Goal: Task Accomplishment & Management: Use online tool/utility

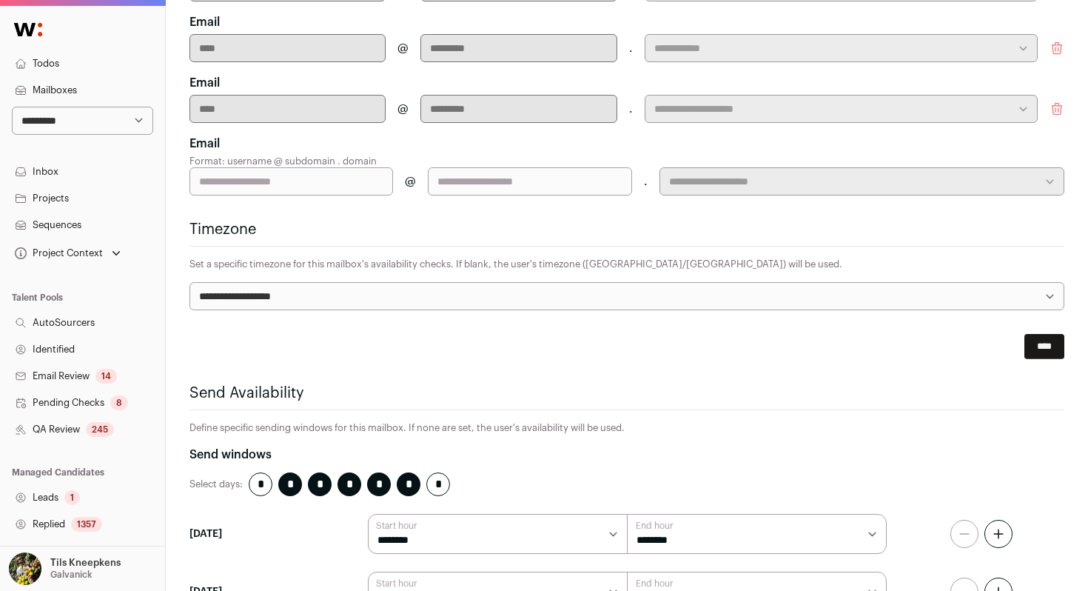
scroll to position [765, 0]
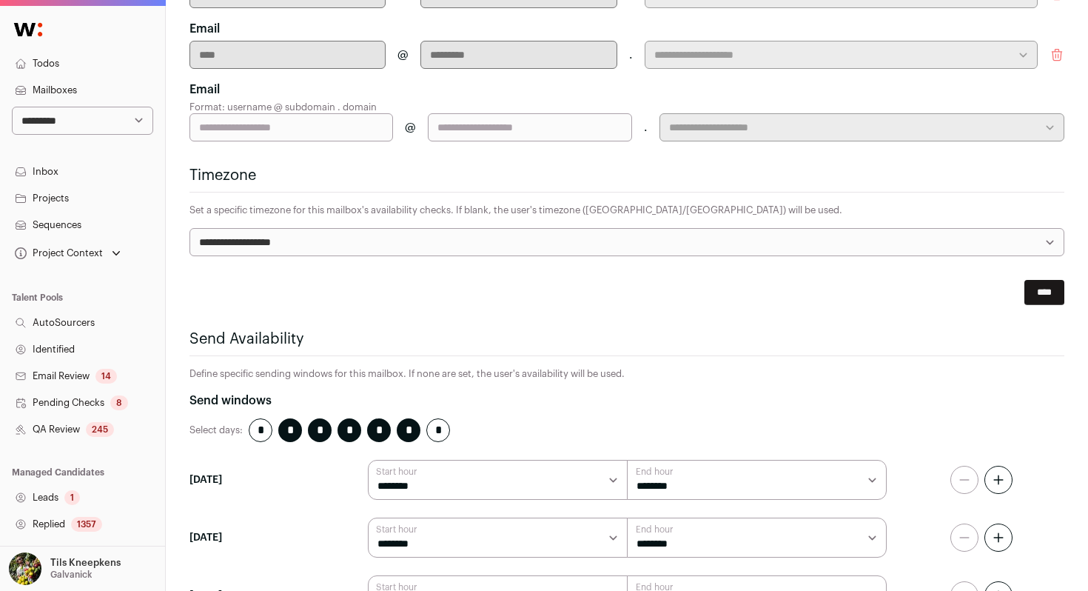
click at [97, 434] on div "245" at bounding box center [100, 429] width 28 height 15
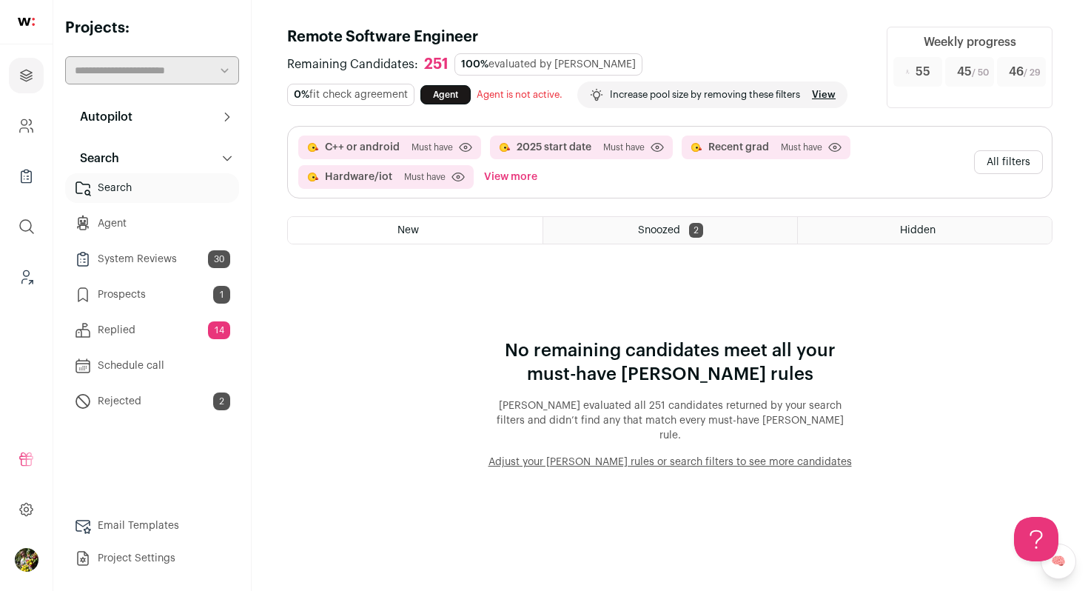
click at [502, 182] on button "View more" at bounding box center [510, 177] width 59 height 24
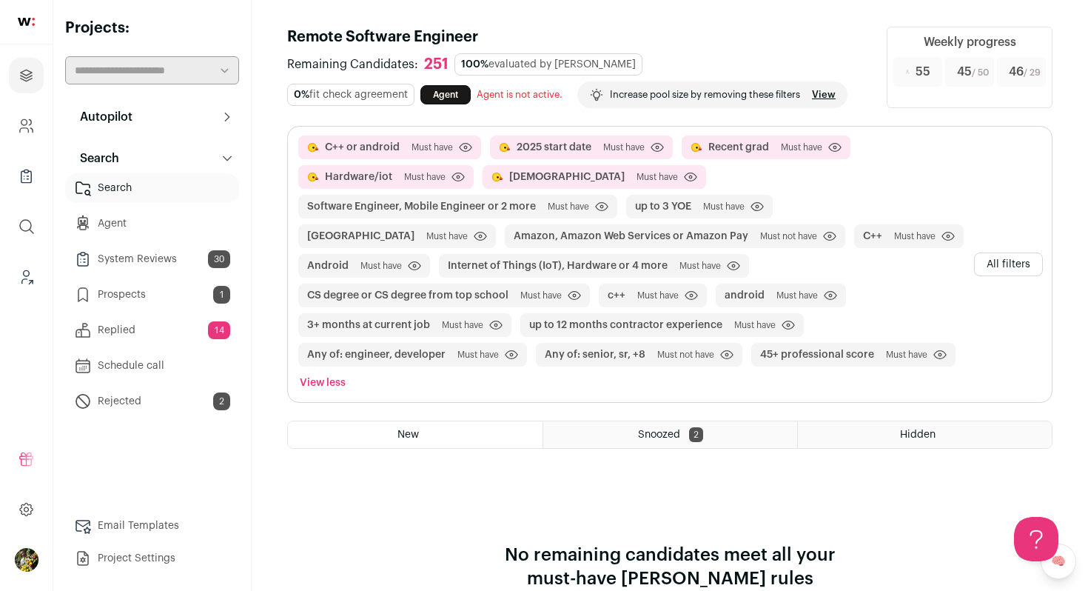
click at [824, 90] on link "View" at bounding box center [824, 95] width 24 height 12
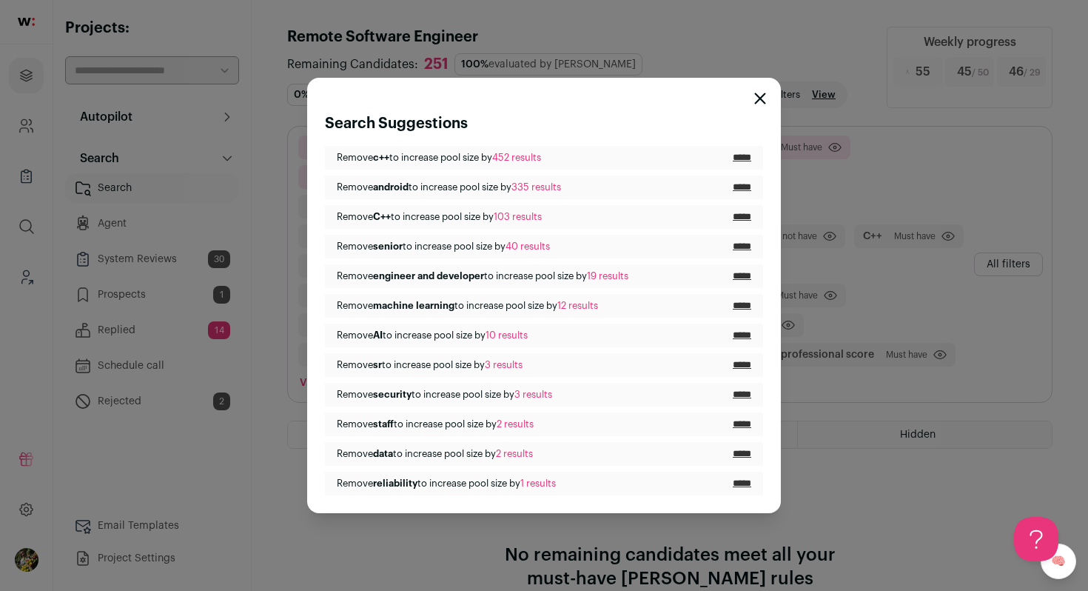
click at [756, 99] on icon "Close modal" at bounding box center [760, 99] width 12 height 12
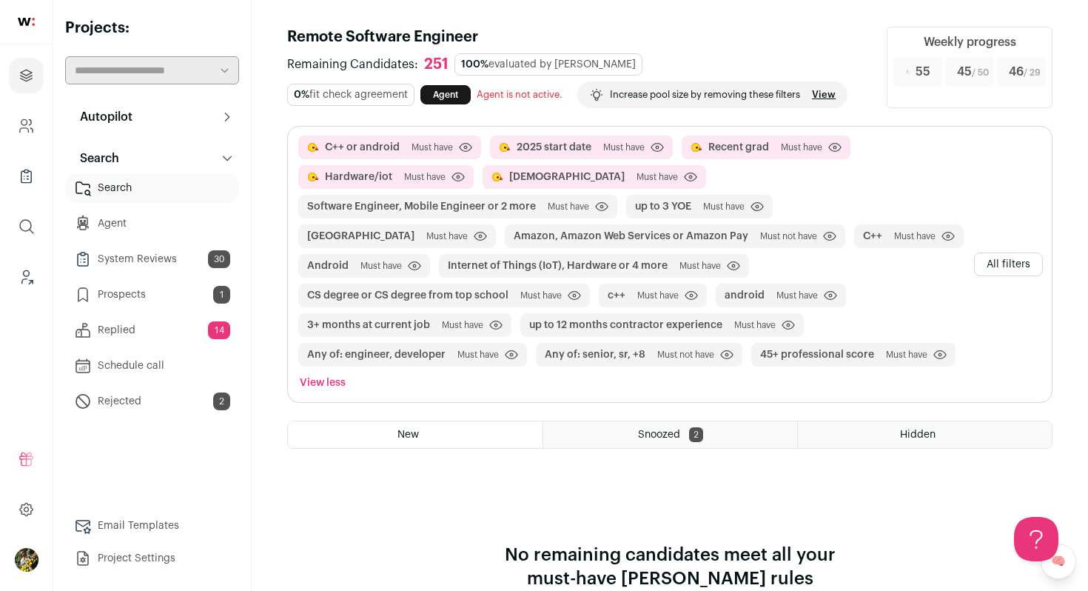
click at [998, 252] on button "All filters" at bounding box center [1008, 264] width 69 height 24
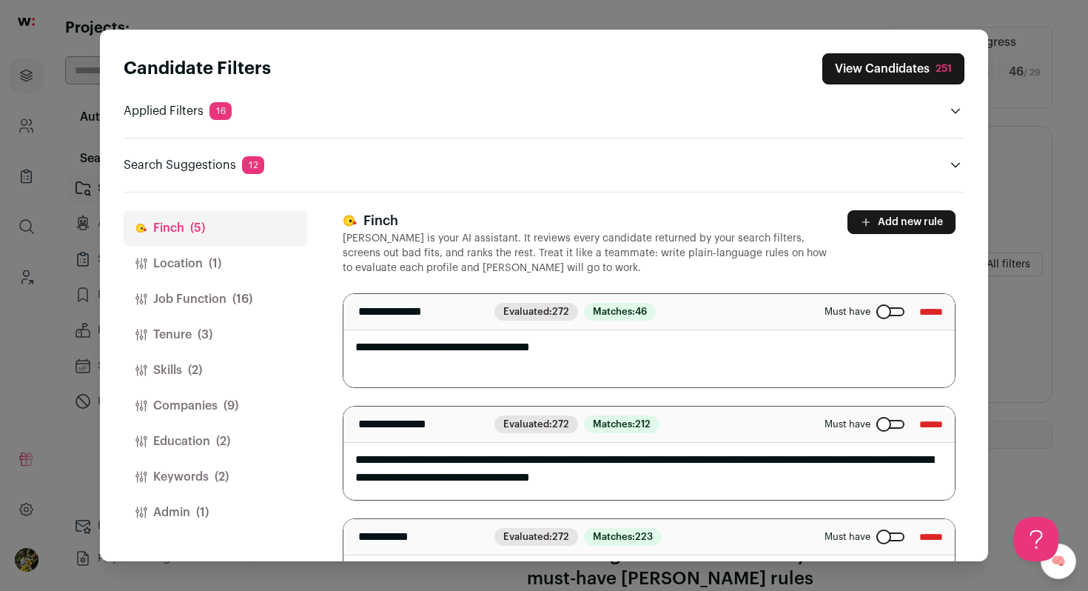
click at [255, 497] on button "Admin (1)" at bounding box center [216, 512] width 184 height 36
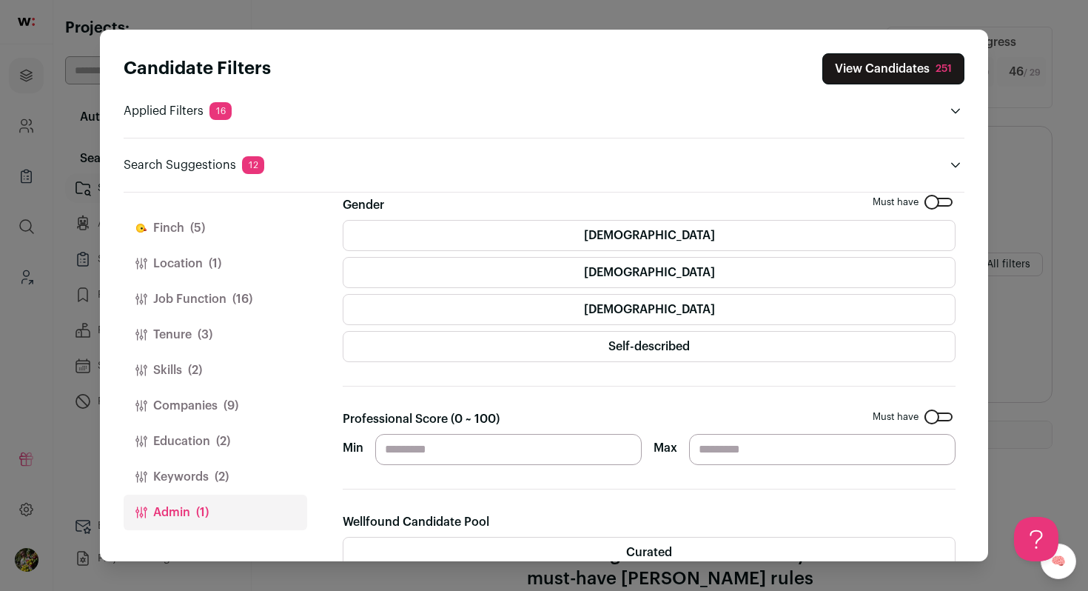
scroll to position [34, 0]
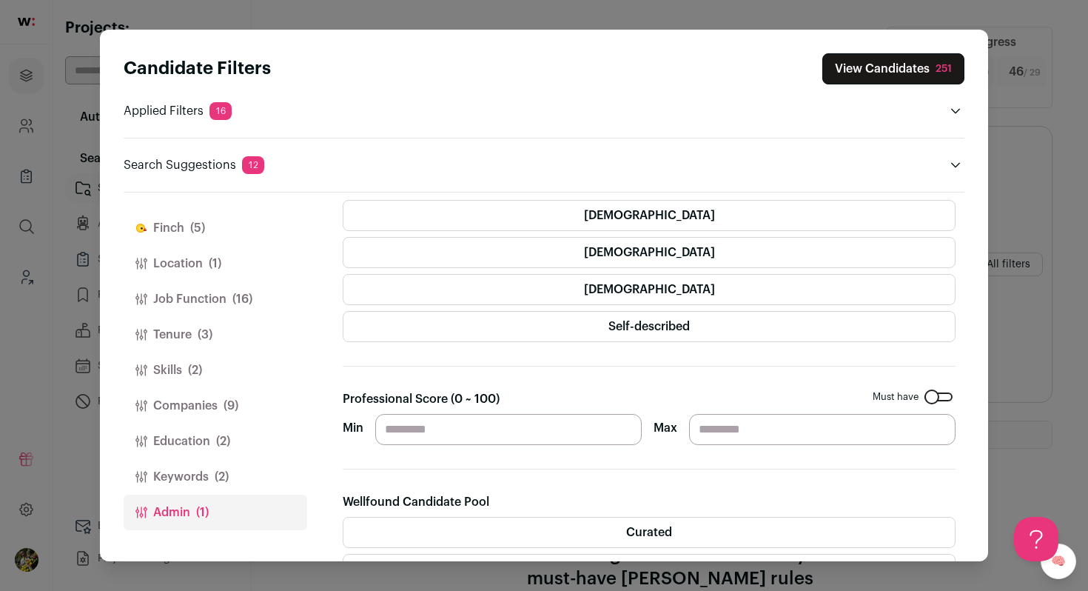
click at [408, 434] on input "**" at bounding box center [508, 429] width 266 height 31
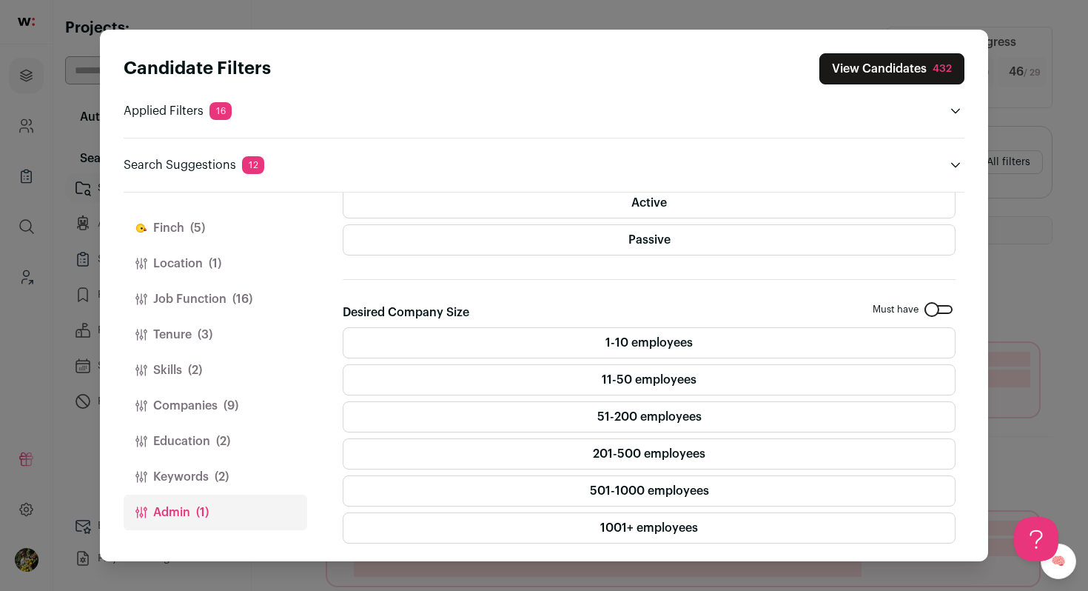
type input "**"
click at [254, 484] on button "Keywords (2)" at bounding box center [216, 477] width 184 height 36
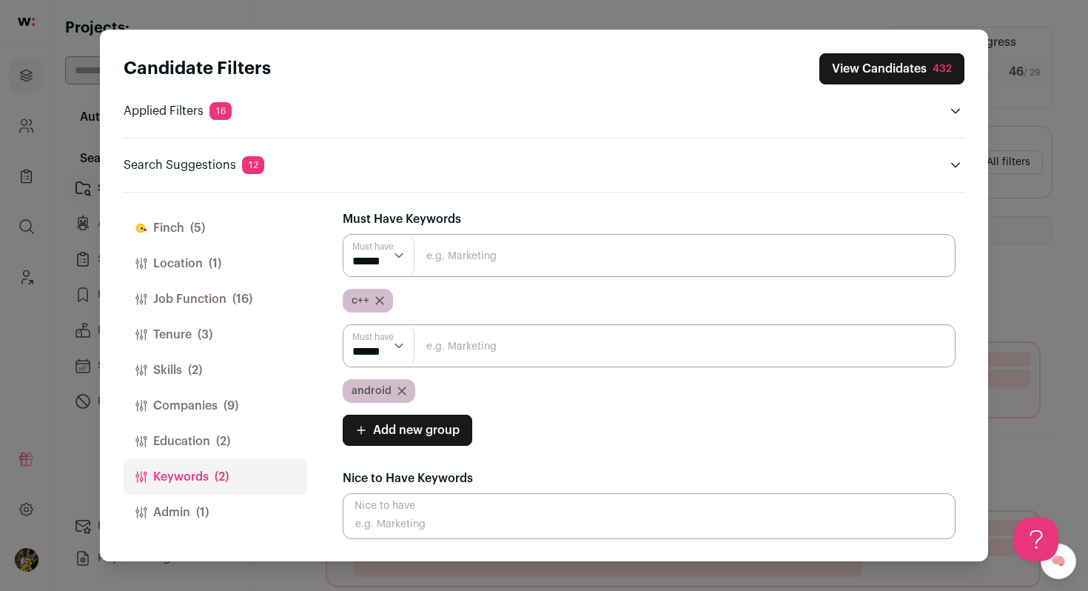
click at [252, 440] on button "Education (2)" at bounding box center [216, 441] width 184 height 36
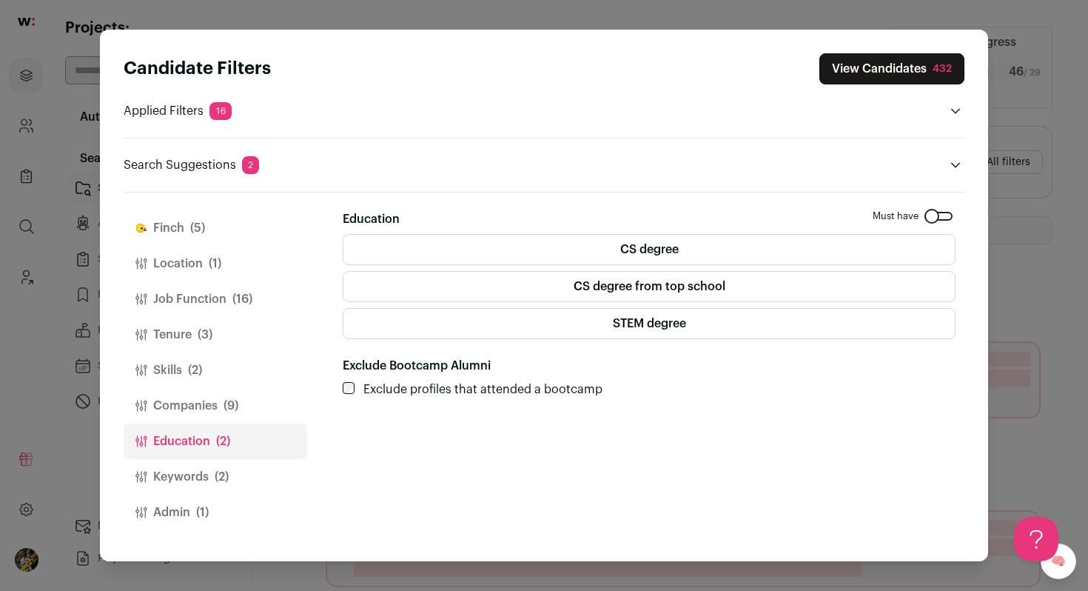
click at [369, 335] on label "STEM degree" at bounding box center [649, 323] width 613 height 31
click at [249, 400] on button "Companies (9)" at bounding box center [216, 406] width 184 height 36
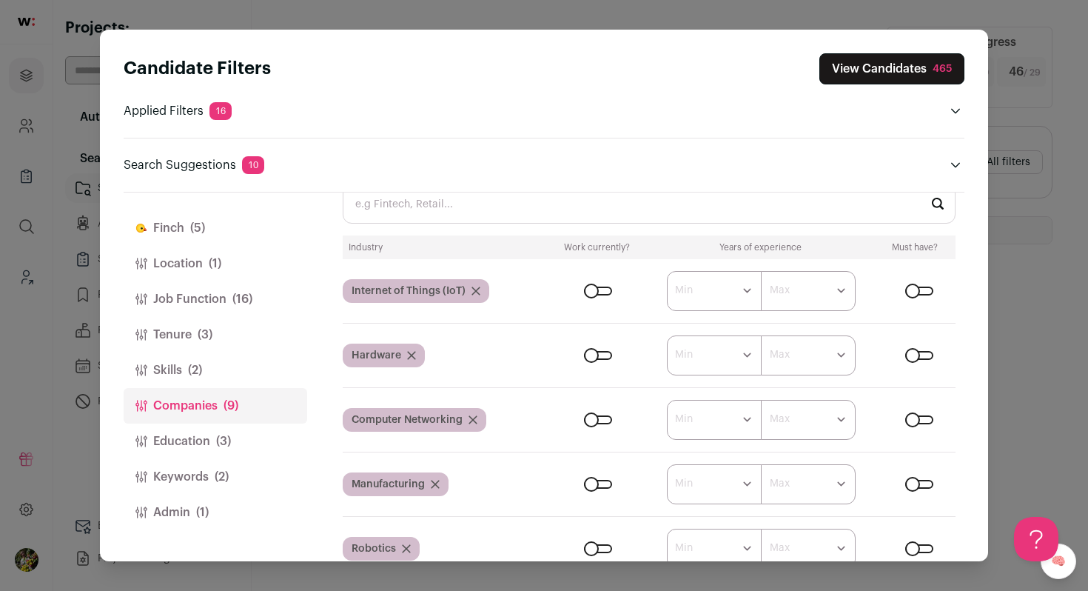
scroll to position [286, 0]
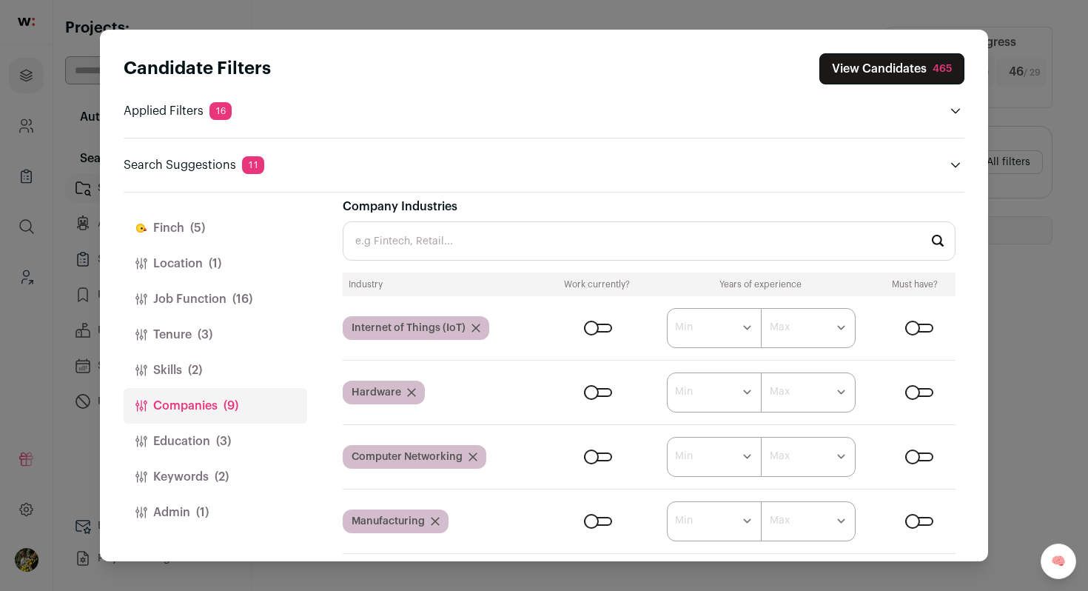
click at [557, 251] on input "Company Industries" at bounding box center [649, 240] width 613 height 39
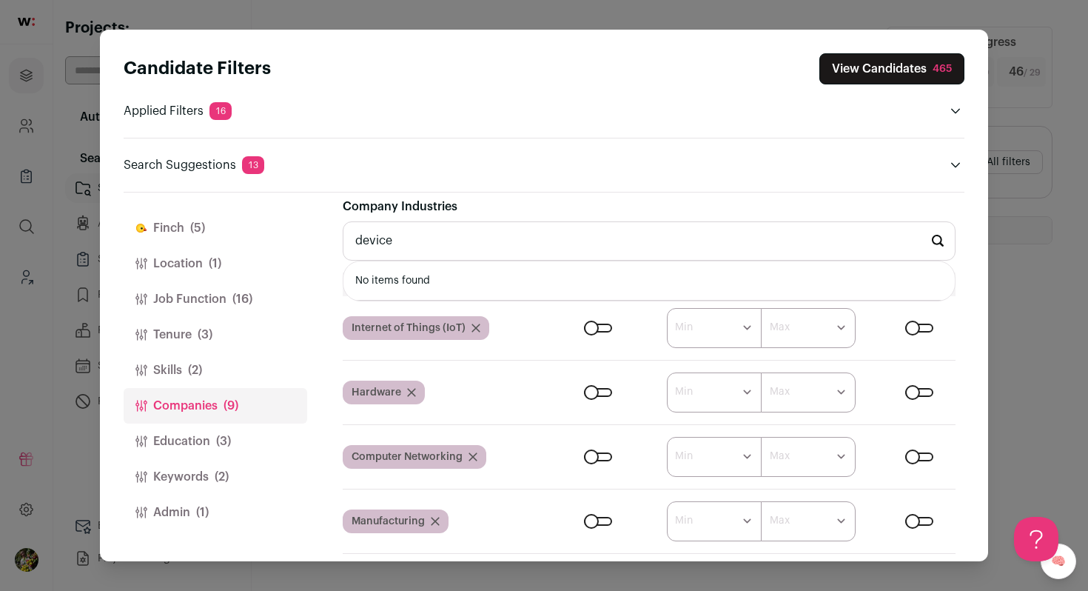
click at [470, 237] on input "device" at bounding box center [649, 240] width 613 height 39
click at [474, 280] on li "SaaS" at bounding box center [648, 280] width 611 height 39
type input "SaaS"
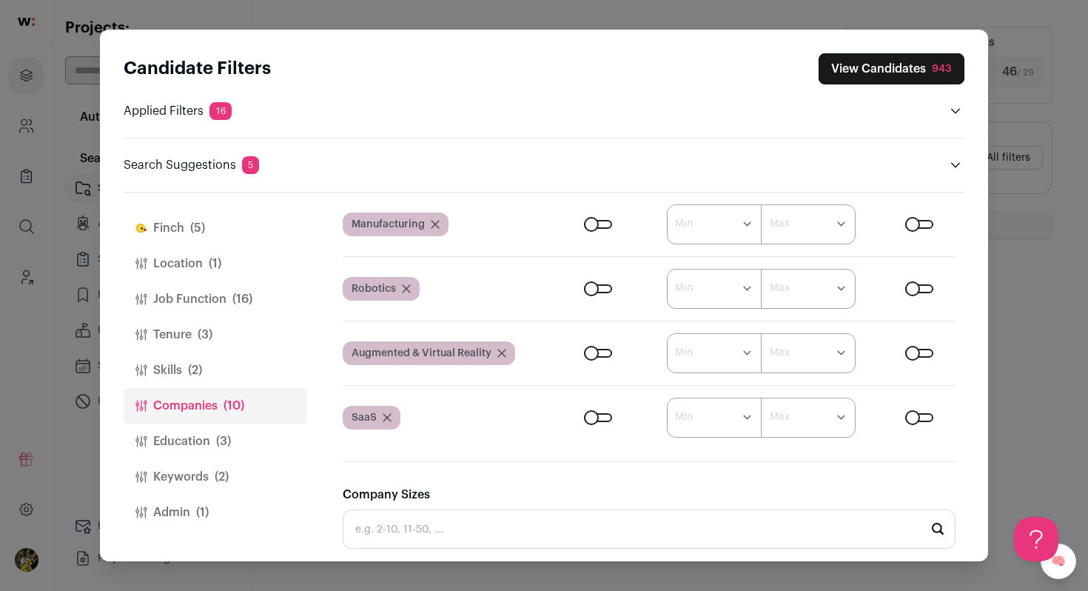
click at [230, 483] on button "Keywords (2)" at bounding box center [216, 477] width 184 height 36
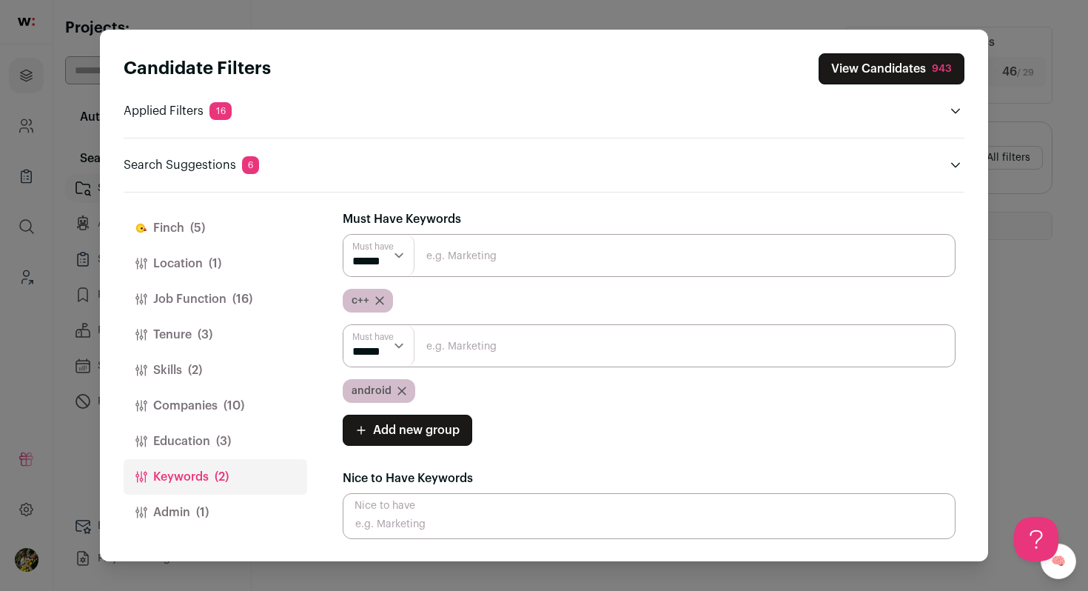
click at [409, 434] on span "Add new group" at bounding box center [416, 430] width 87 height 18
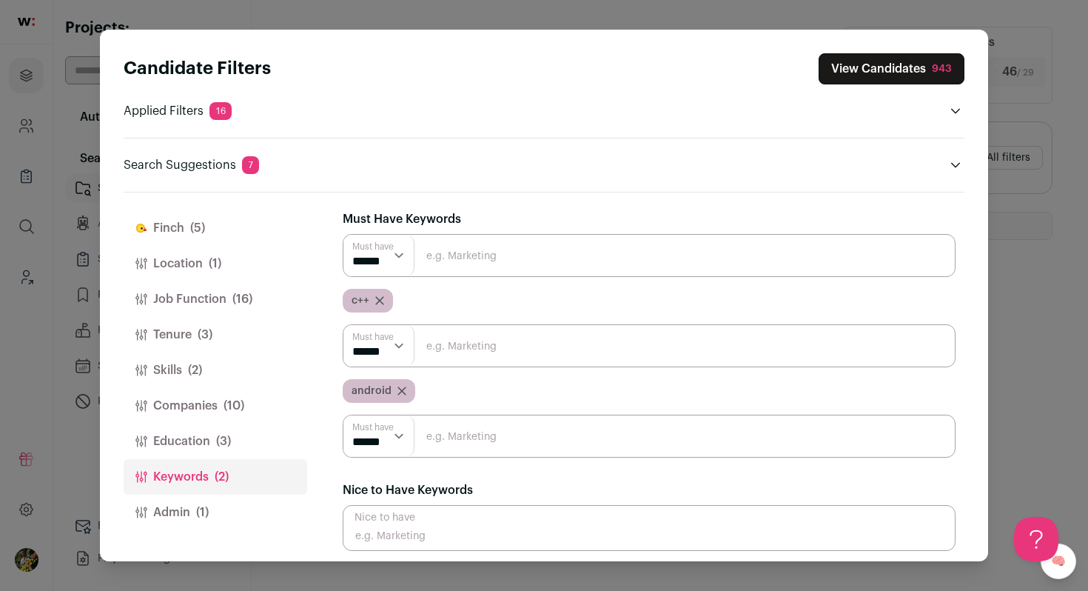
click at [440, 431] on input "Close modal via background" at bounding box center [649, 435] width 613 height 43
type input "bluetooth"
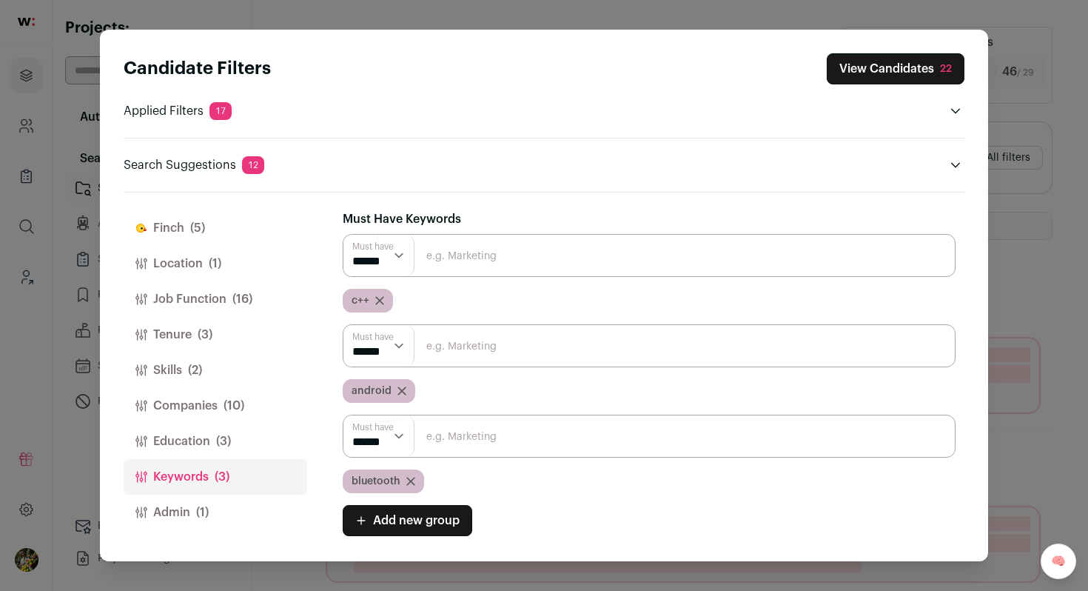
click at [468, 437] on input "Close modal via background" at bounding box center [649, 435] width 613 height 43
click at [870, 70] on button "View Candidates 22" at bounding box center [896, 68] width 138 height 31
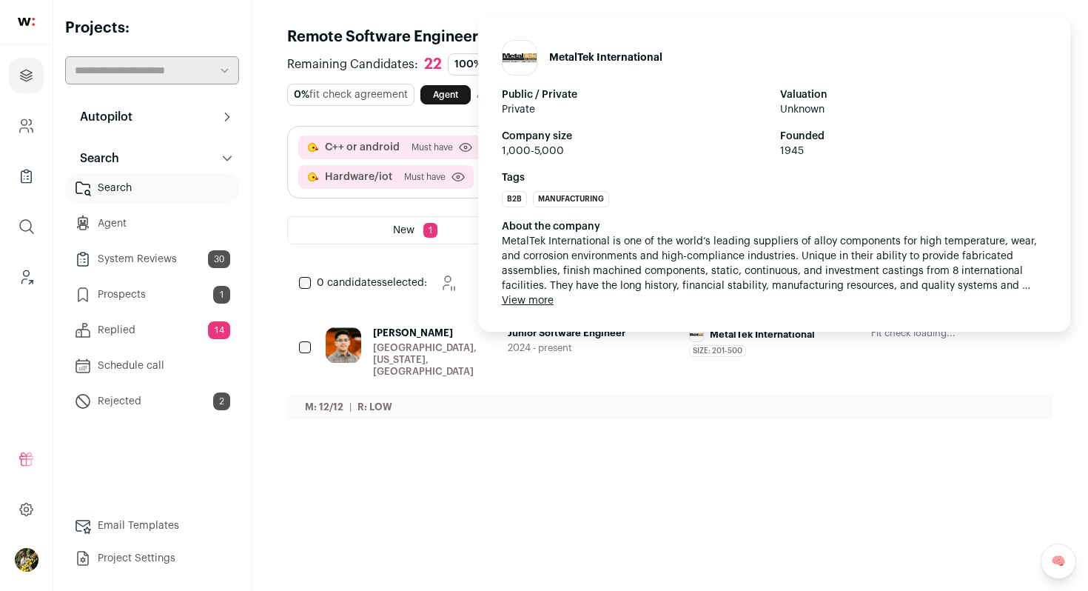
click at [739, 337] on span "MetalTek International" at bounding box center [762, 335] width 105 height 12
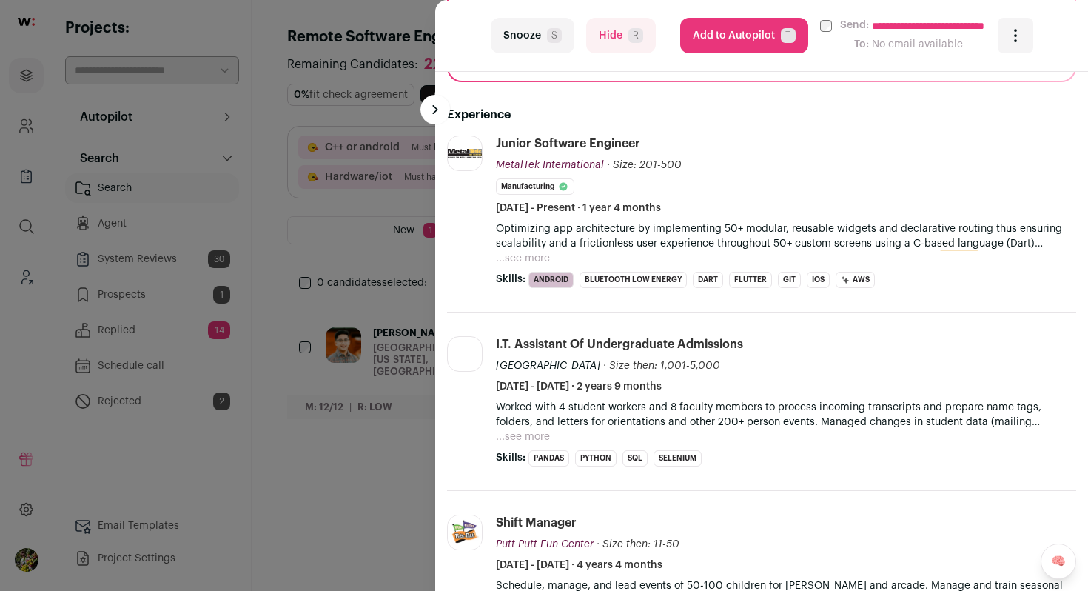
scroll to position [358, 0]
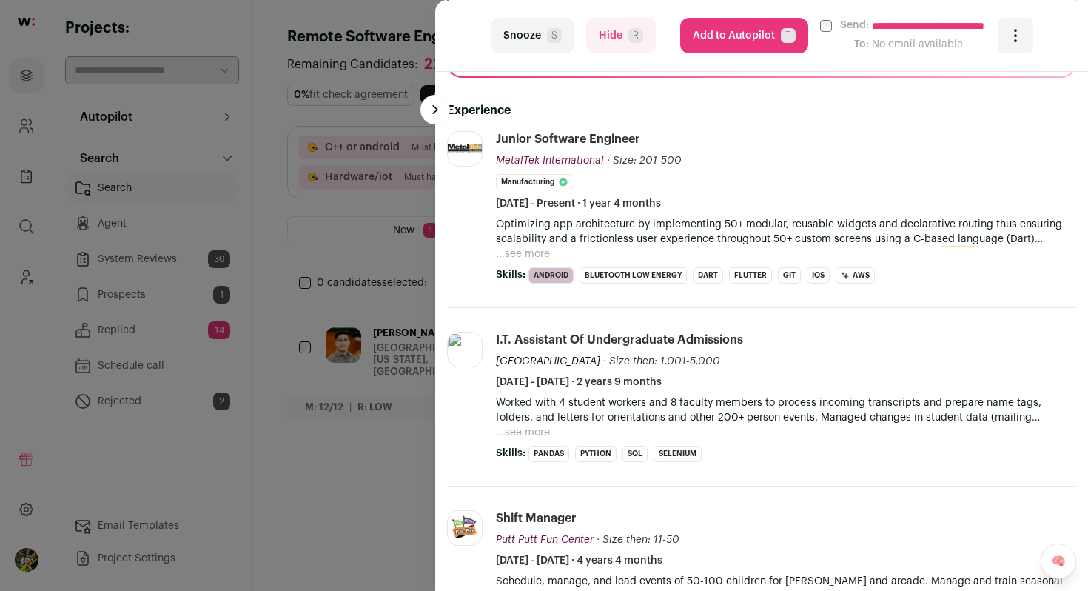
click at [543, 255] on button "...see more" at bounding box center [523, 253] width 54 height 15
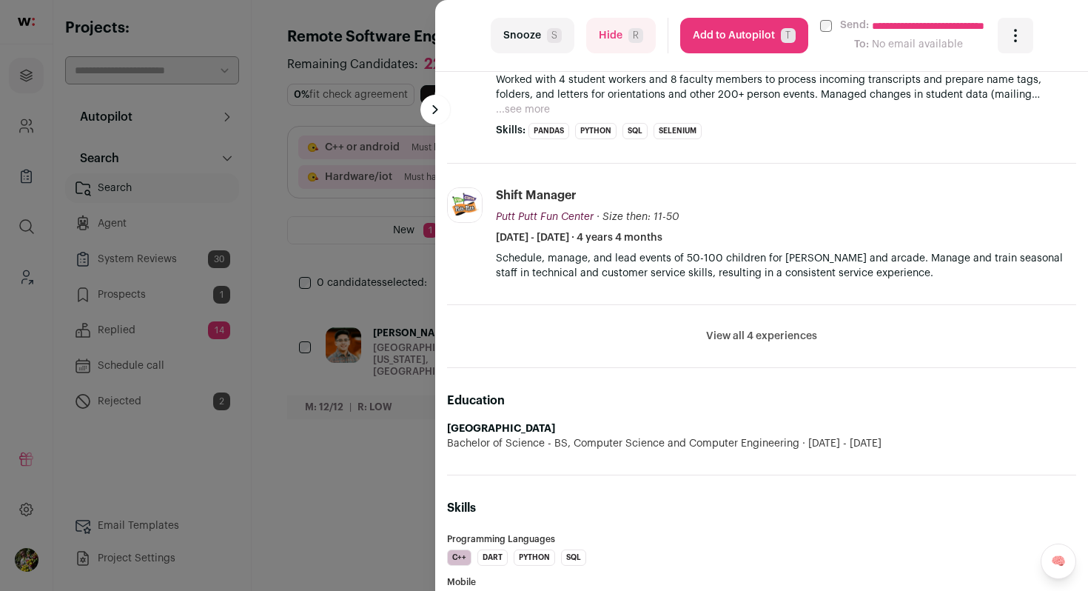
scroll to position [711, 0]
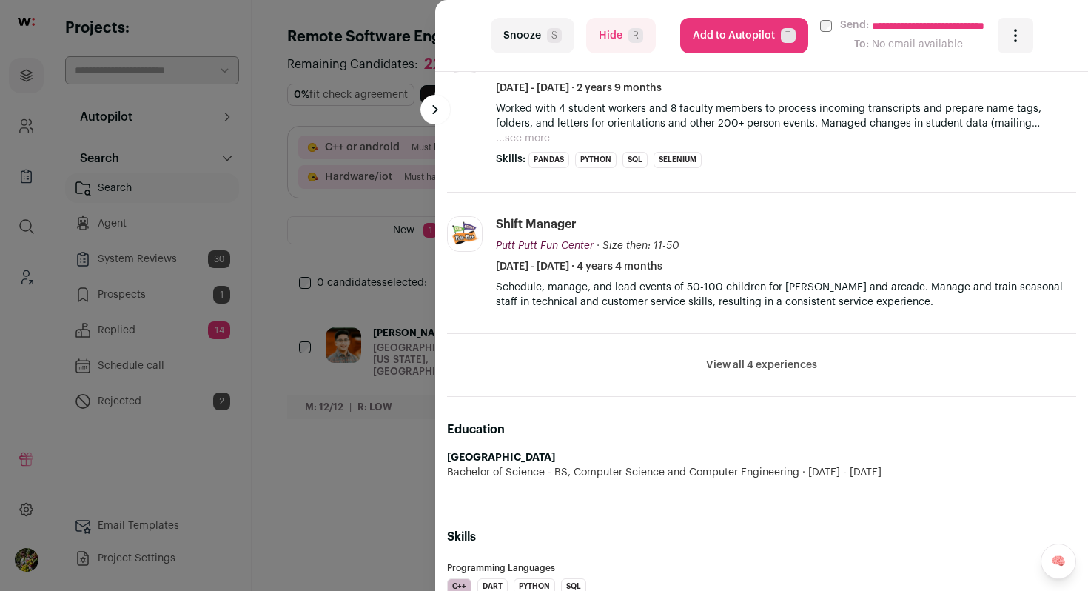
click at [745, 47] on button "Add to Autopilot T" at bounding box center [744, 36] width 128 height 36
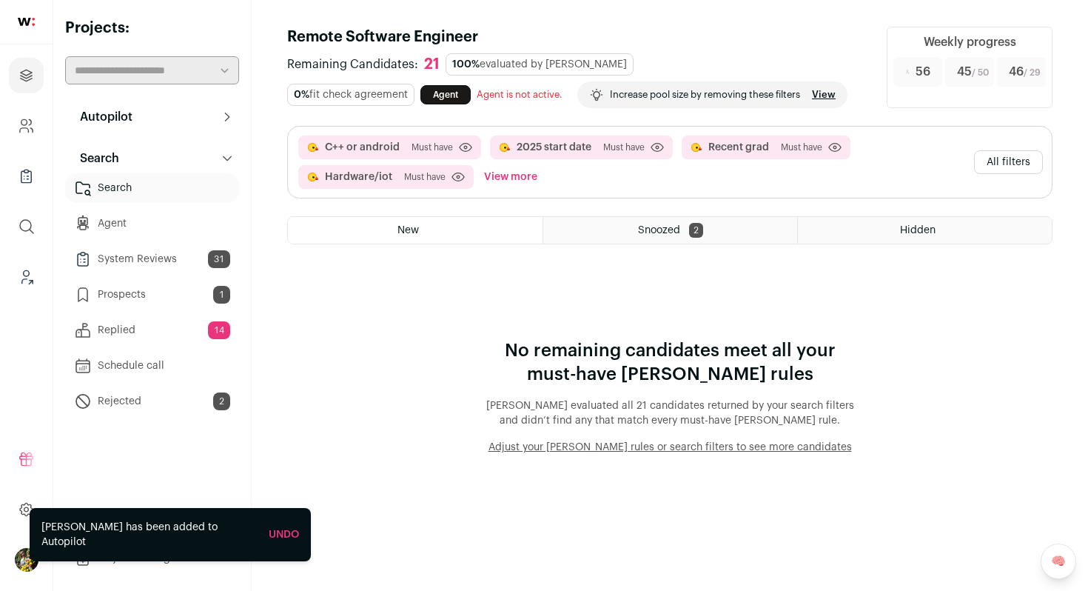
click at [980, 154] on button "All filters" at bounding box center [1008, 162] width 69 height 24
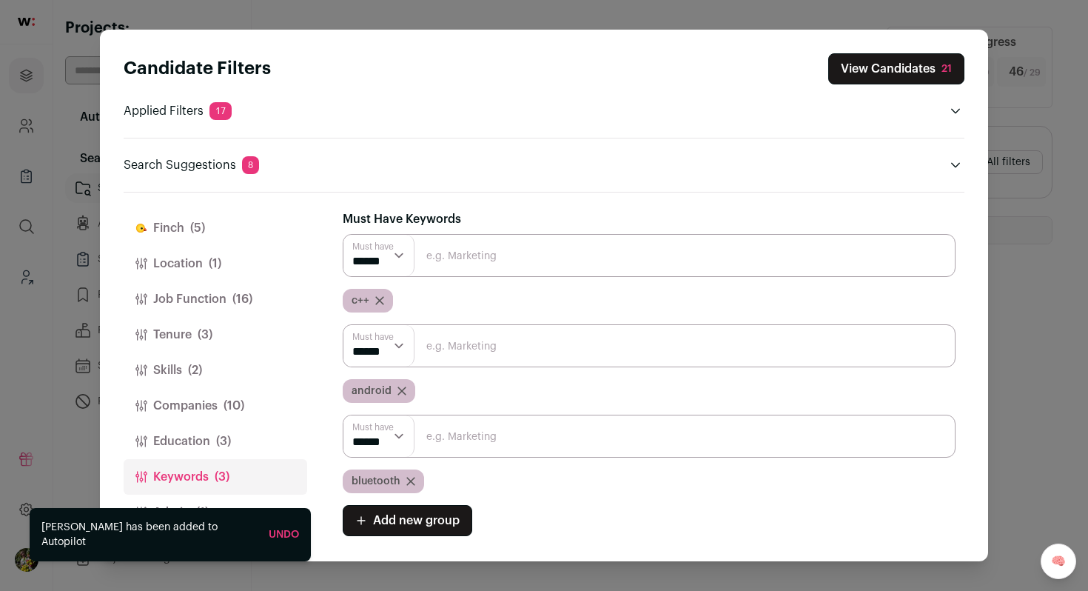
click at [436, 447] on input "Close modal via background" at bounding box center [649, 435] width 613 height 43
type input "device"
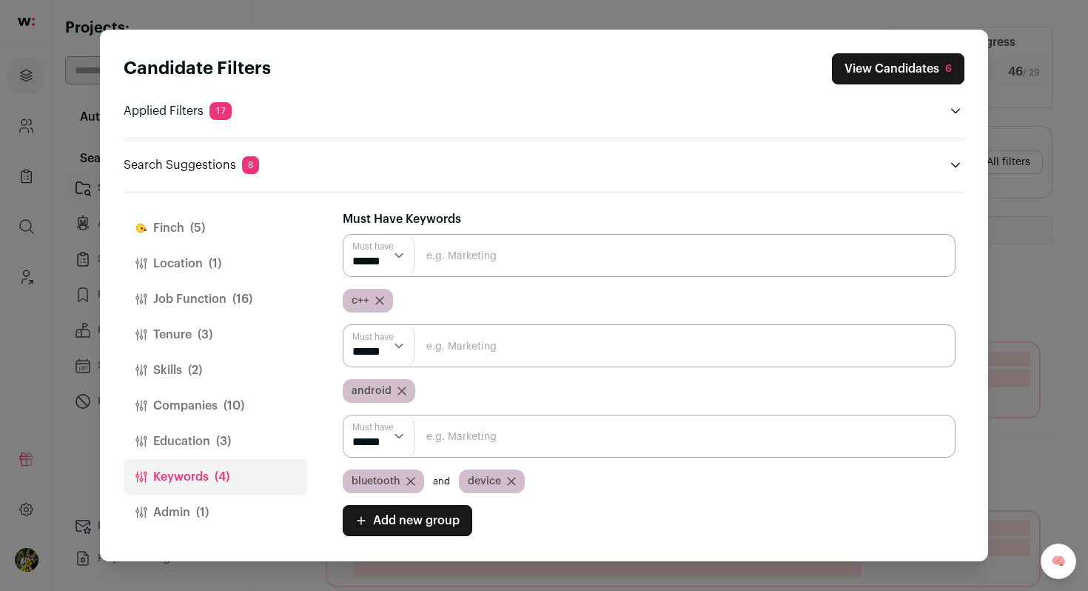
click at [394, 443] on select "****** ******" at bounding box center [378, 435] width 71 height 41
select select "**"
click at [343, 415] on select "****** ******" at bounding box center [378, 435] width 71 height 41
click at [854, 81] on button "View Candidates 118" at bounding box center [893, 68] width 141 height 31
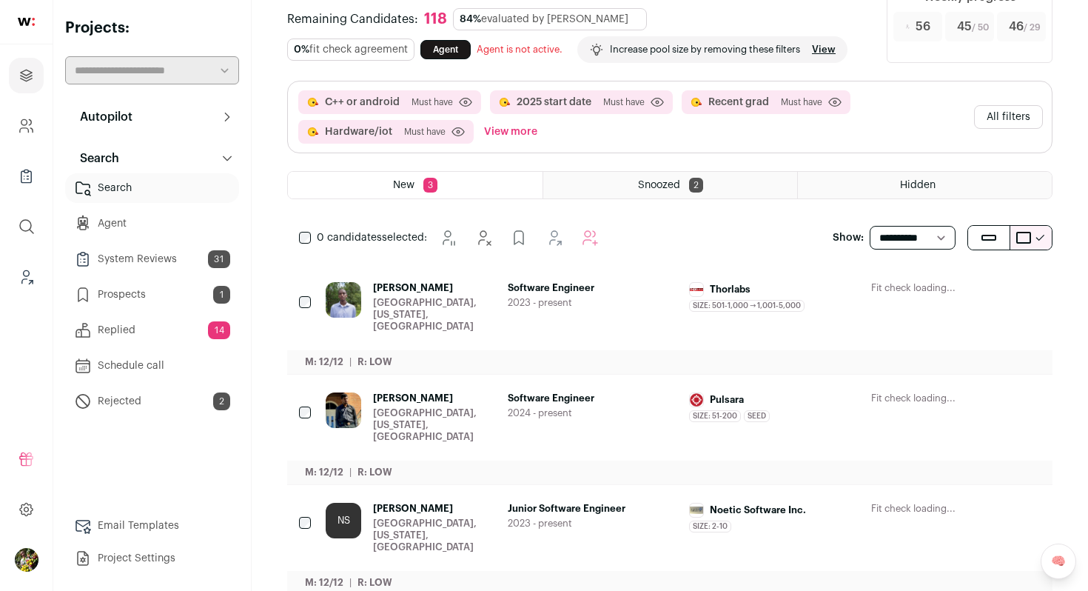
scroll to position [52, 0]
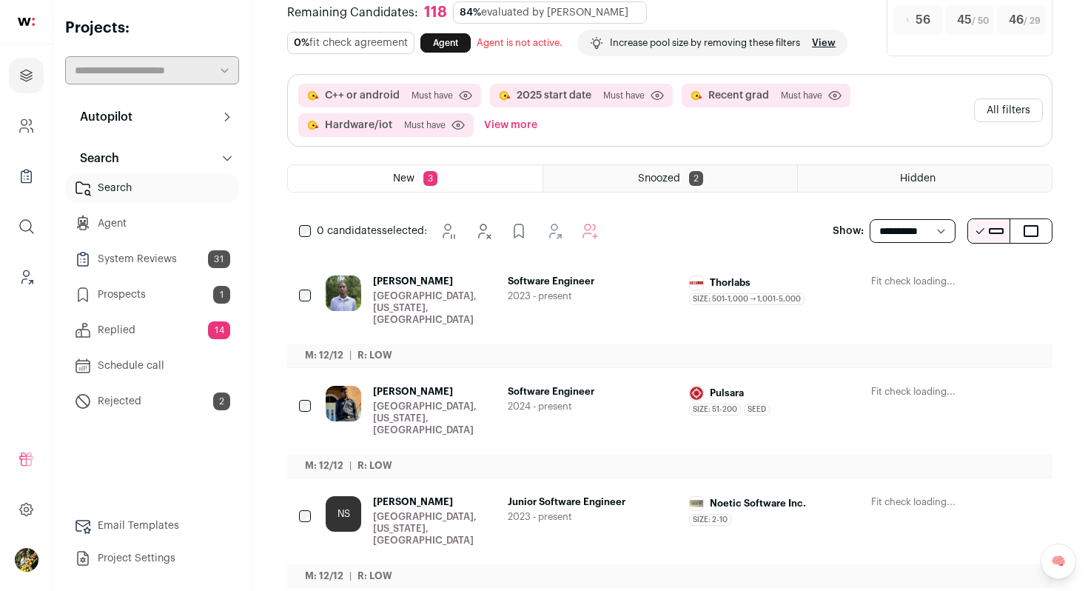
click at [397, 293] on div "Springfield, Virginia, United States" at bounding box center [434, 308] width 123 height 36
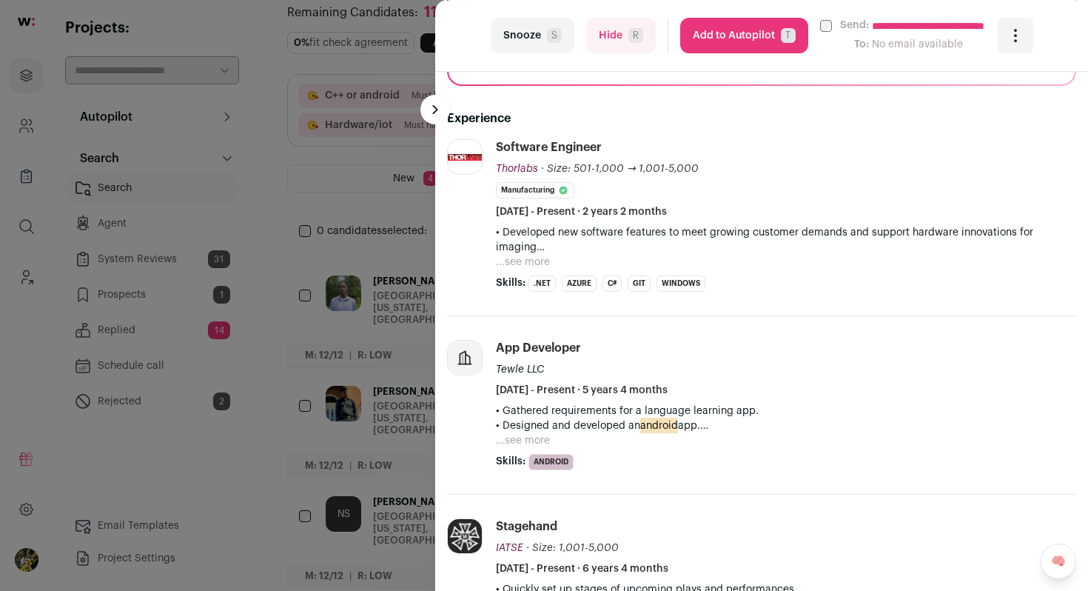
scroll to position [350, 0]
click at [535, 262] on button "...see more" at bounding box center [523, 262] width 54 height 15
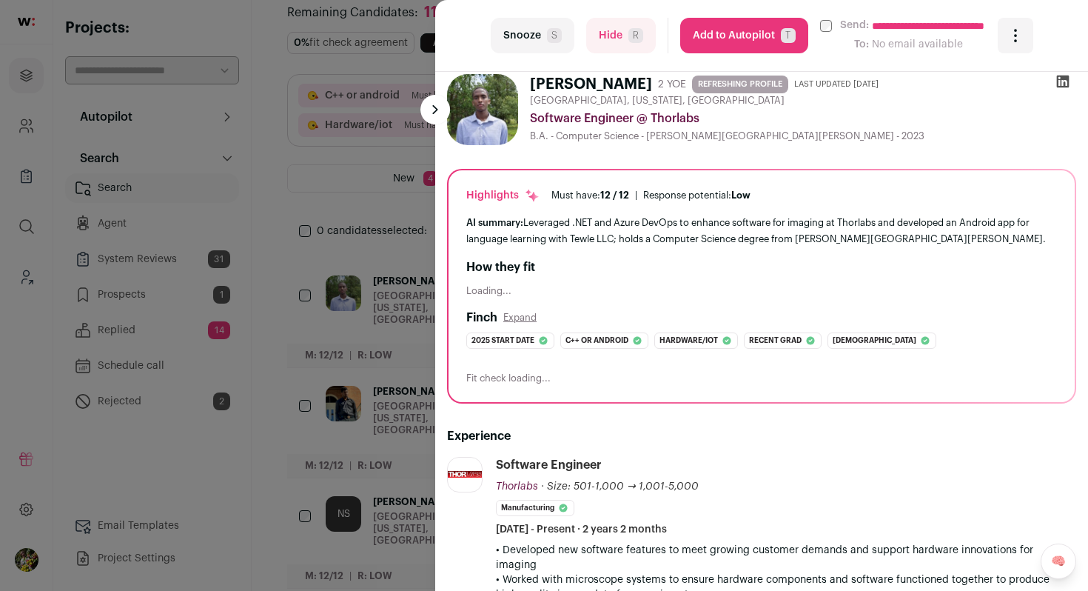
scroll to position [14, 0]
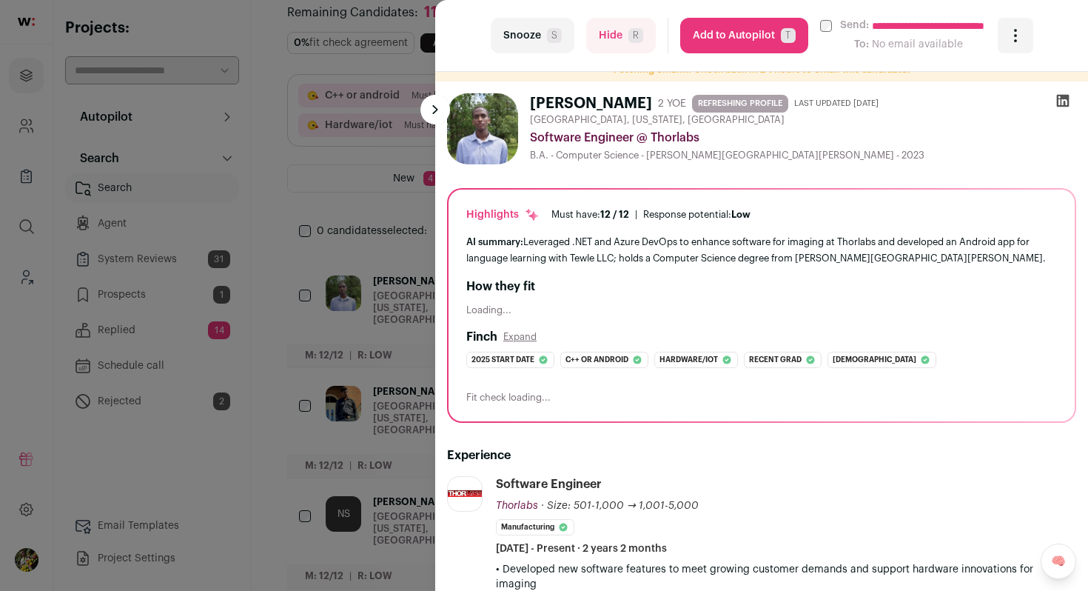
click at [752, 42] on button "Add to Autopilot T" at bounding box center [744, 36] width 128 height 36
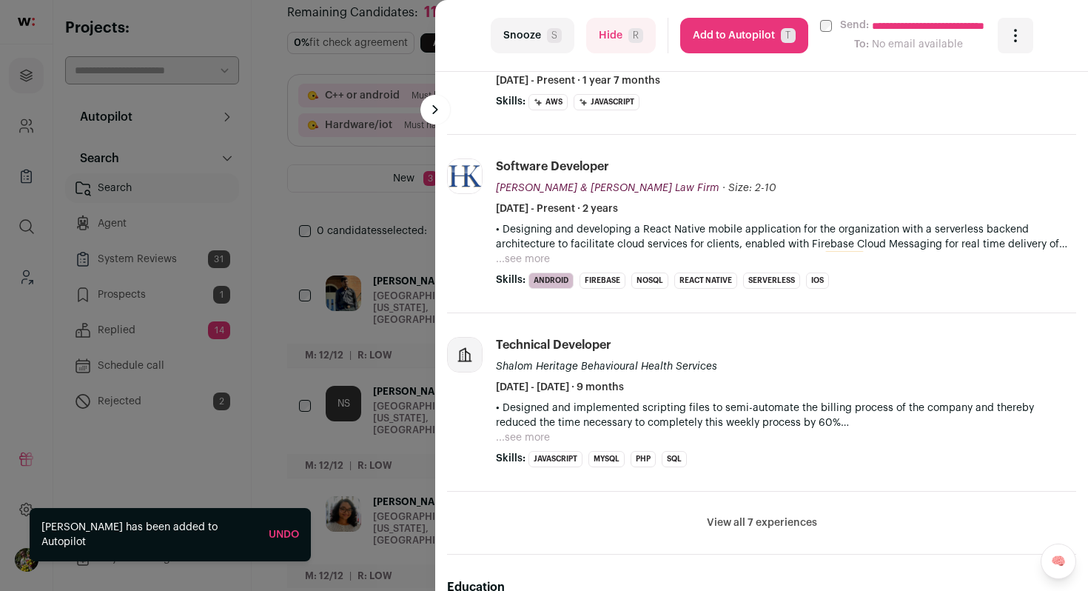
scroll to position [515, 0]
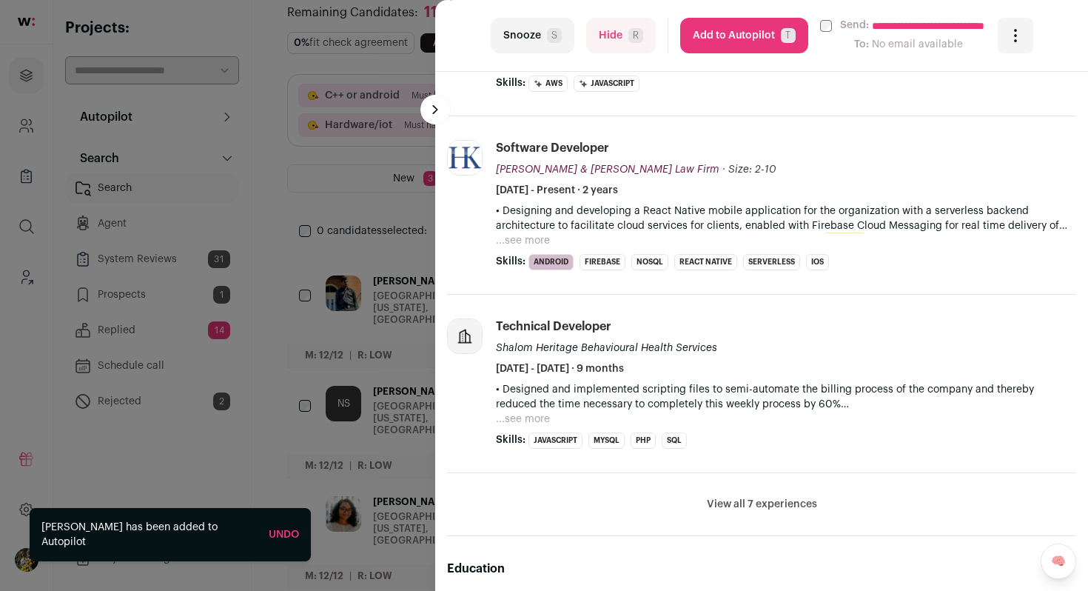
click at [747, 44] on button "Add to Autopilot T" at bounding box center [744, 36] width 128 height 36
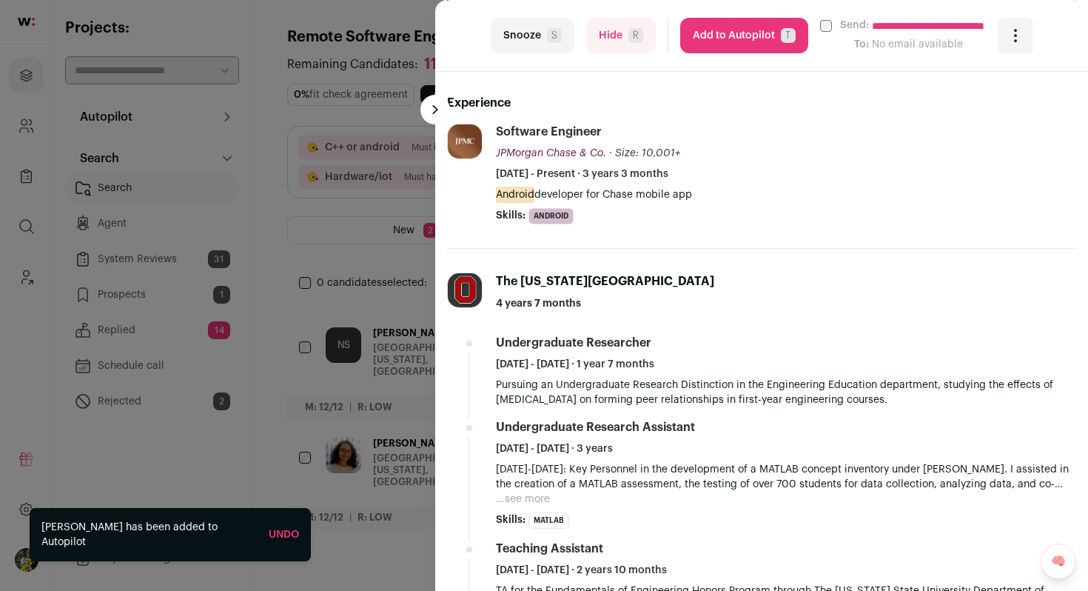
scroll to position [366, 0]
click at [732, 39] on button "Add to Autopilot T" at bounding box center [744, 36] width 128 height 36
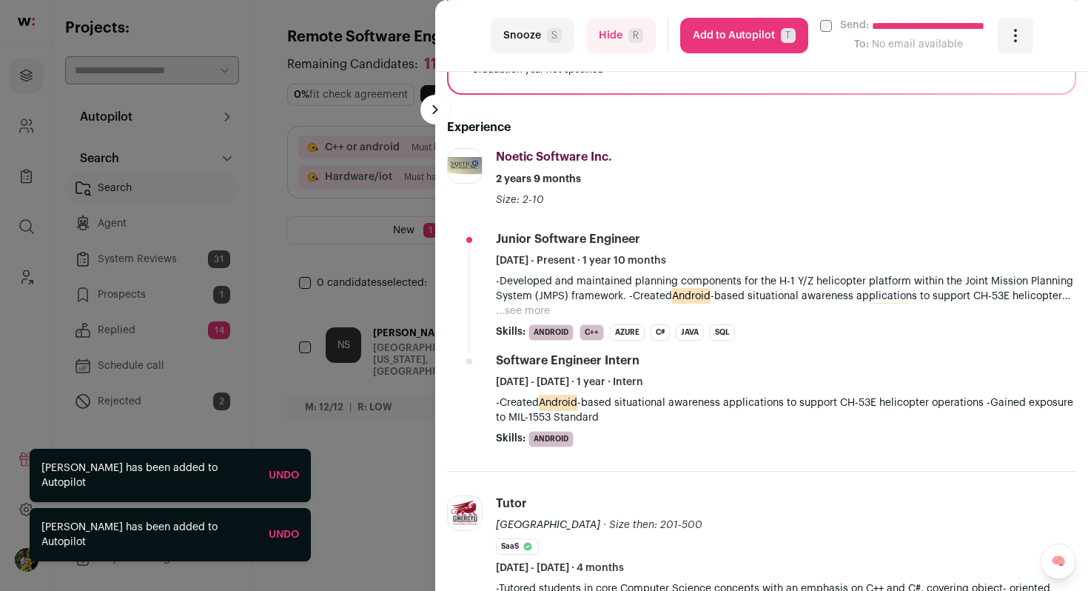
scroll to position [400, 0]
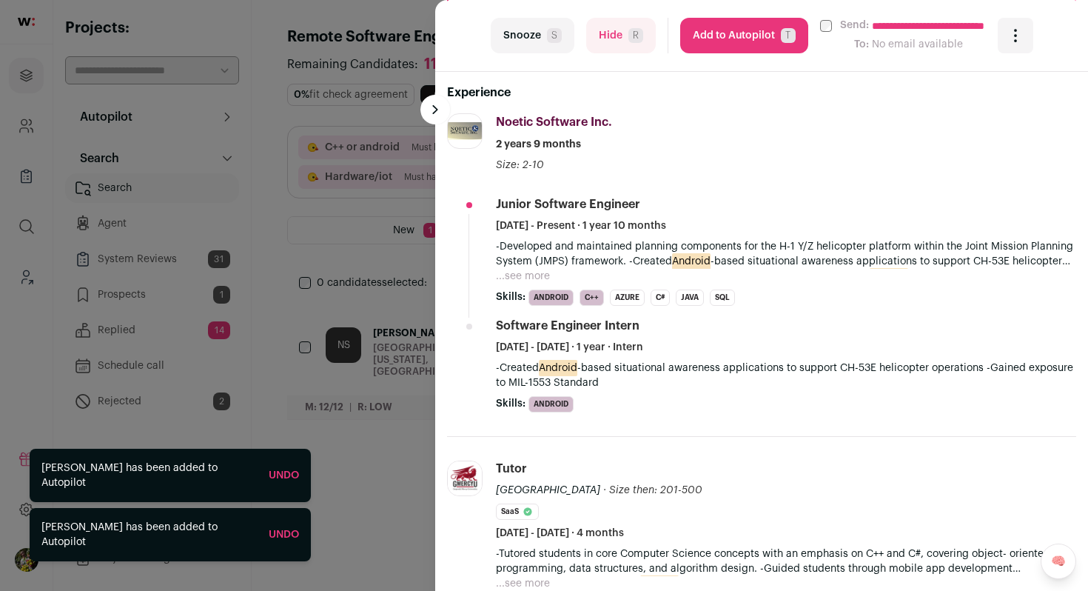
click at [733, 29] on button "Add to Autopilot T" at bounding box center [744, 36] width 128 height 36
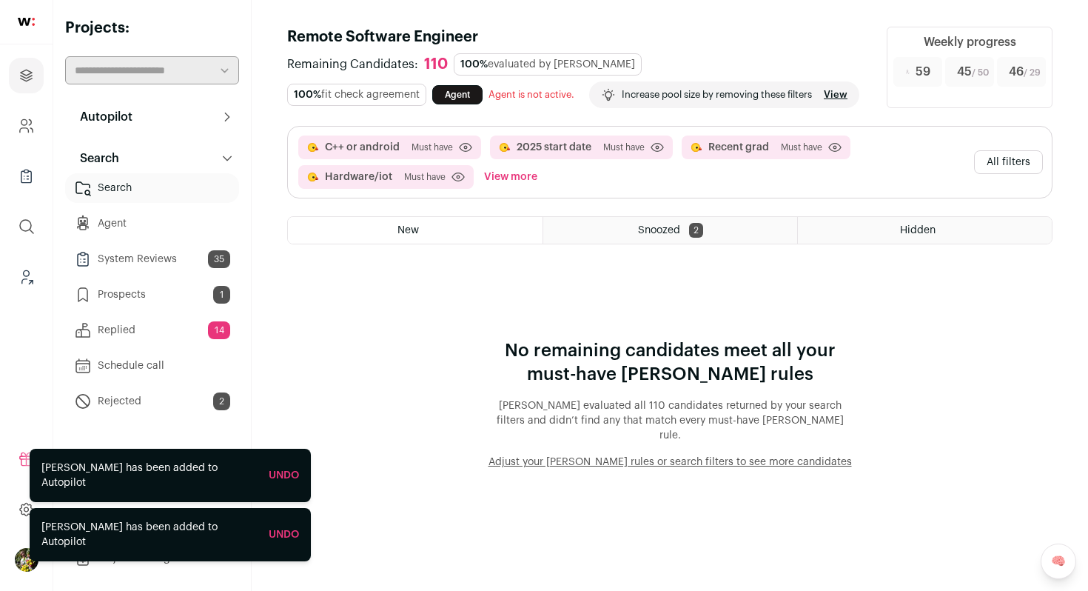
click at [984, 174] on button "All filters" at bounding box center [1008, 162] width 69 height 24
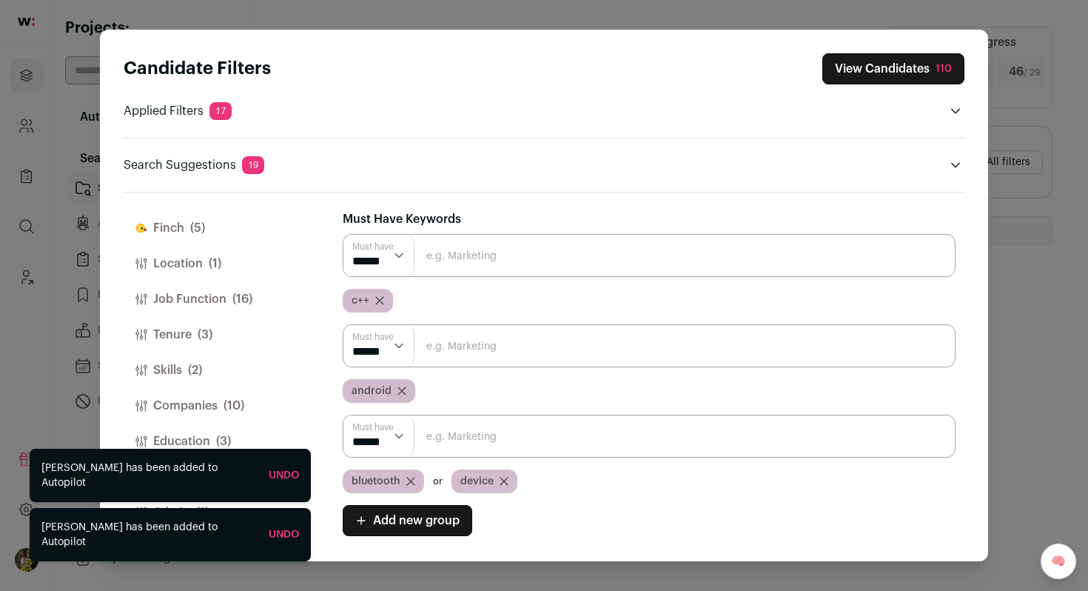
click at [505, 482] on icon "Close modal via background" at bounding box center [503, 480] width 7 height 7
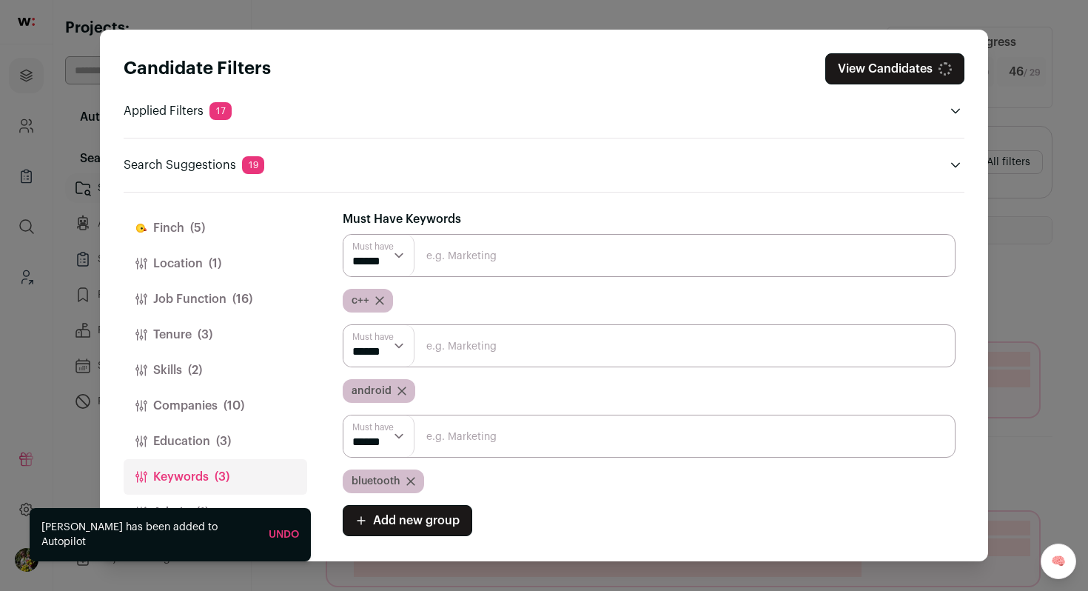
click at [411, 482] on icon "Close modal via background" at bounding box center [410, 480] width 7 height 7
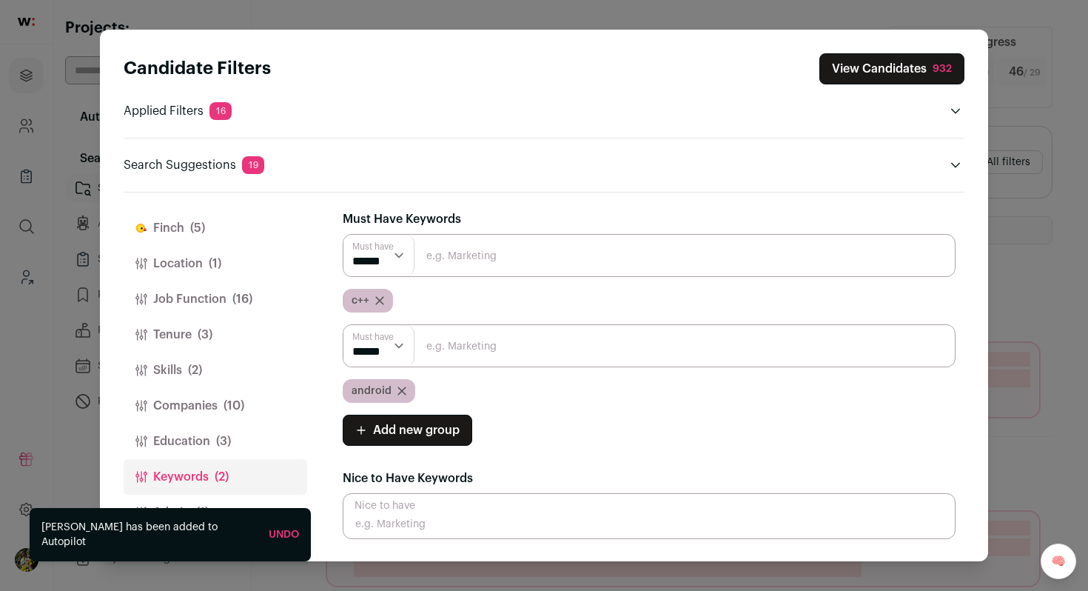
click at [211, 504] on button "Admin (1)" at bounding box center [216, 512] width 184 height 36
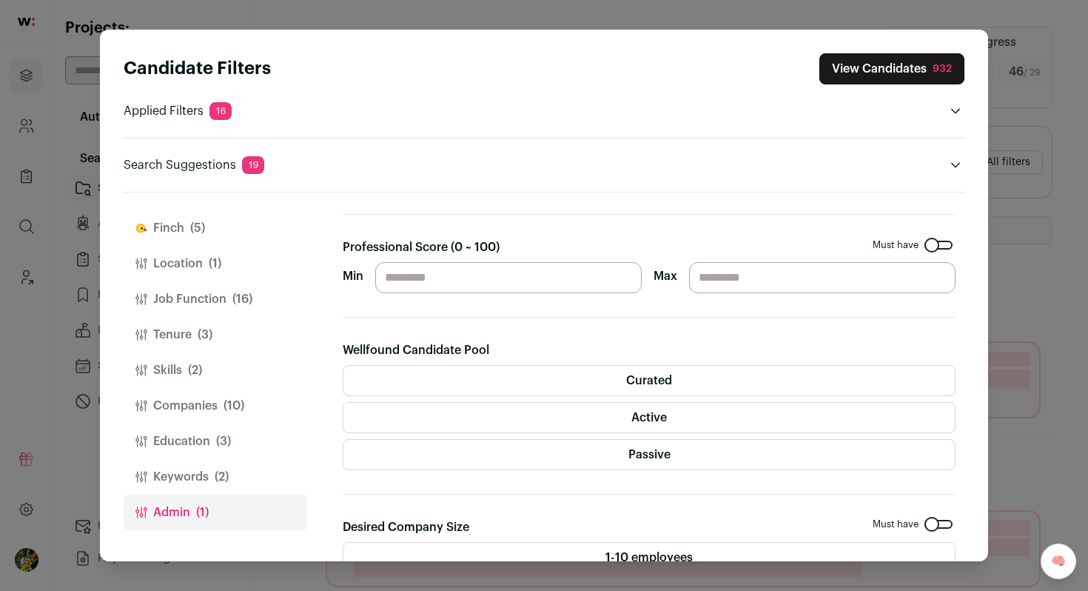
scroll to position [269, 0]
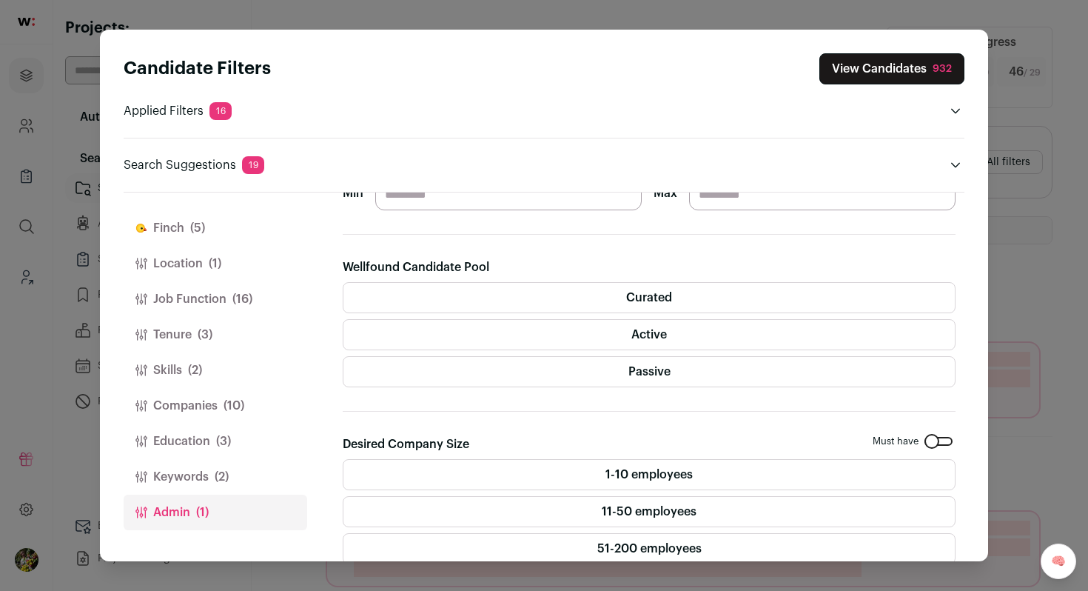
click at [527, 295] on label "Curated" at bounding box center [649, 297] width 613 height 31
click at [528, 332] on label "Active" at bounding box center [649, 334] width 613 height 31
click at [537, 366] on label "Passive" at bounding box center [649, 371] width 613 height 31
click at [873, 67] on button "View Candidates 460" at bounding box center [891, 68] width 147 height 31
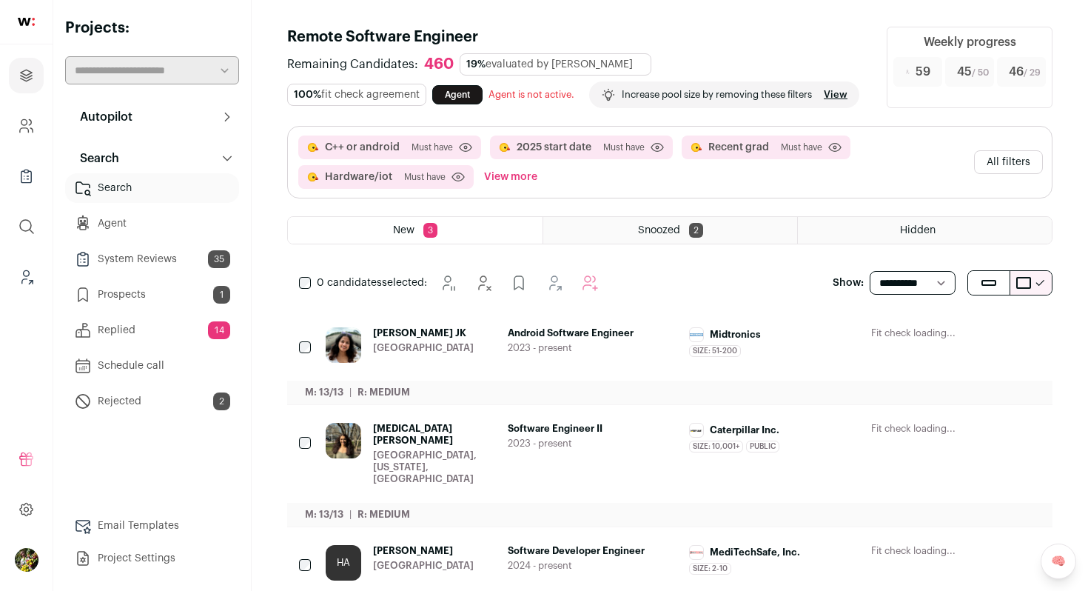
click at [662, 354] on span "2023 - present" at bounding box center [593, 348] width 170 height 12
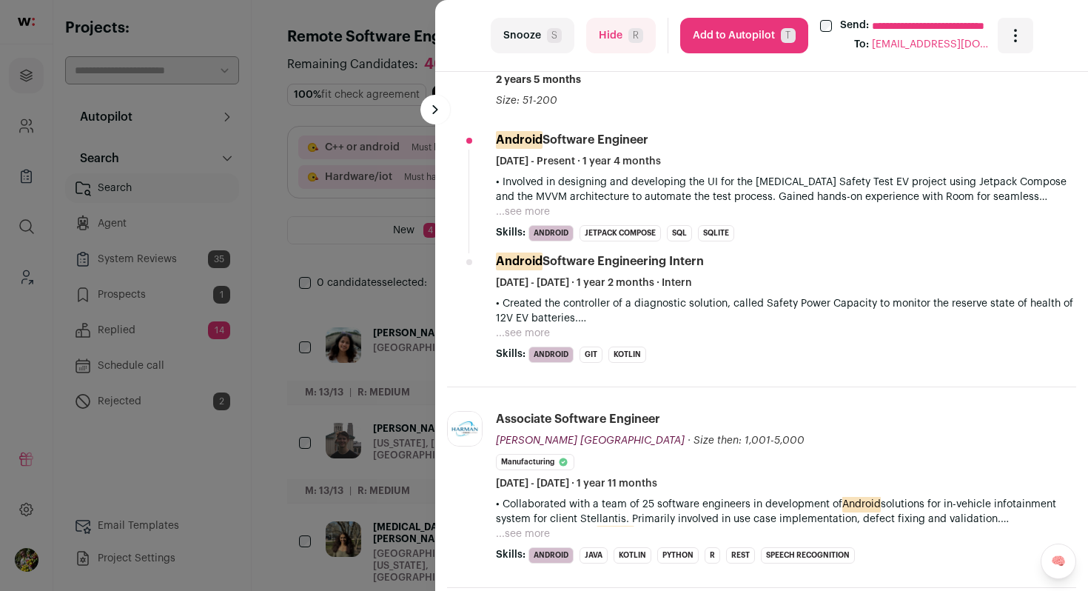
scroll to position [470, 0]
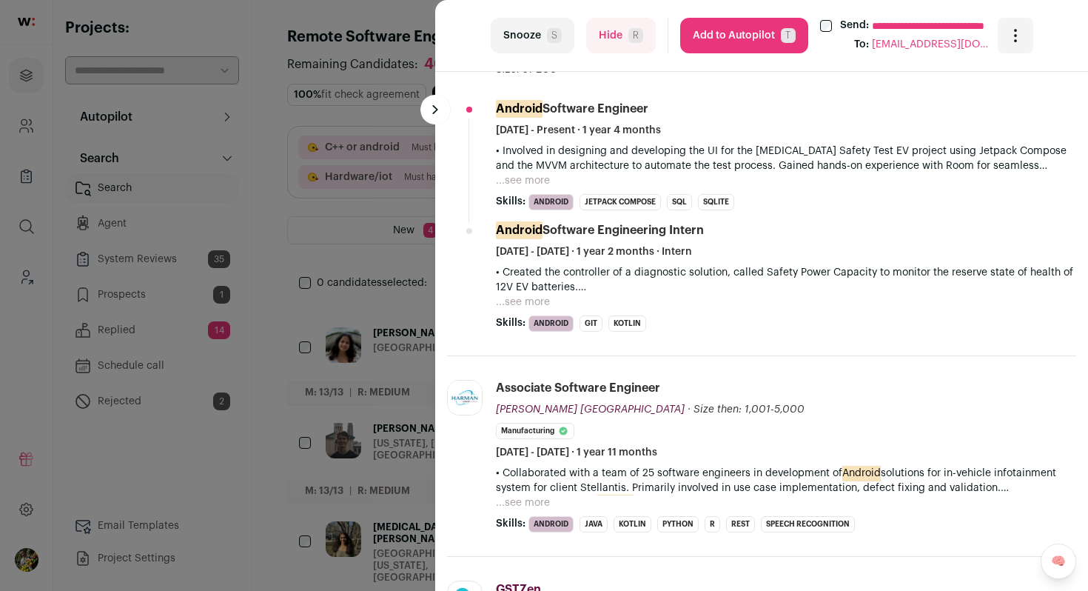
click at [732, 47] on button "Add to Autopilot T" at bounding box center [744, 36] width 128 height 36
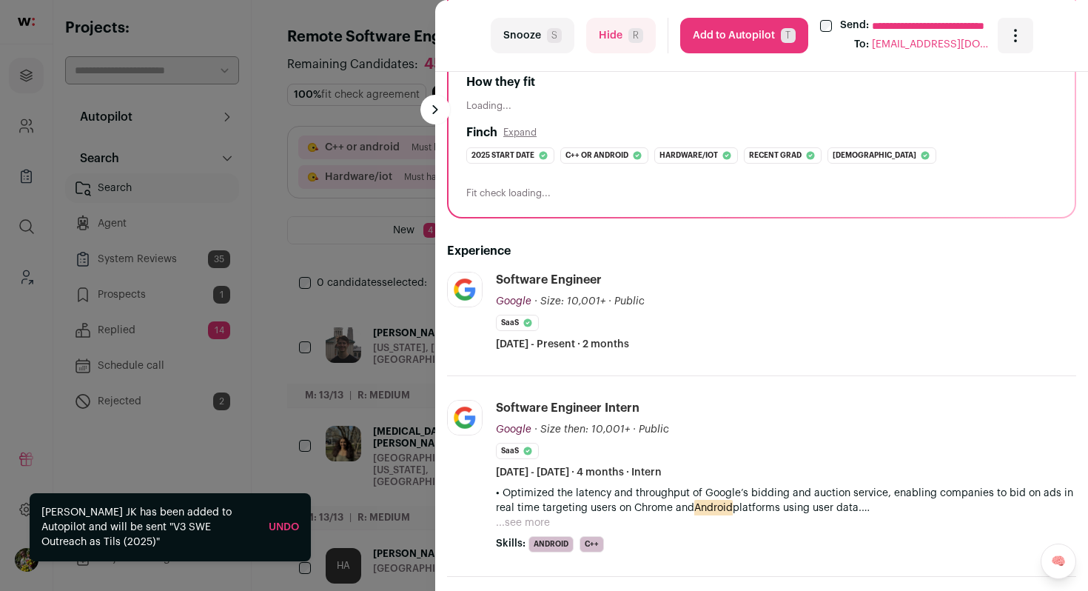
scroll to position [105, 0]
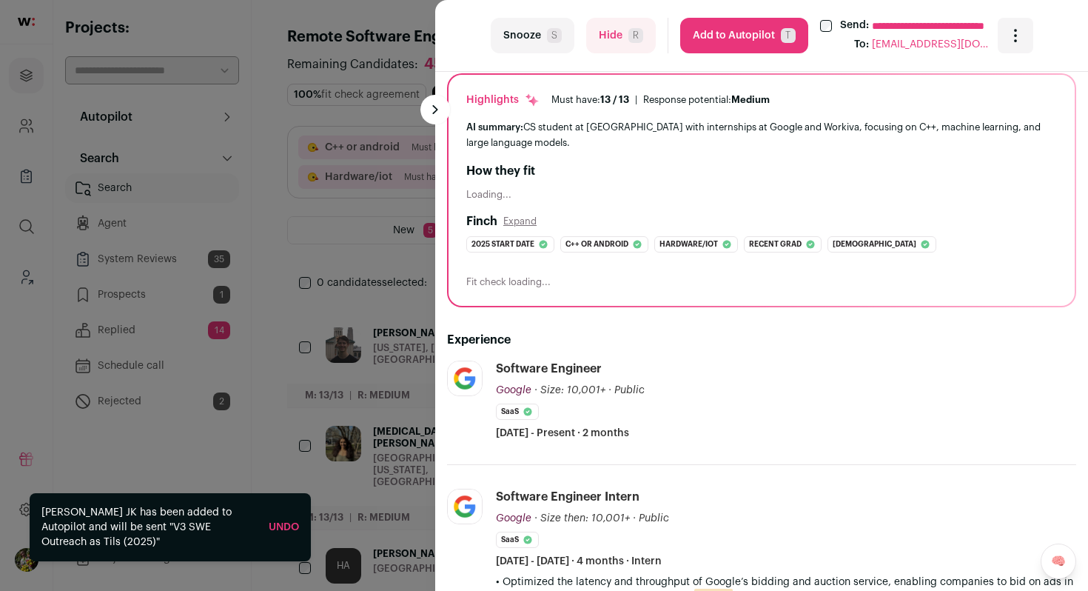
click at [770, 40] on button "Add to Autopilot T" at bounding box center [744, 36] width 128 height 36
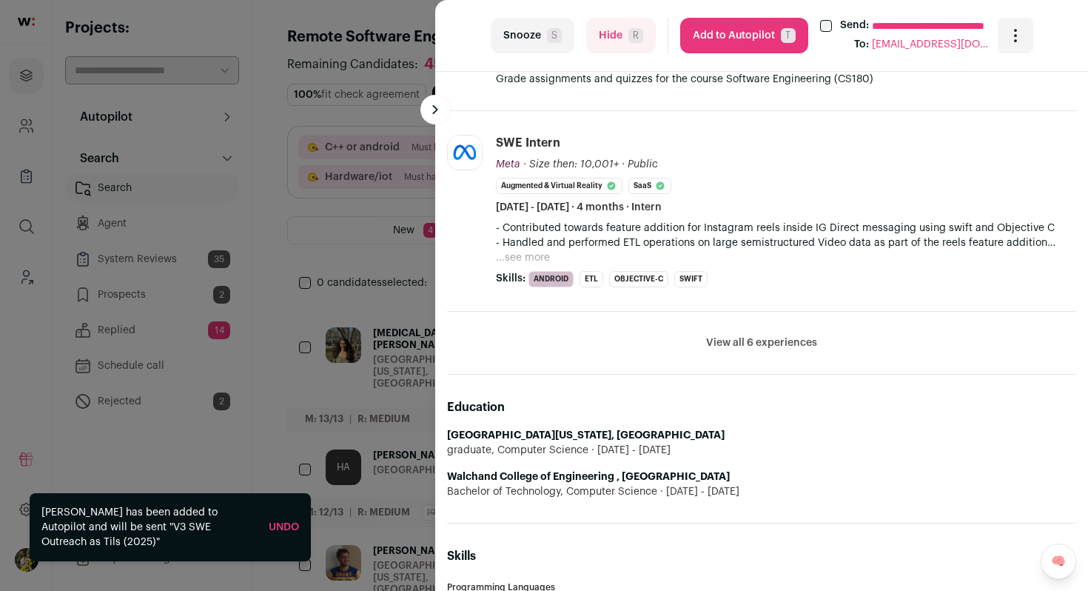
scroll to position [1345, 0]
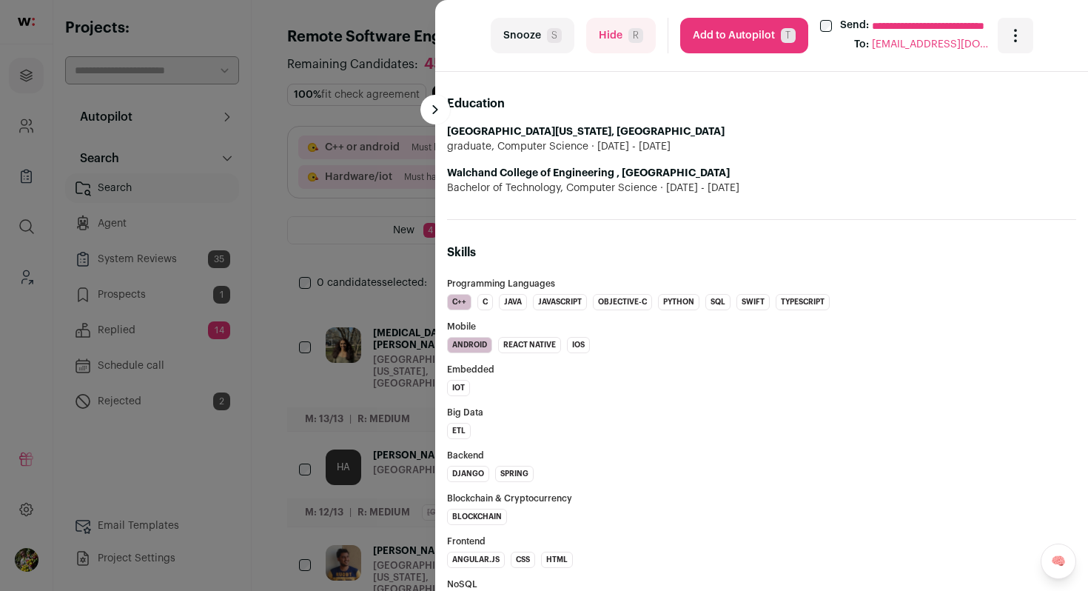
click at [607, 35] on button "Hide R" at bounding box center [621, 36] width 70 height 36
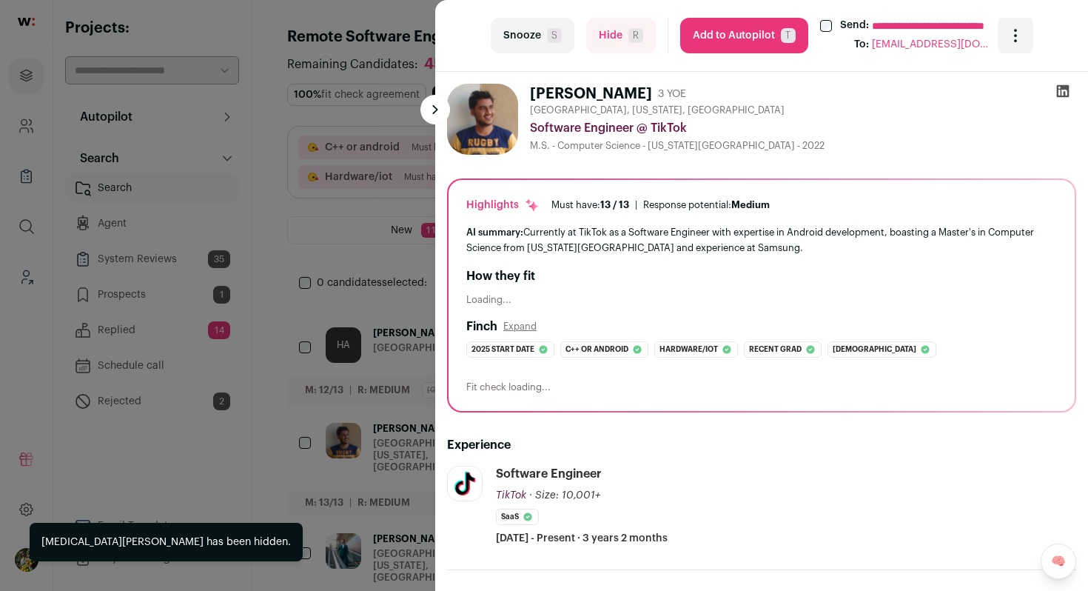
scroll to position [710, 0]
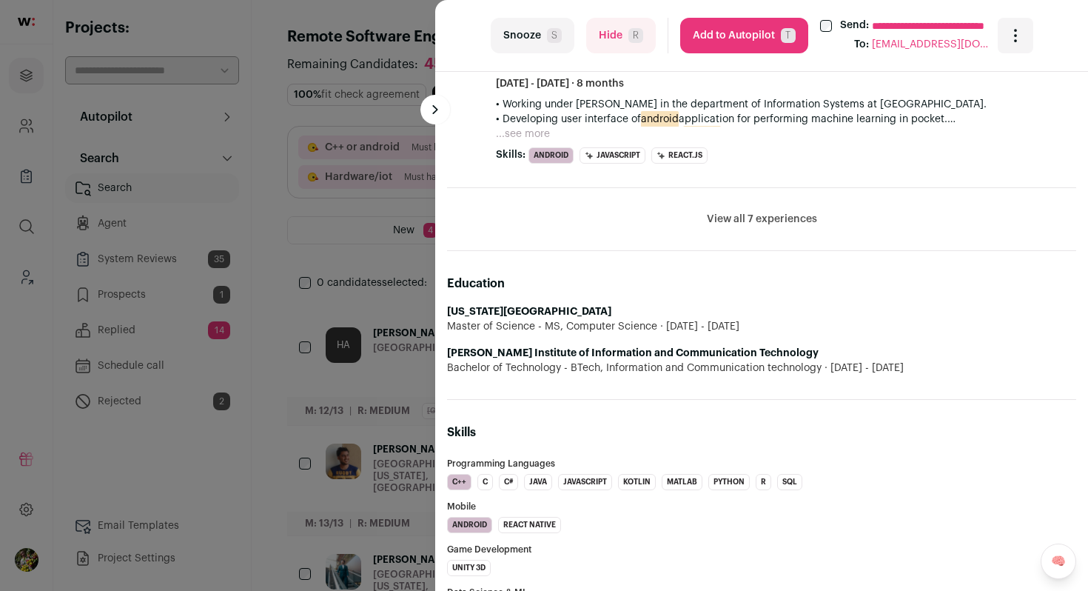
click at [613, 47] on button "Hide R" at bounding box center [621, 36] width 70 height 36
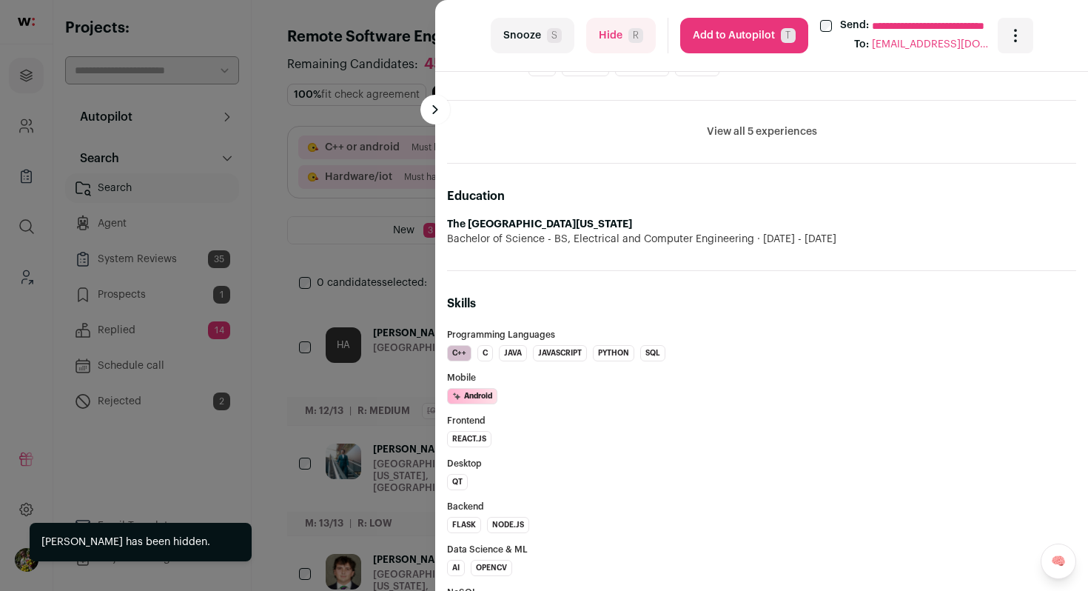
scroll to position [0, 0]
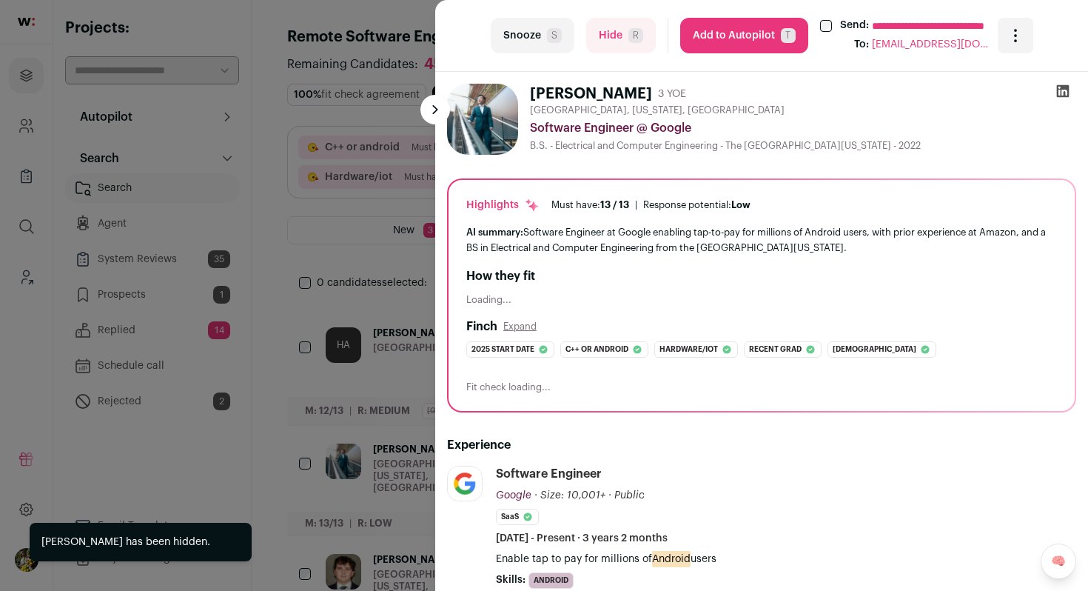
click at [758, 33] on button "Add to Autopilot T" at bounding box center [744, 36] width 128 height 36
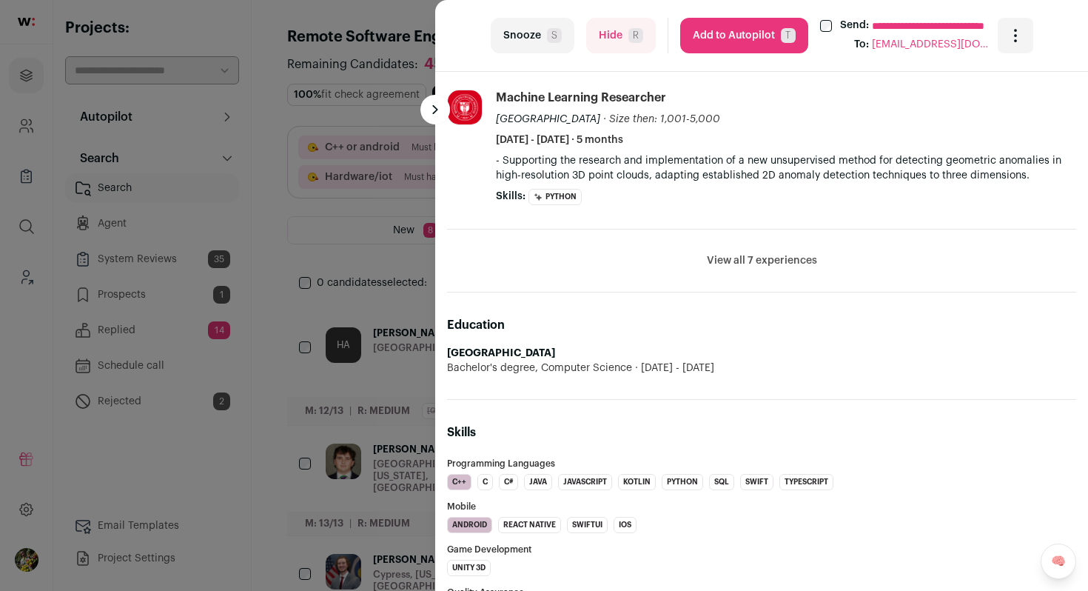
scroll to position [742, 0]
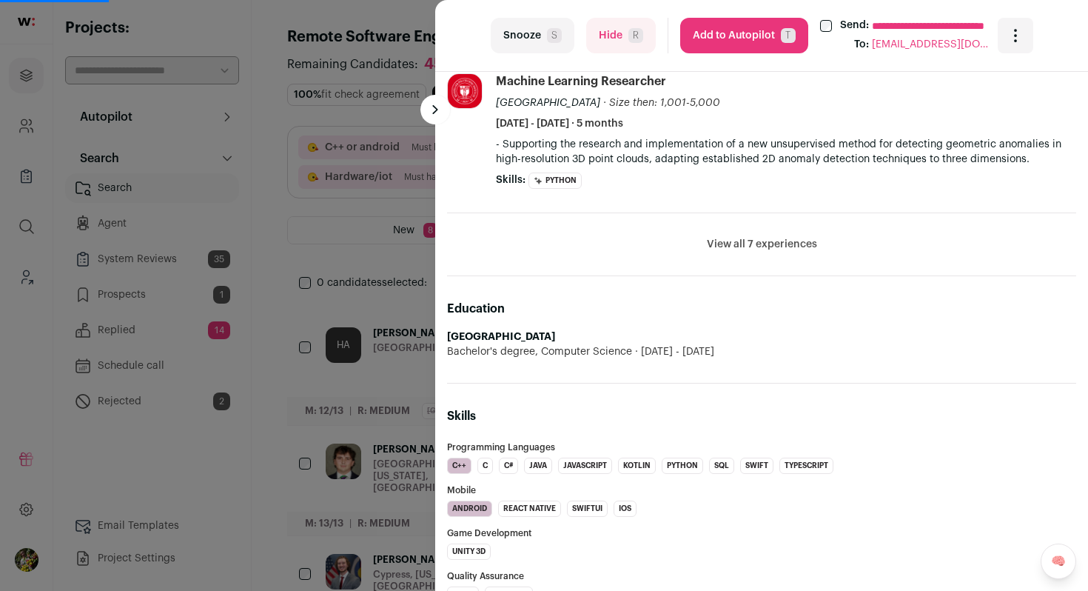
click at [645, 37] on button "Hide R" at bounding box center [621, 36] width 70 height 36
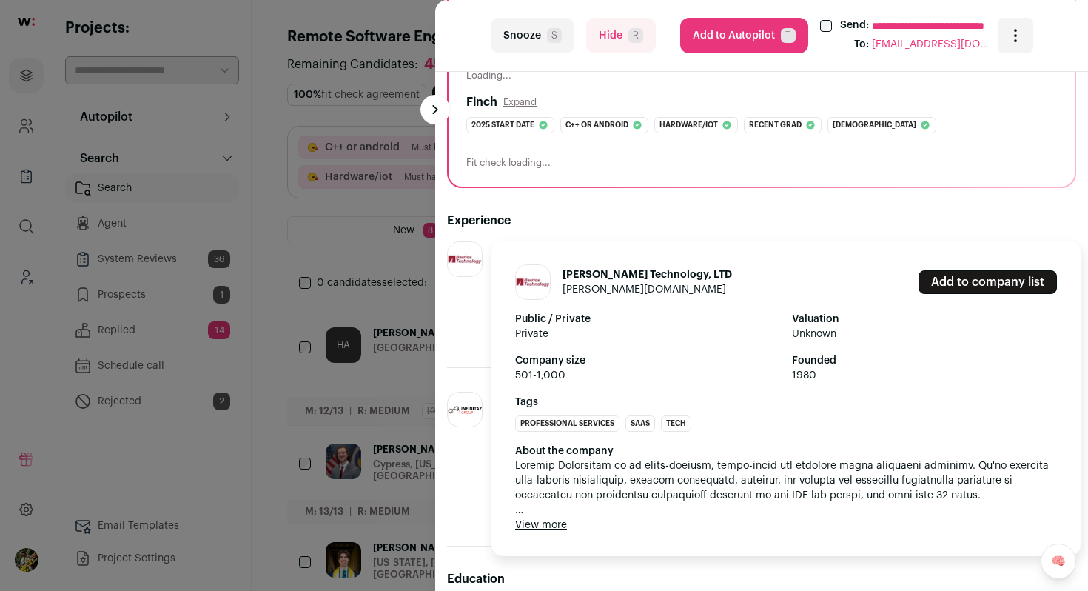
scroll to position [375, 0]
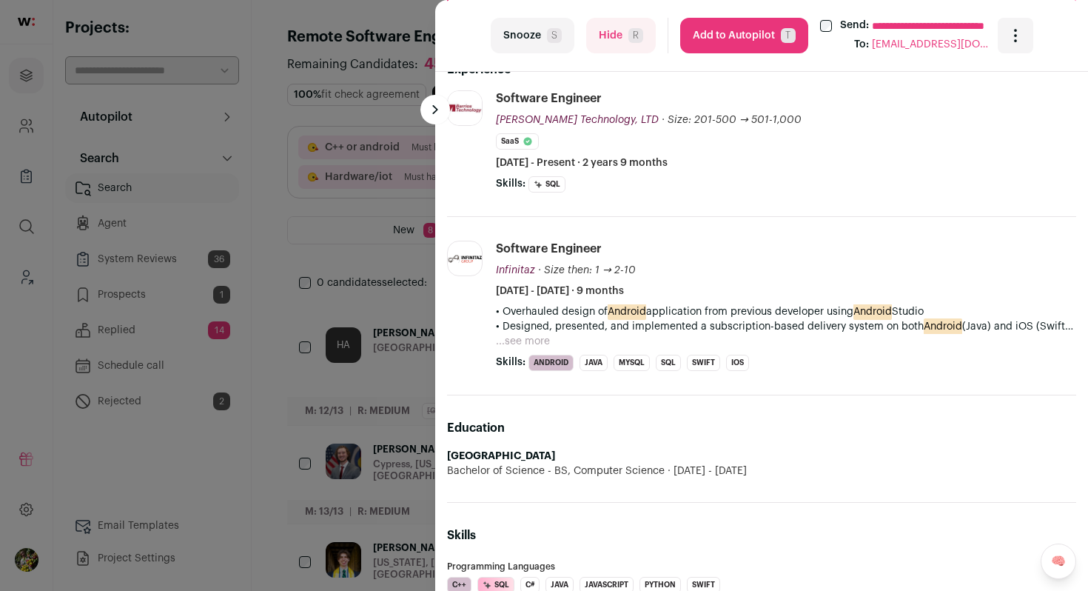
click at [753, 39] on button "Add to Autopilot T" at bounding box center [744, 36] width 128 height 36
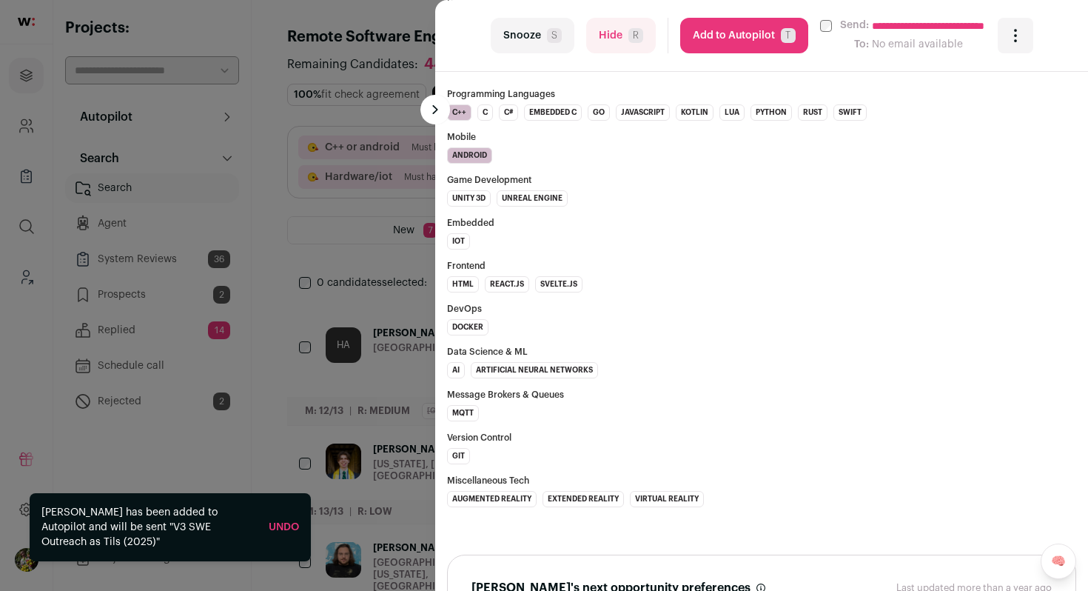
scroll to position [1188, 0]
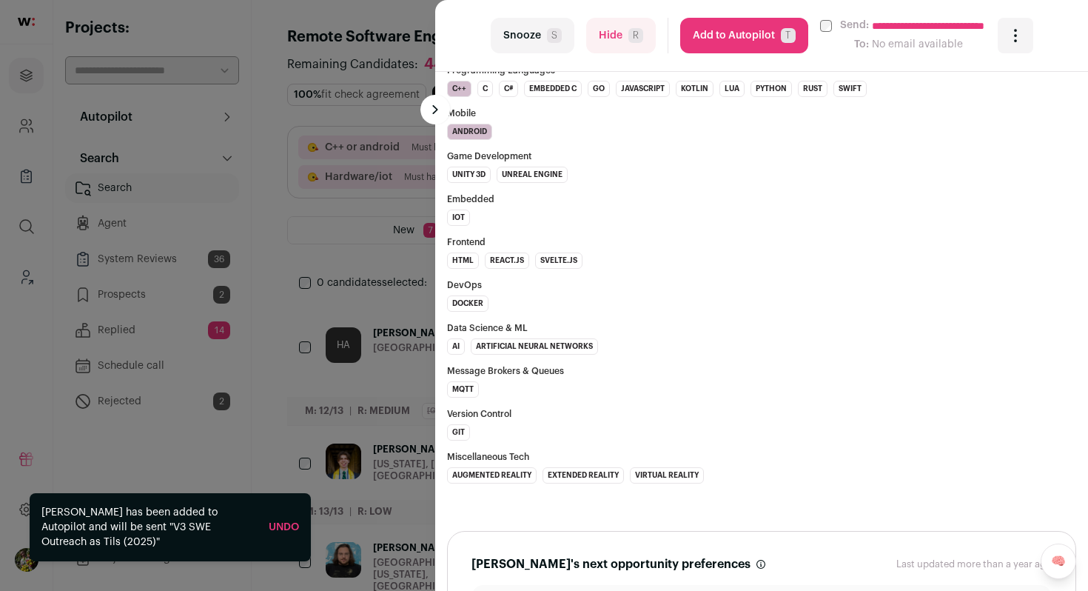
click at [771, 47] on button "Add to Autopilot T" at bounding box center [744, 36] width 128 height 36
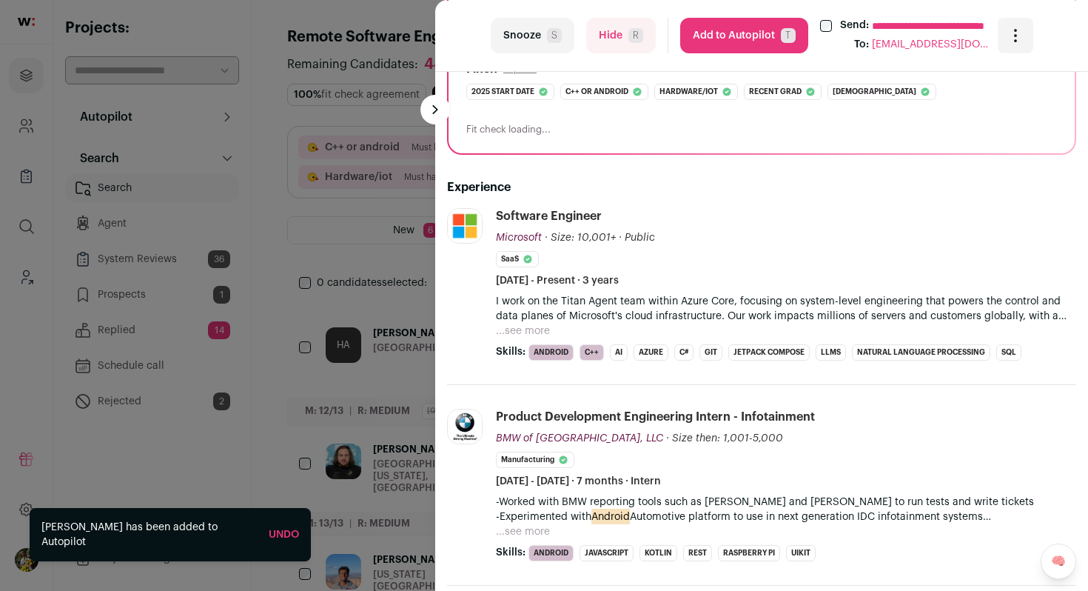
scroll to position [260, 0]
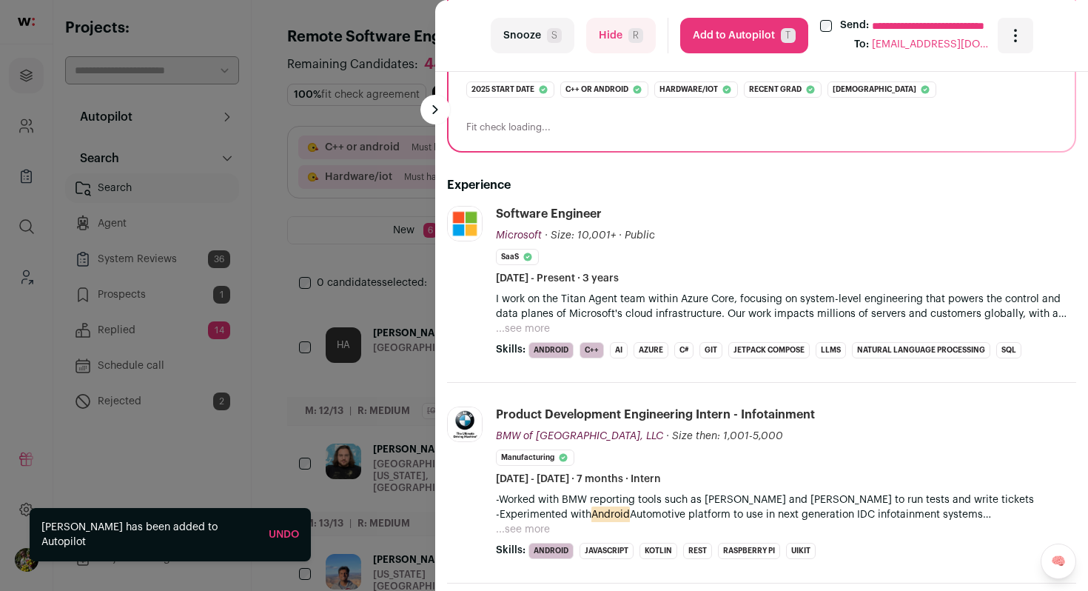
click at [536, 324] on button "...see more" at bounding box center [523, 328] width 54 height 15
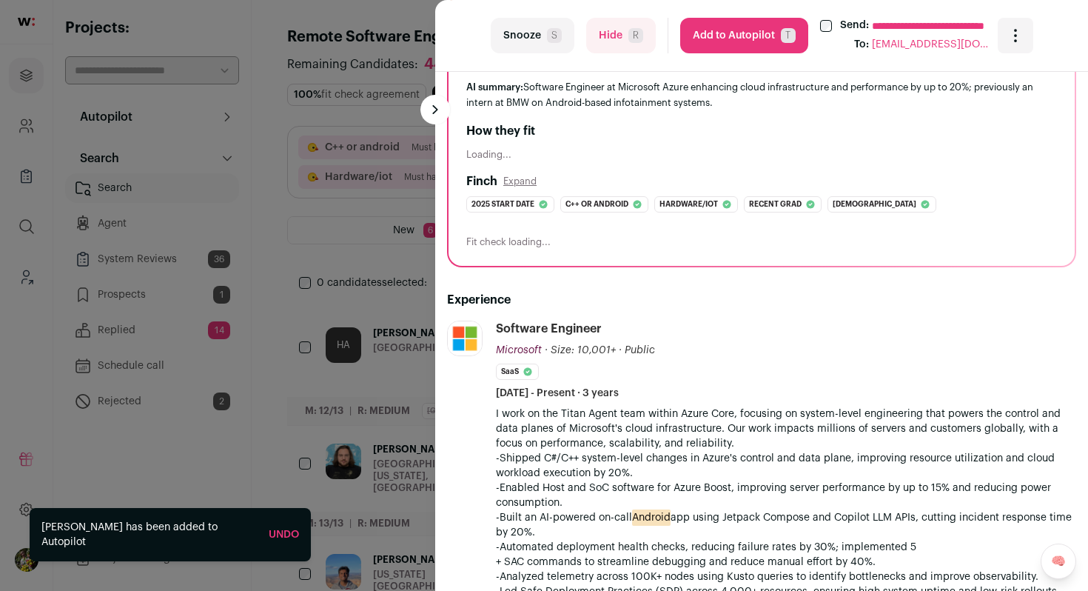
scroll to position [130, 0]
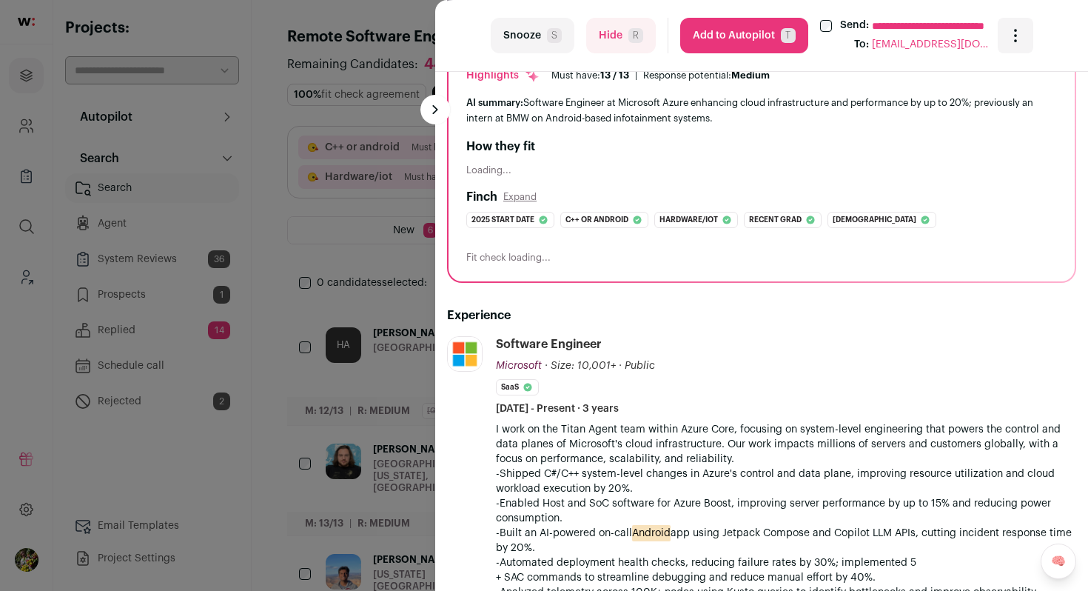
click at [728, 48] on button "Add to Autopilot T" at bounding box center [744, 36] width 128 height 36
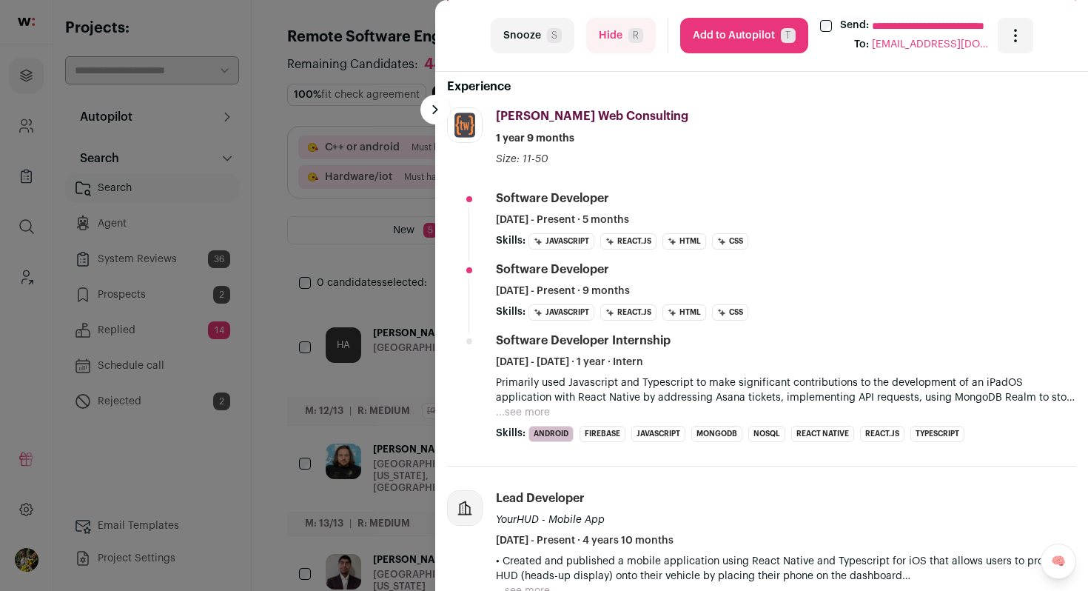
scroll to position [386, 0]
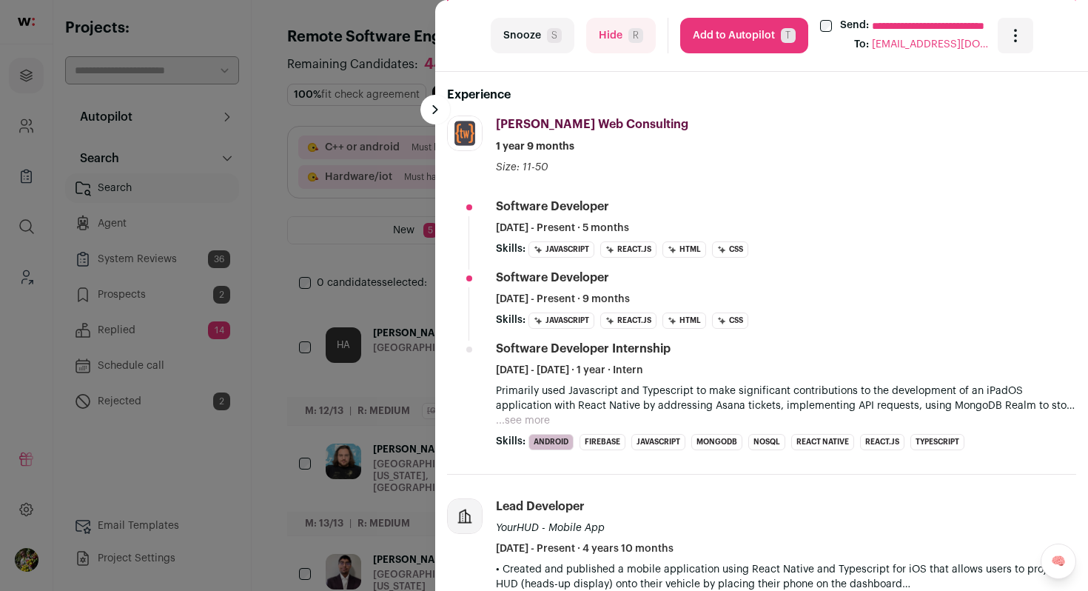
click at [544, 418] on button "...see more" at bounding box center [523, 420] width 54 height 15
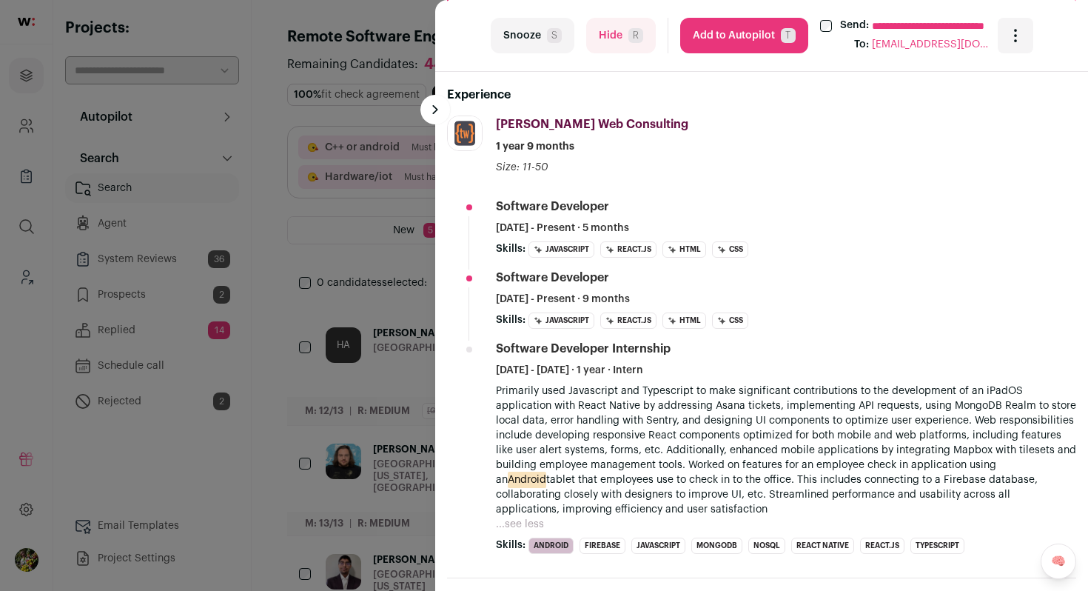
click at [614, 39] on button "Hide R" at bounding box center [621, 36] width 70 height 36
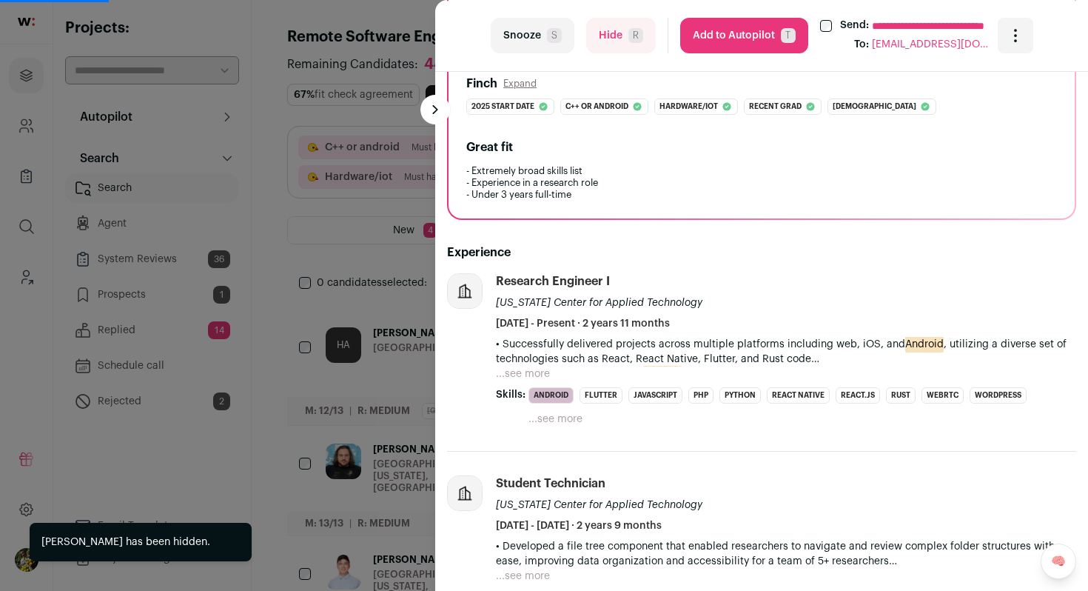
scroll to position [260, 0]
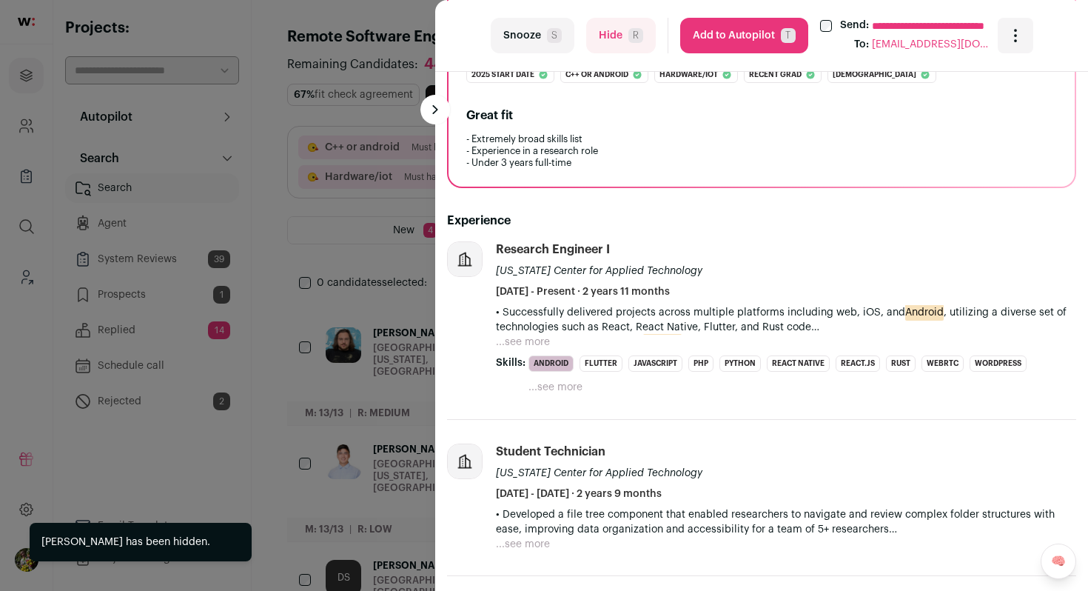
click at [534, 343] on button "...see more" at bounding box center [523, 342] width 54 height 15
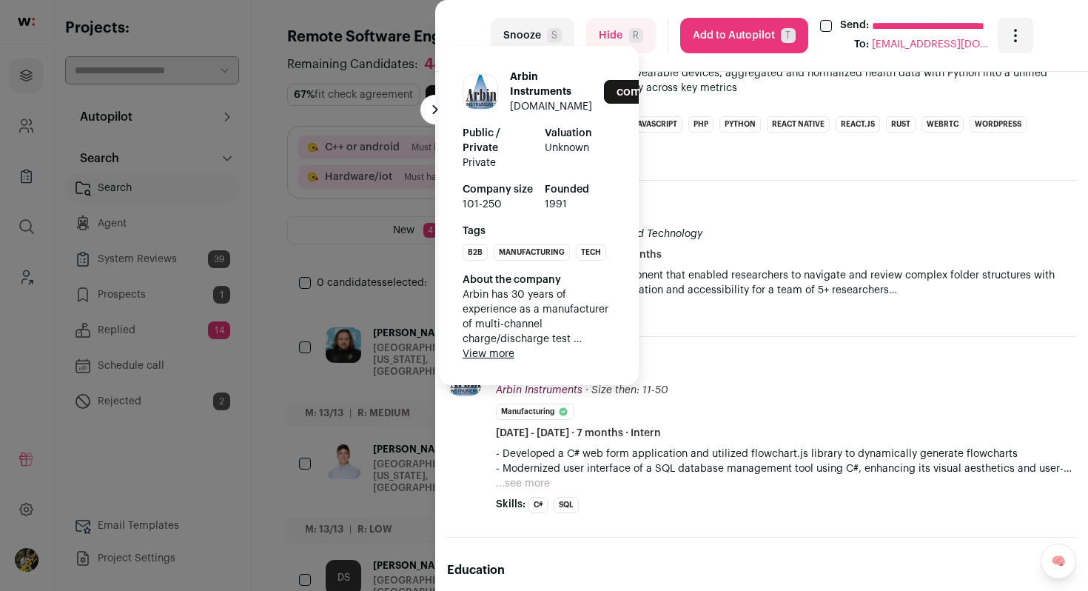
scroll to position [520, 0]
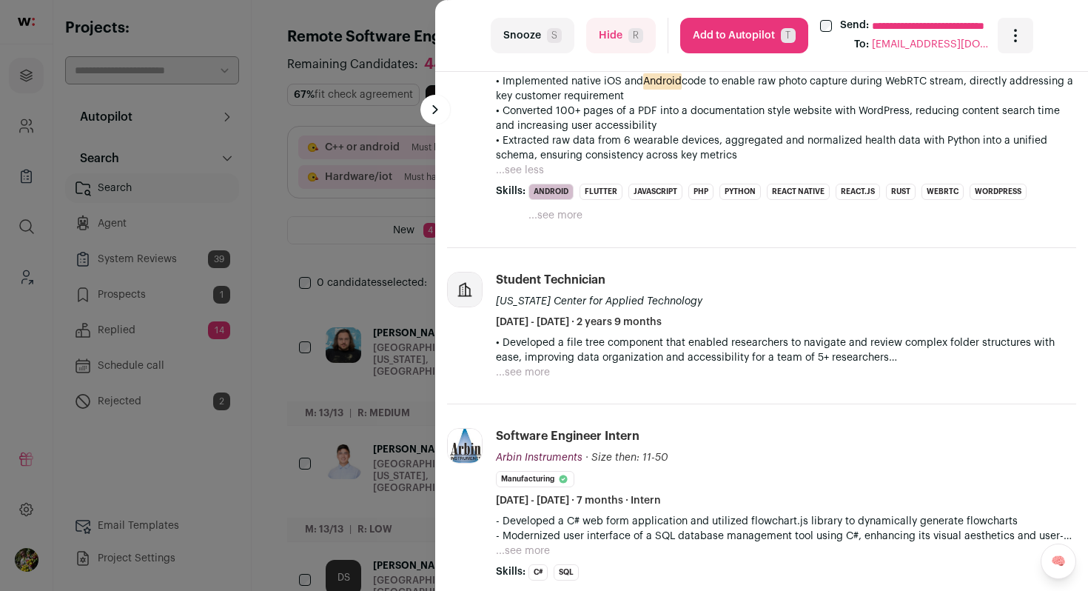
click at [534, 173] on button "...see less" at bounding box center [520, 170] width 48 height 15
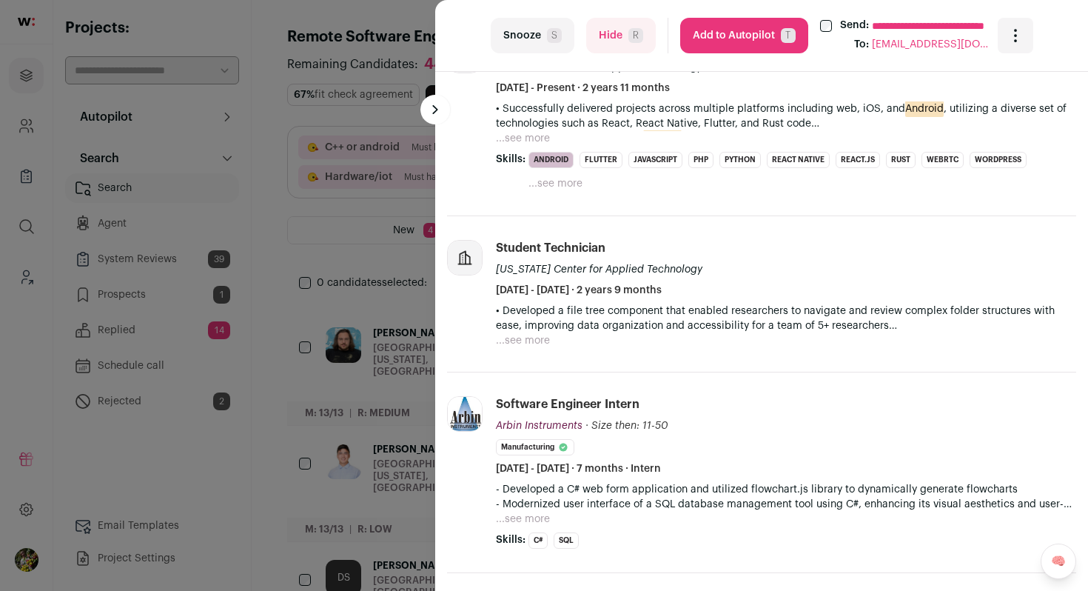
scroll to position [367, 0]
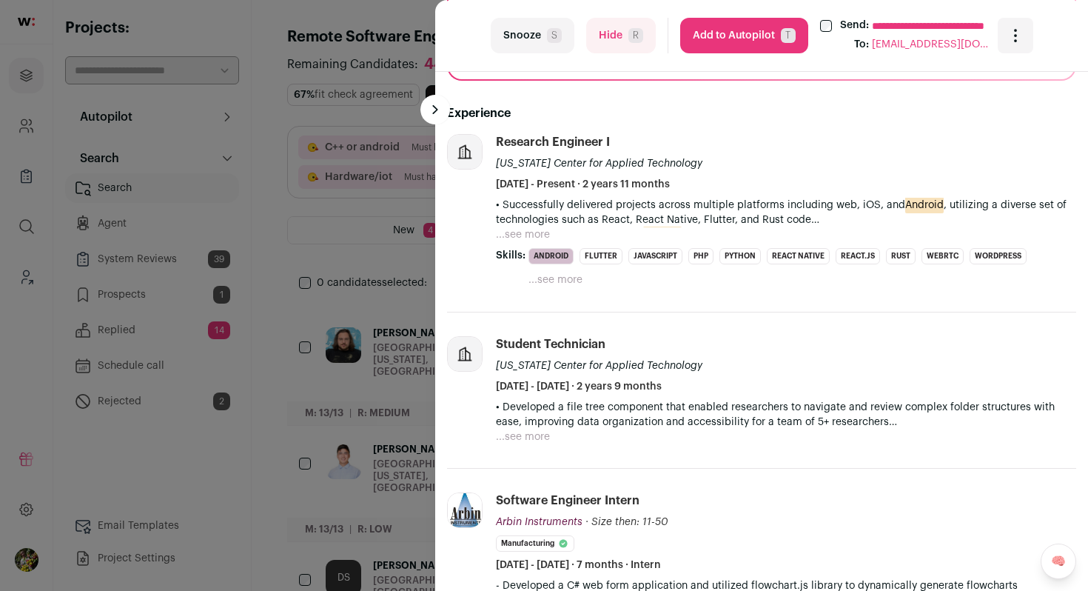
click at [533, 233] on button "...see more" at bounding box center [523, 234] width 54 height 15
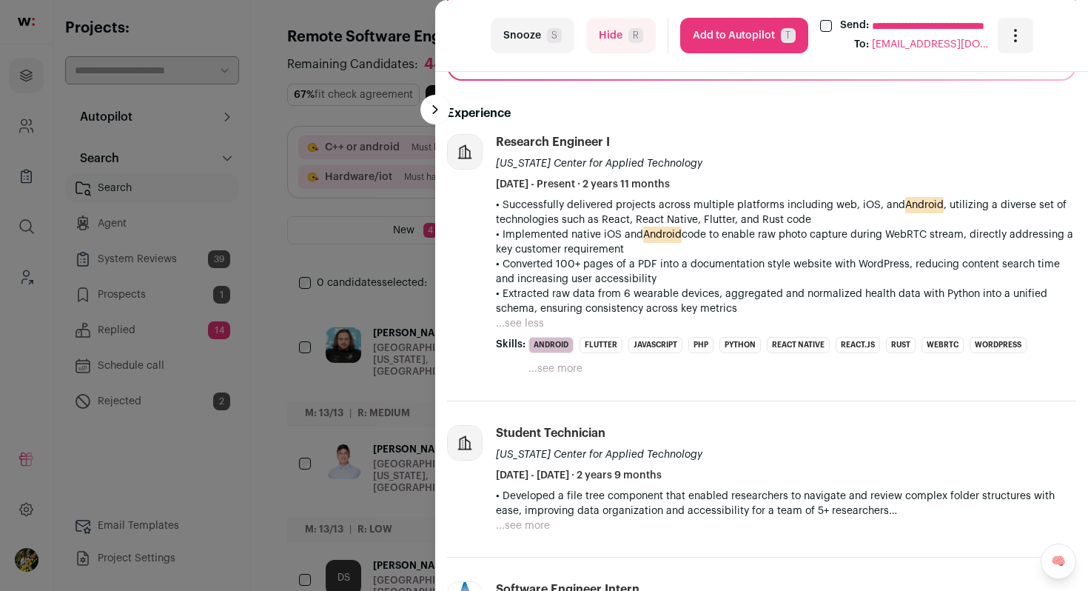
click at [753, 38] on button "Add to Autopilot T" at bounding box center [744, 36] width 128 height 36
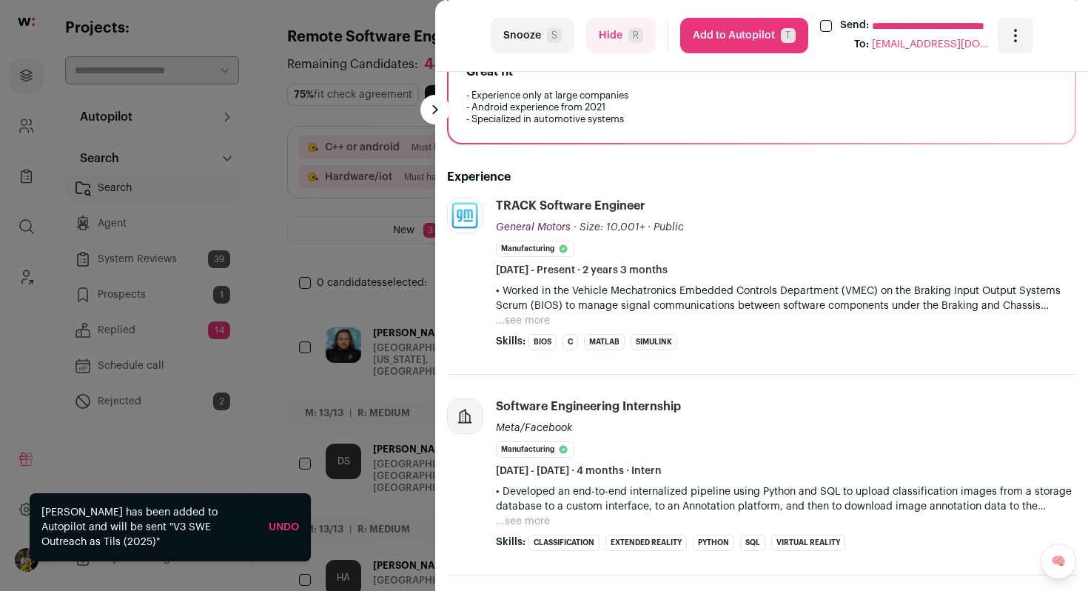
scroll to position [317, 0]
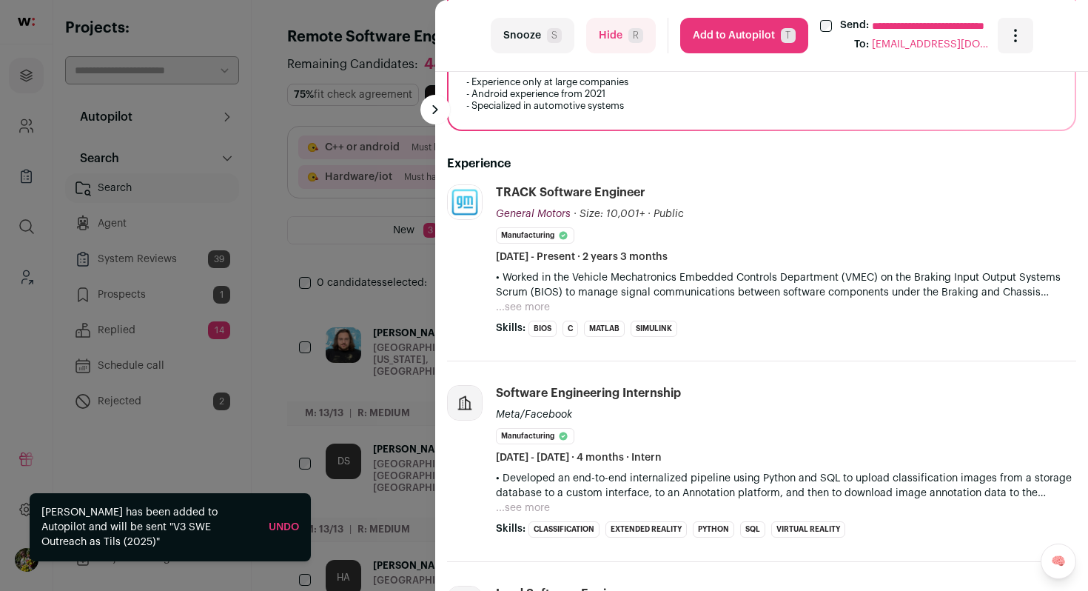
click at [533, 302] on button "...see more" at bounding box center [523, 307] width 54 height 15
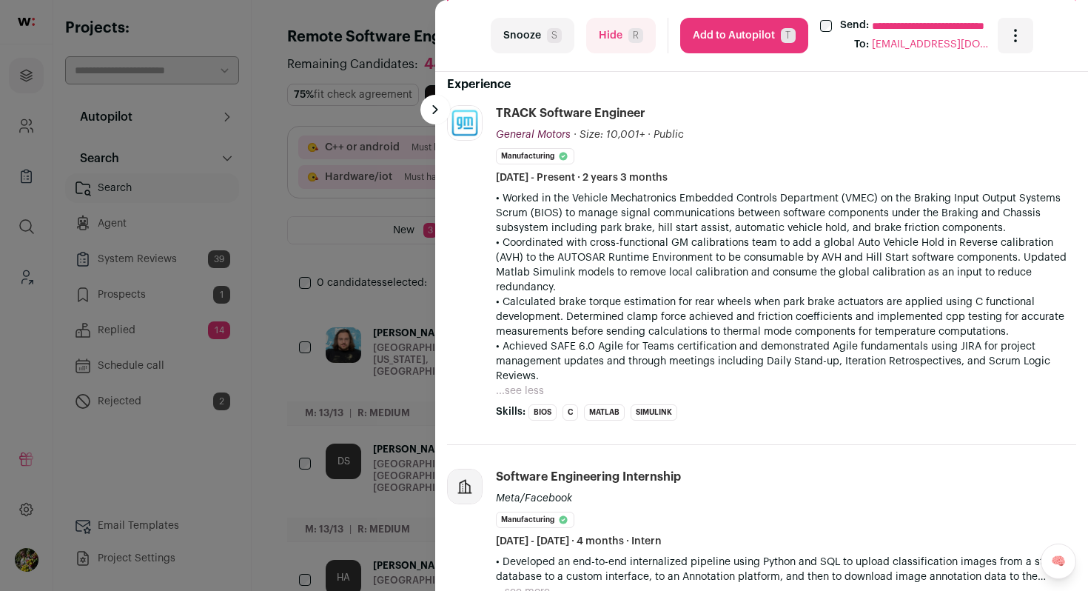
scroll to position [395, 0]
click at [730, 40] on button "Add to Autopilot T" at bounding box center [744, 36] width 128 height 36
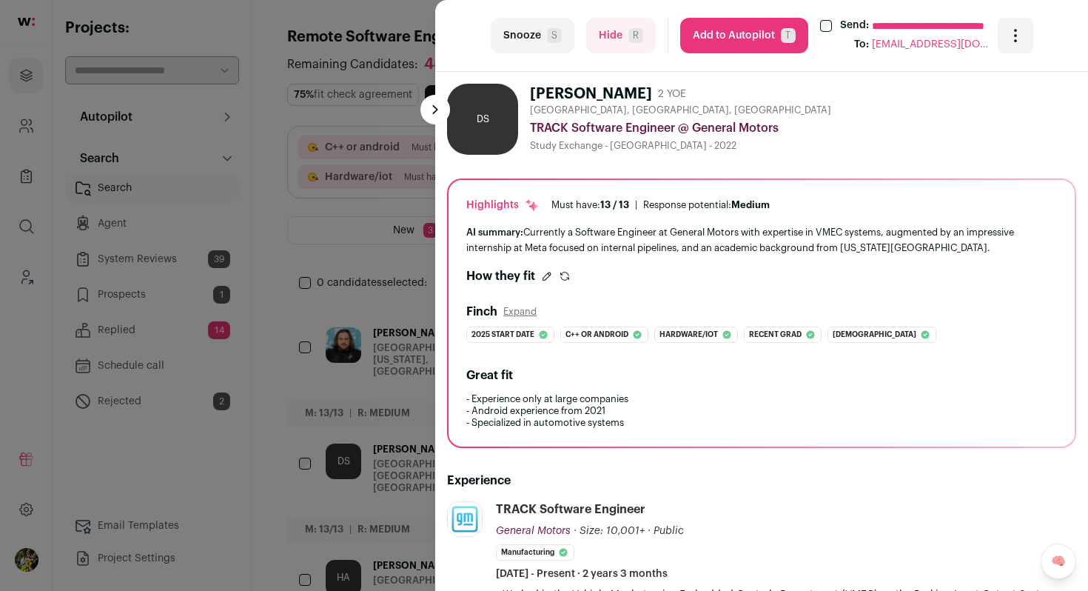
click at [752, 32] on button "Add to Autopilot T" at bounding box center [744, 36] width 128 height 36
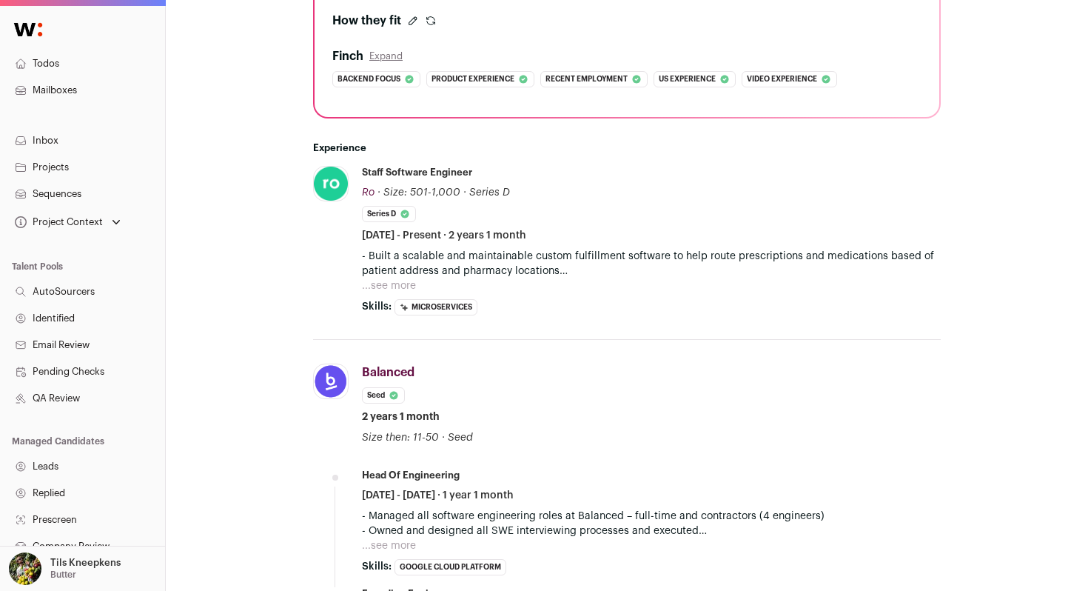
scroll to position [414, 0]
click at [402, 283] on button "...see more" at bounding box center [389, 284] width 54 height 15
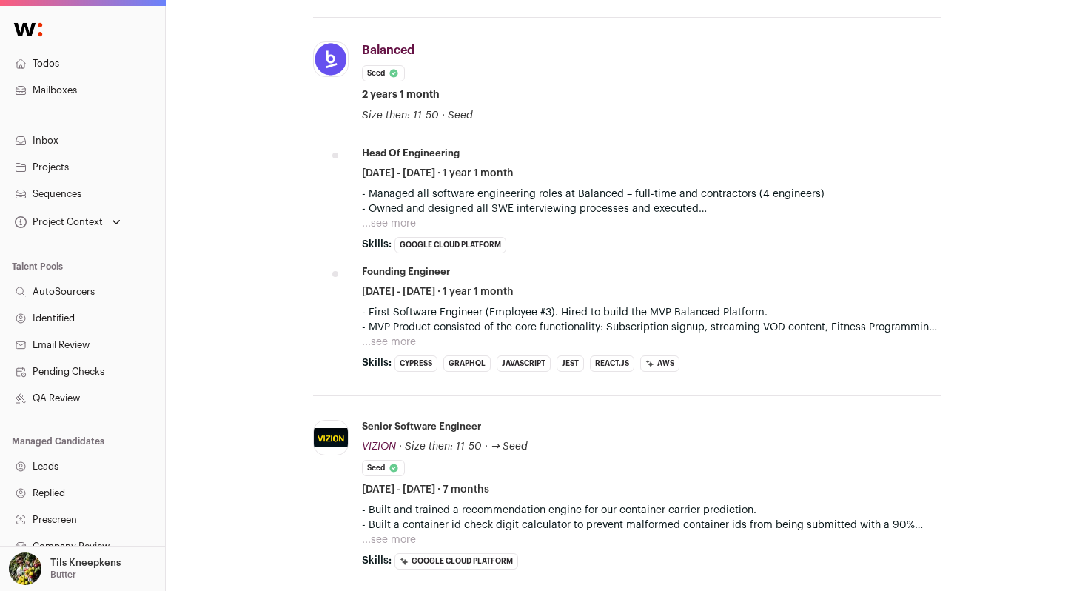
scroll to position [779, 0]
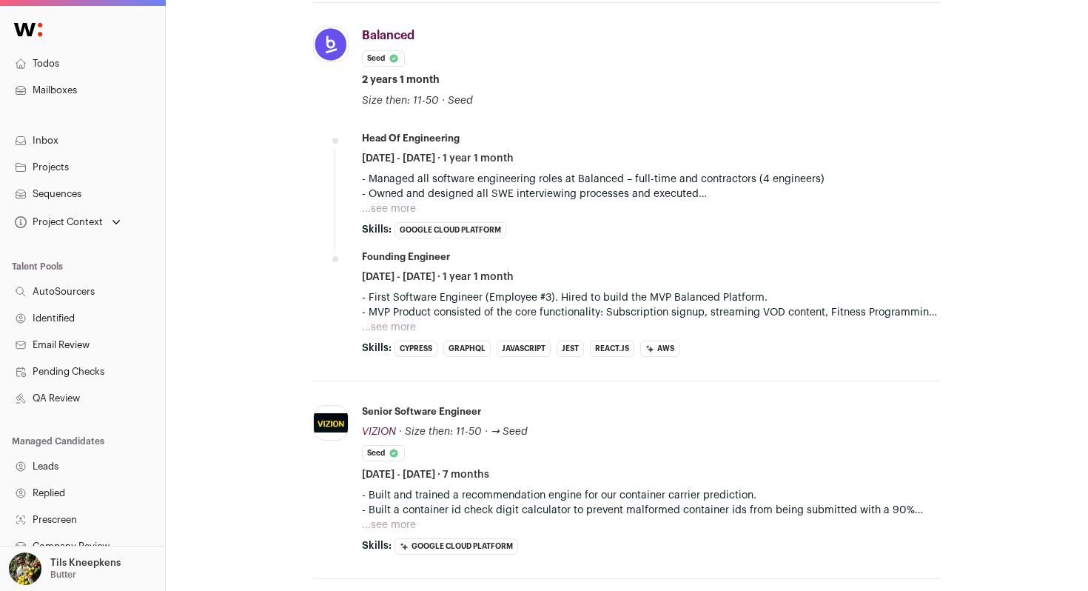
click at [399, 213] on button "...see more" at bounding box center [389, 208] width 54 height 15
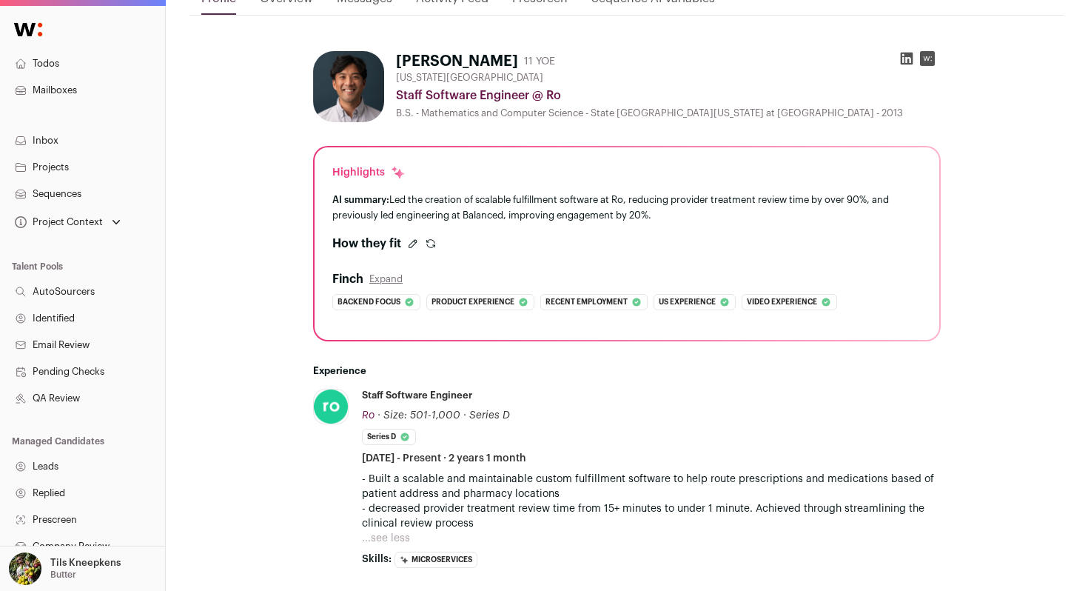
scroll to position [2, 0]
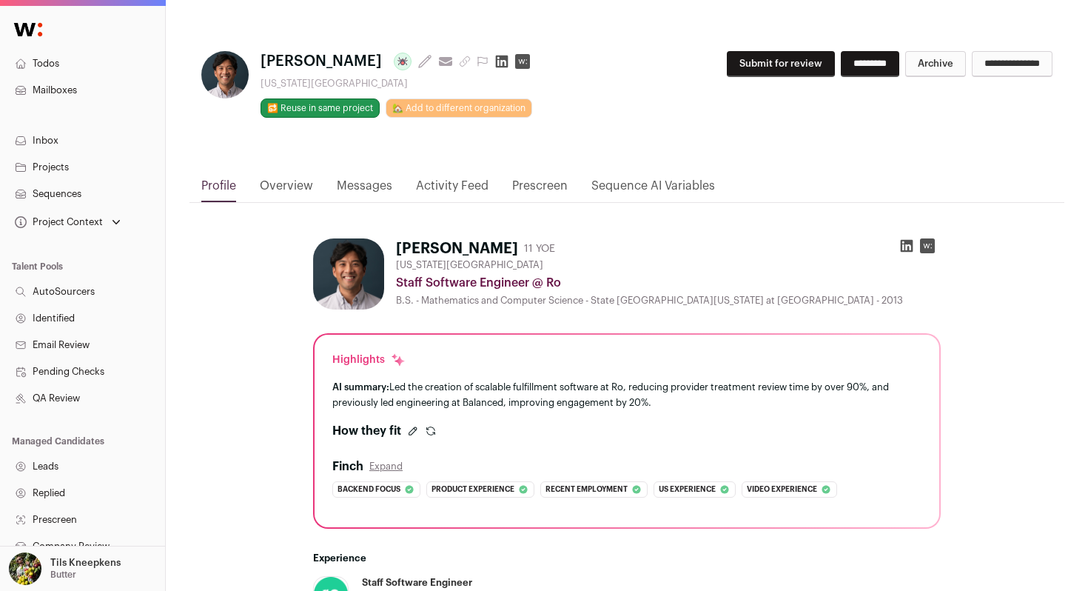
click at [911, 243] on icon at bounding box center [907, 246] width 13 height 13
click at [727, 57] on button "Submit for review" at bounding box center [781, 64] width 108 height 26
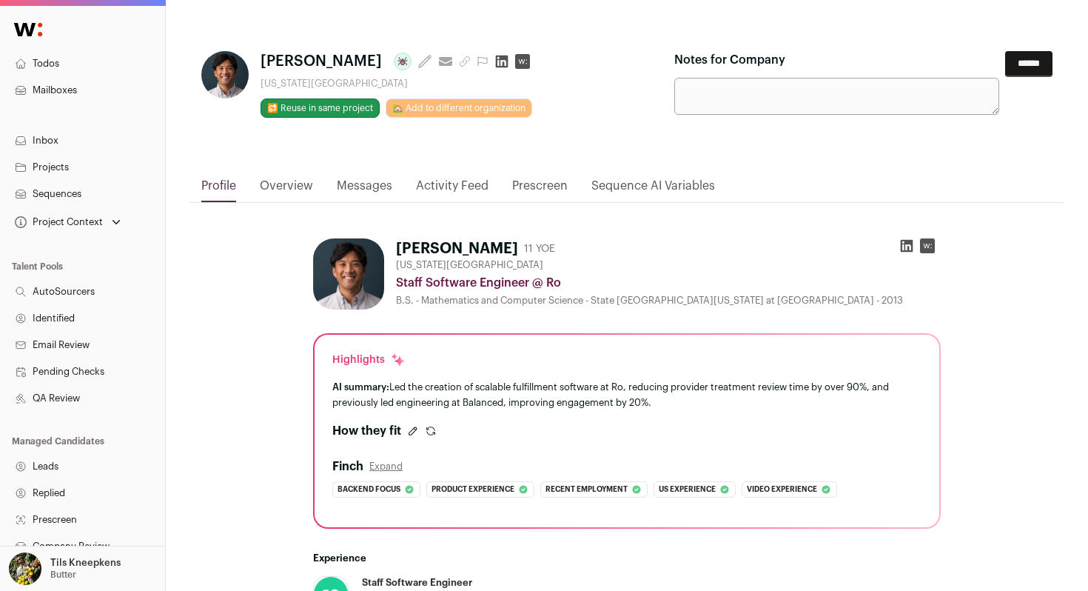
click at [1029, 65] on input "******" at bounding box center [1028, 64] width 47 height 26
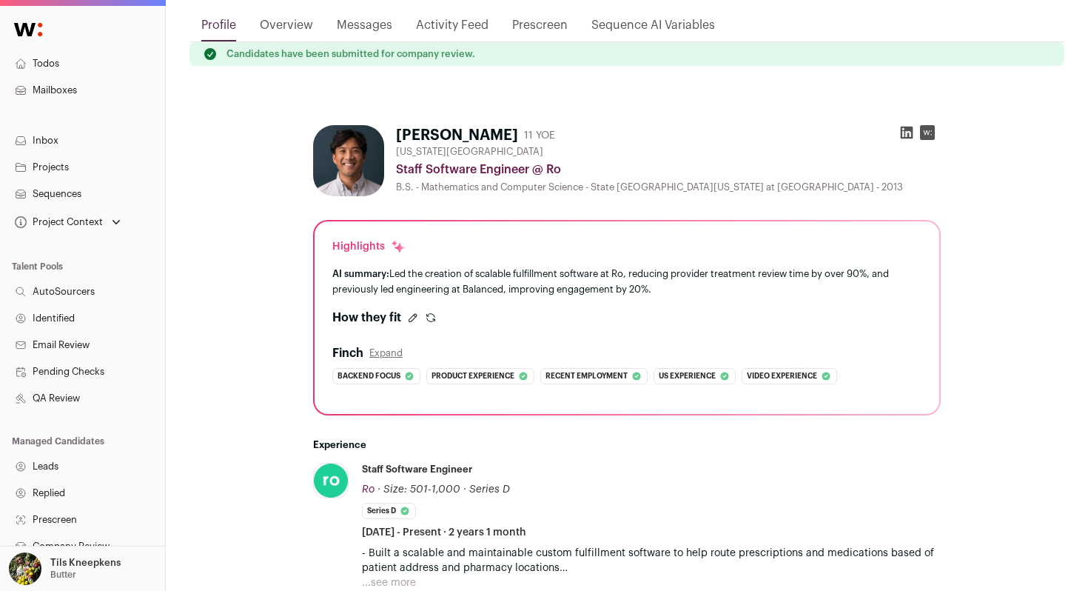
scroll to position [0, 0]
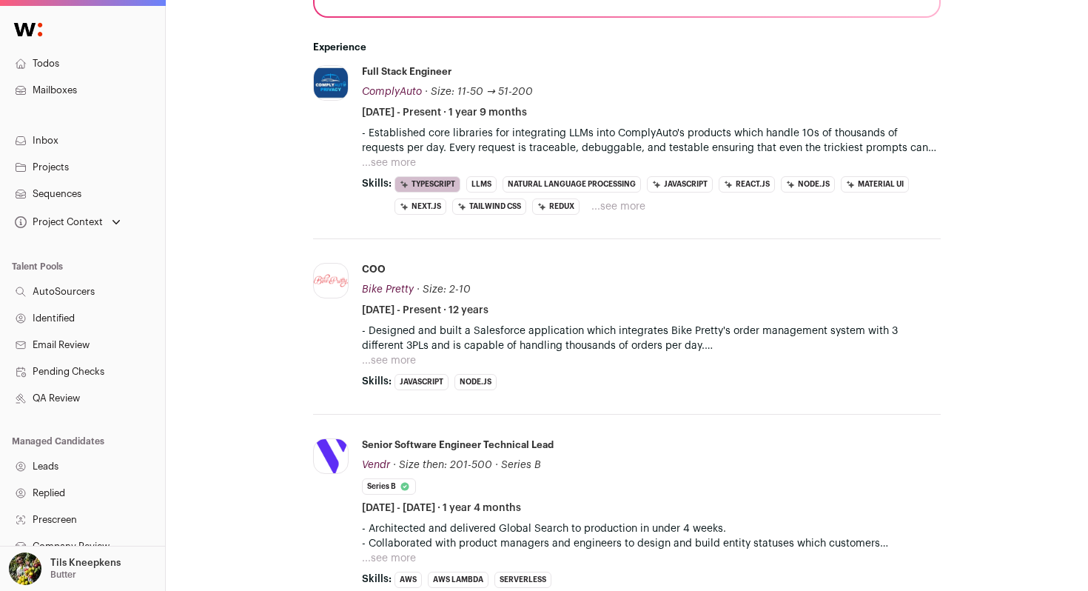
scroll to position [525, 0]
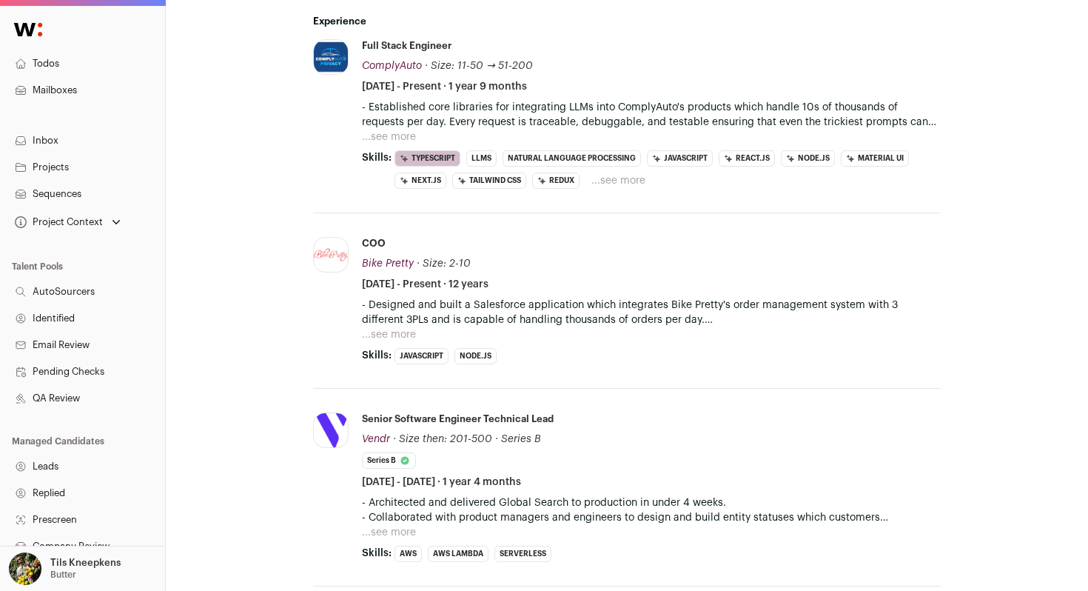
click at [408, 134] on button "...see more" at bounding box center [389, 137] width 54 height 15
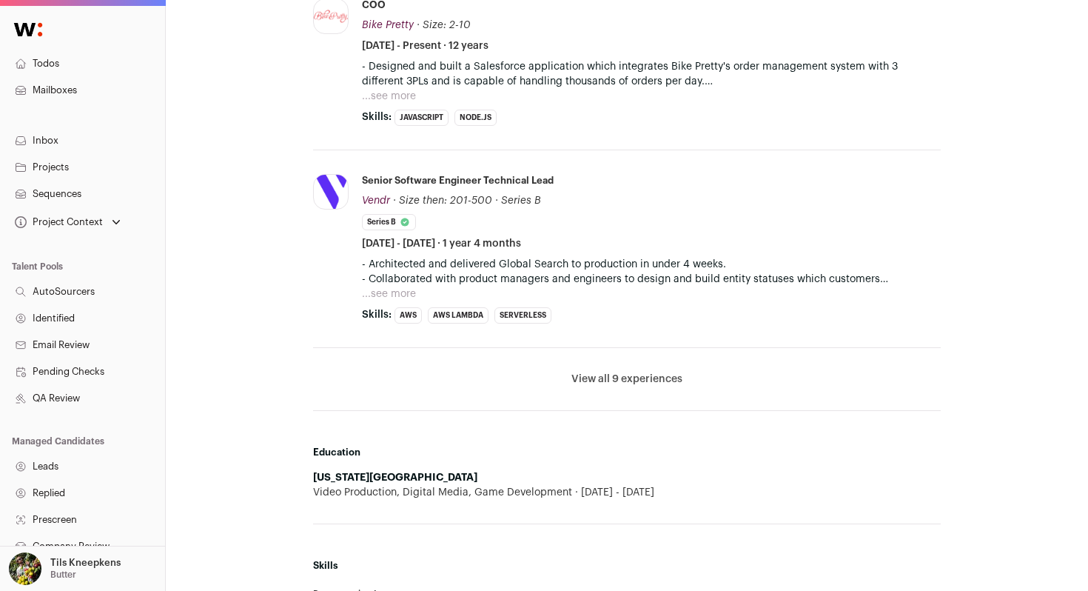
scroll to position [866, 0]
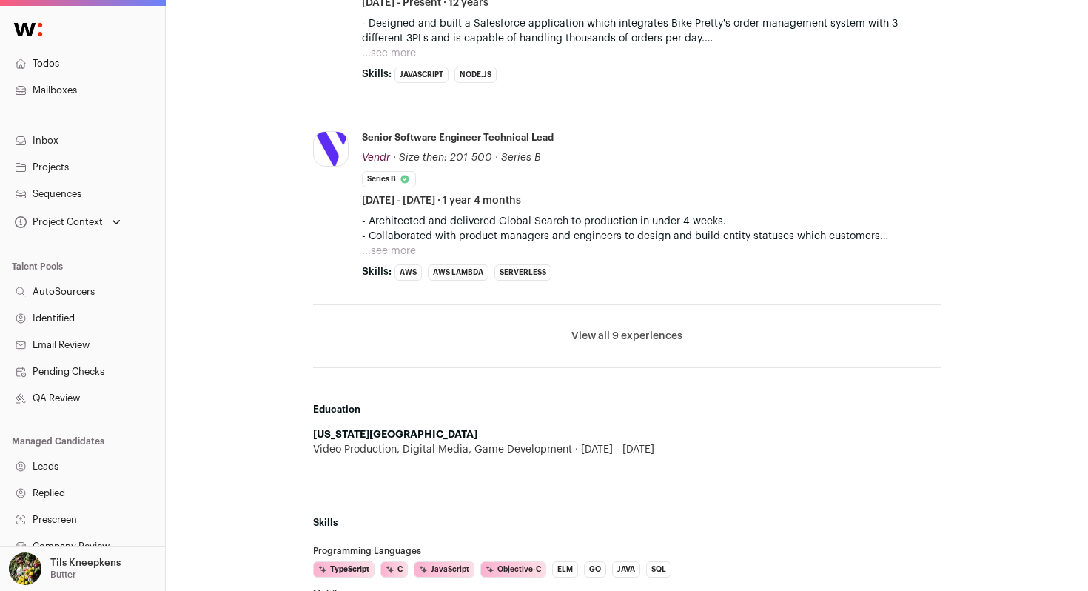
click at [597, 331] on button "View all 9 experiences" at bounding box center [626, 336] width 111 height 15
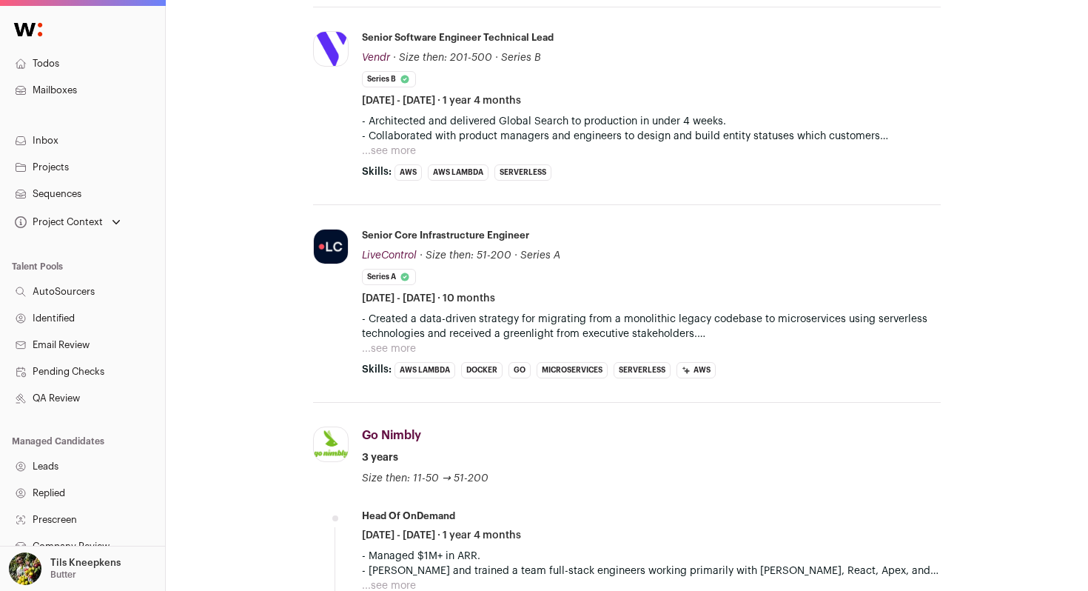
scroll to position [962, 0]
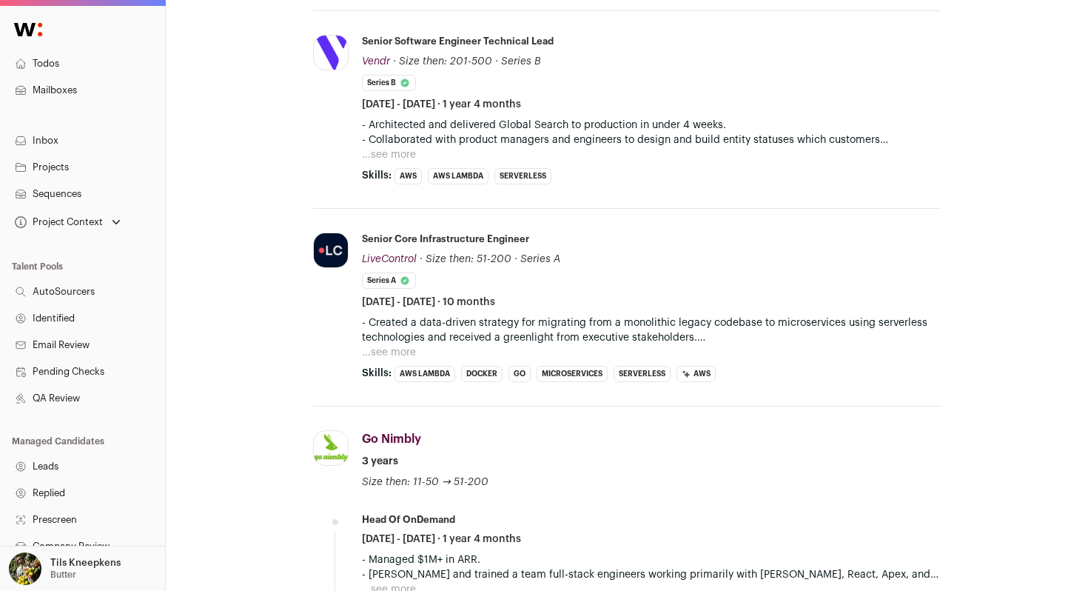
click at [396, 349] on button "...see more" at bounding box center [389, 352] width 54 height 15
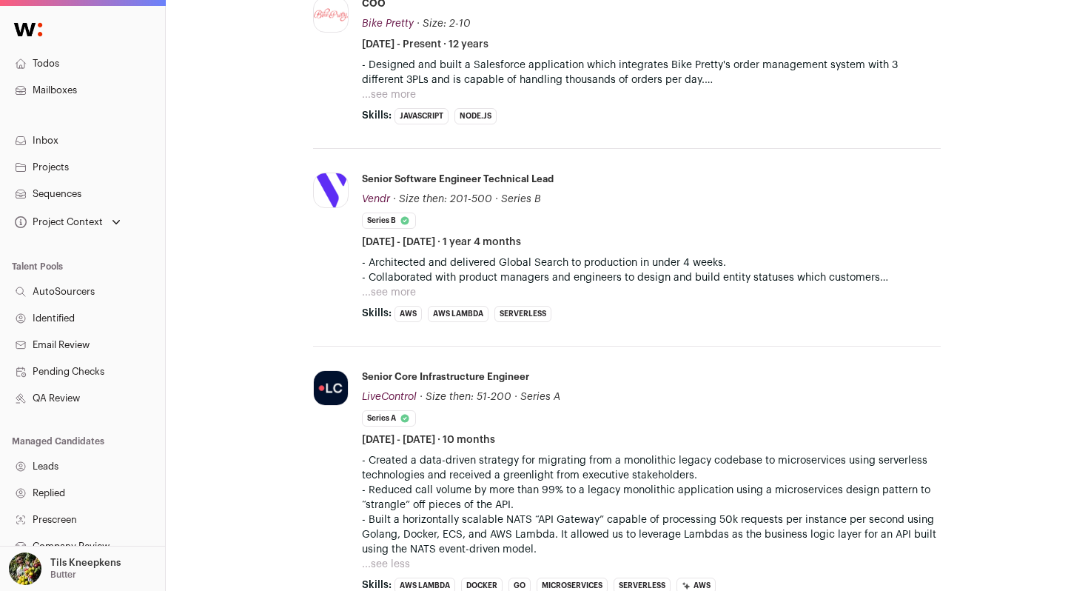
scroll to position [818, 0]
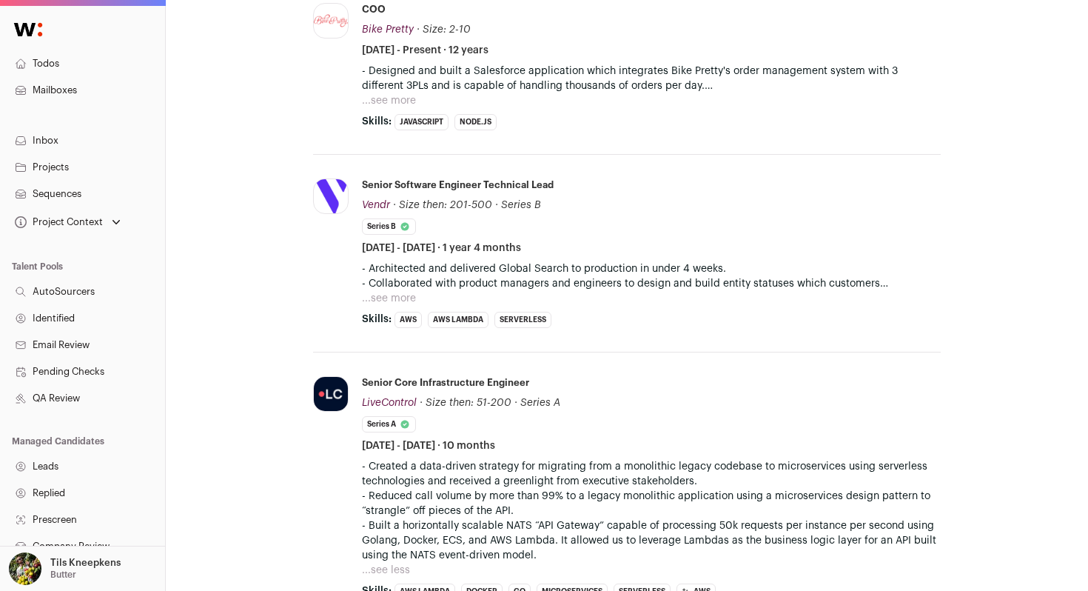
click at [397, 299] on button "...see more" at bounding box center [389, 298] width 54 height 15
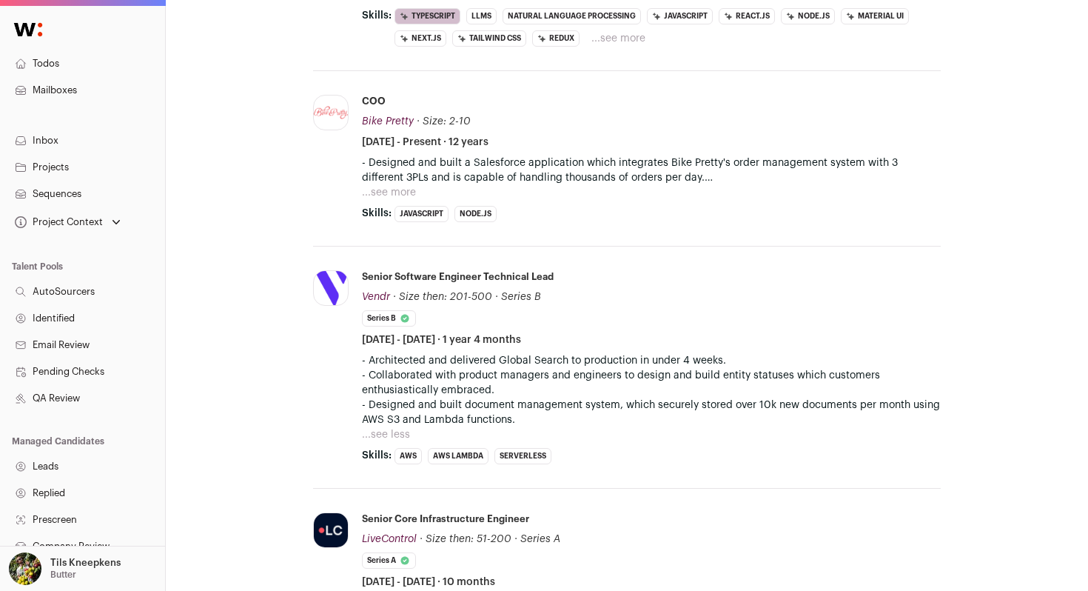
scroll to position [701, 0]
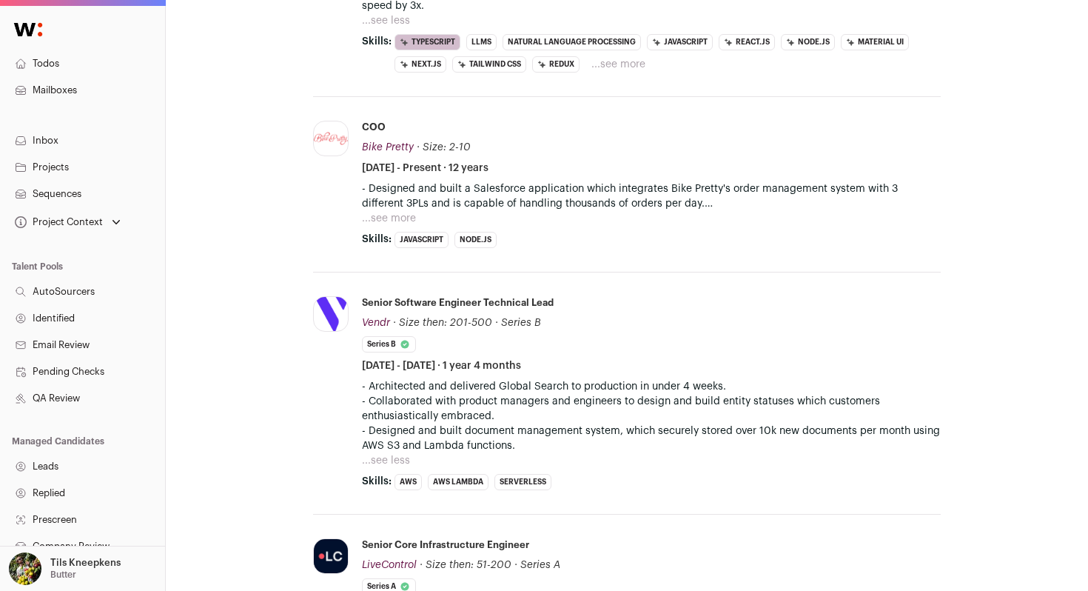
click at [394, 216] on button "...see more" at bounding box center [389, 218] width 54 height 15
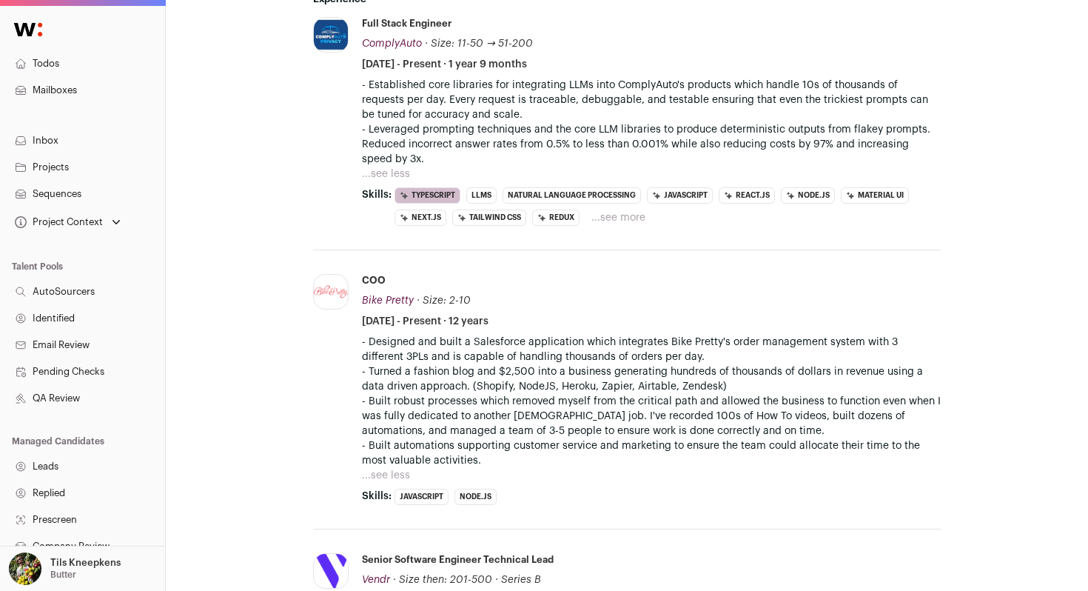
scroll to position [517, 0]
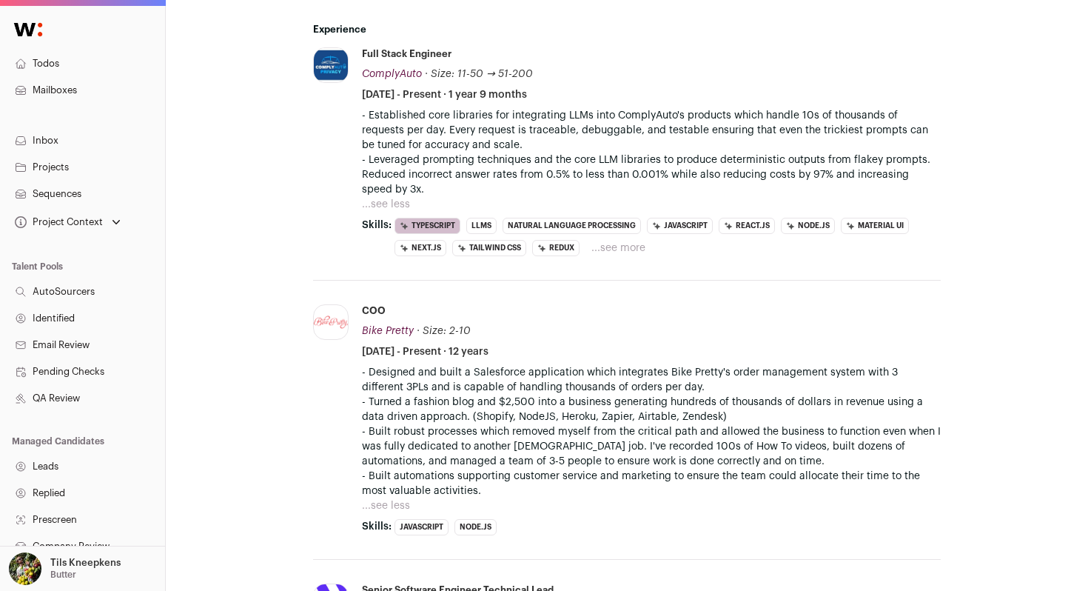
click at [395, 199] on button "...see less" at bounding box center [386, 204] width 48 height 15
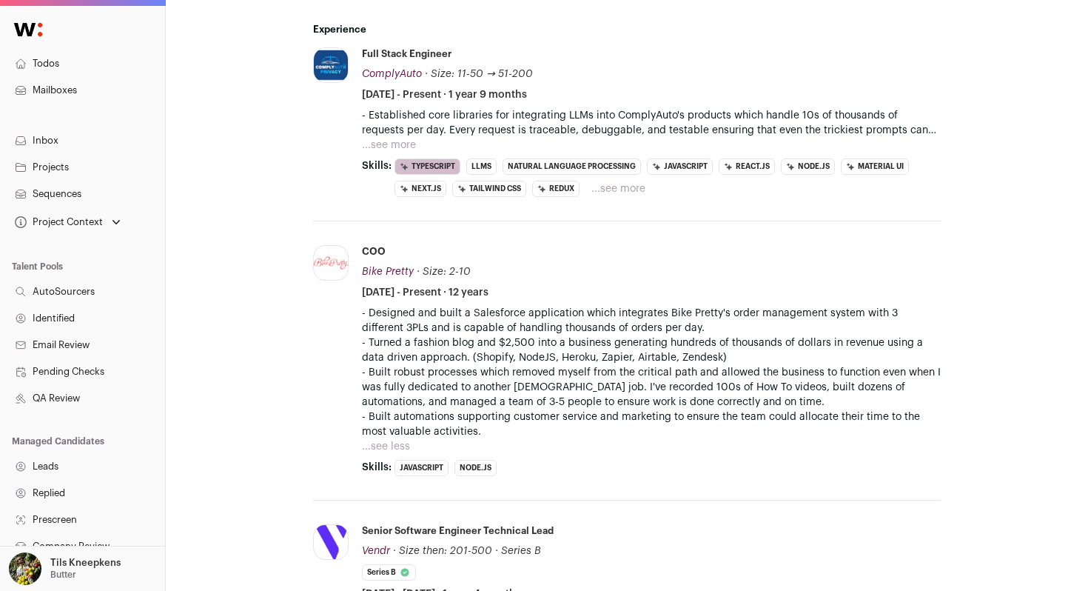
click at [395, 140] on button "...see more" at bounding box center [389, 145] width 54 height 15
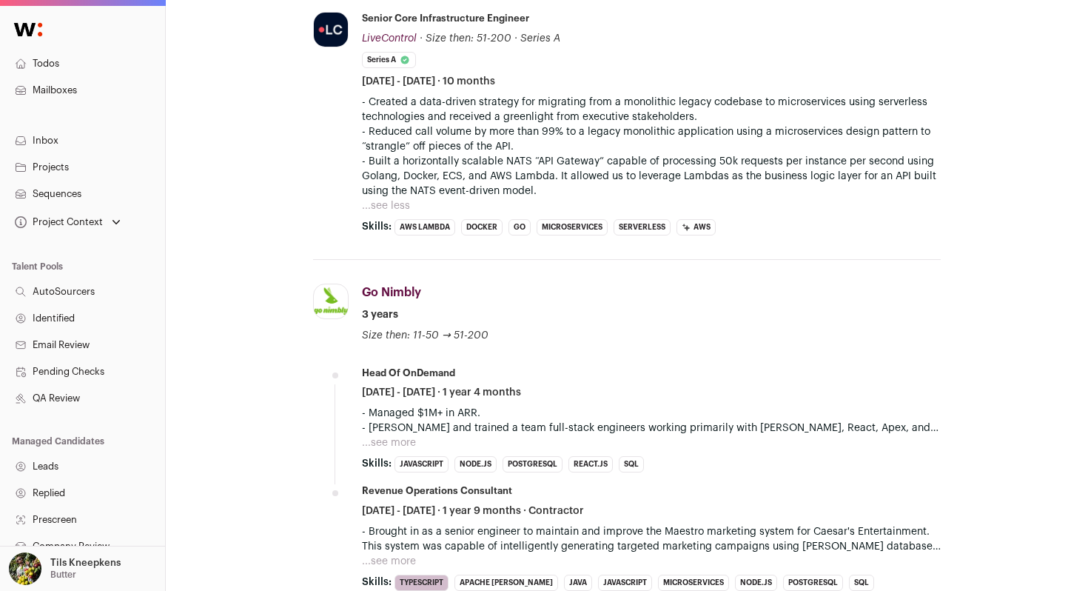
scroll to position [1334, 0]
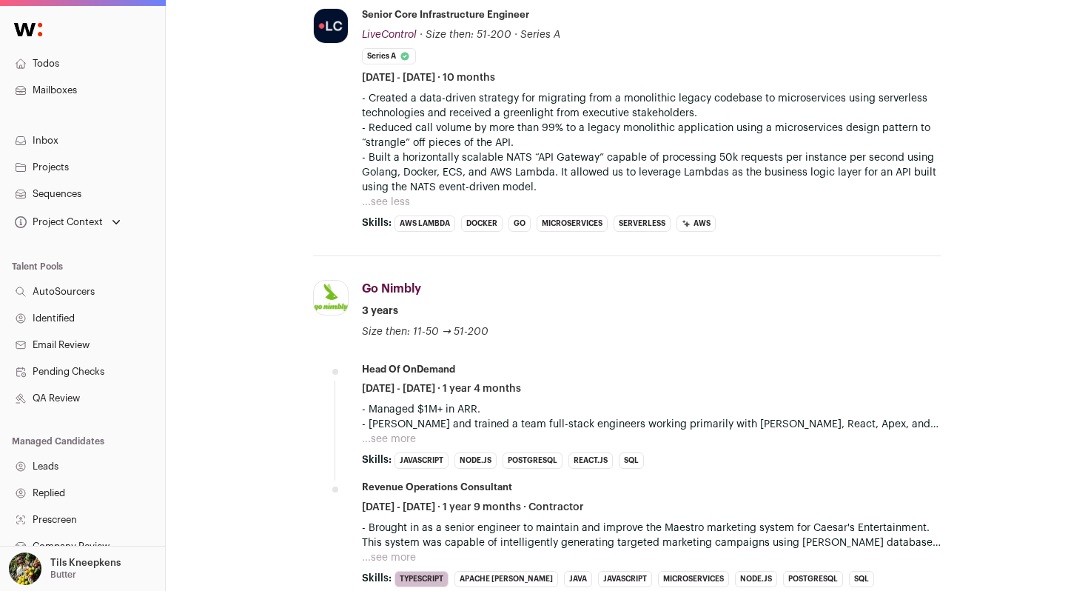
click at [400, 441] on button "...see more" at bounding box center [389, 438] width 54 height 15
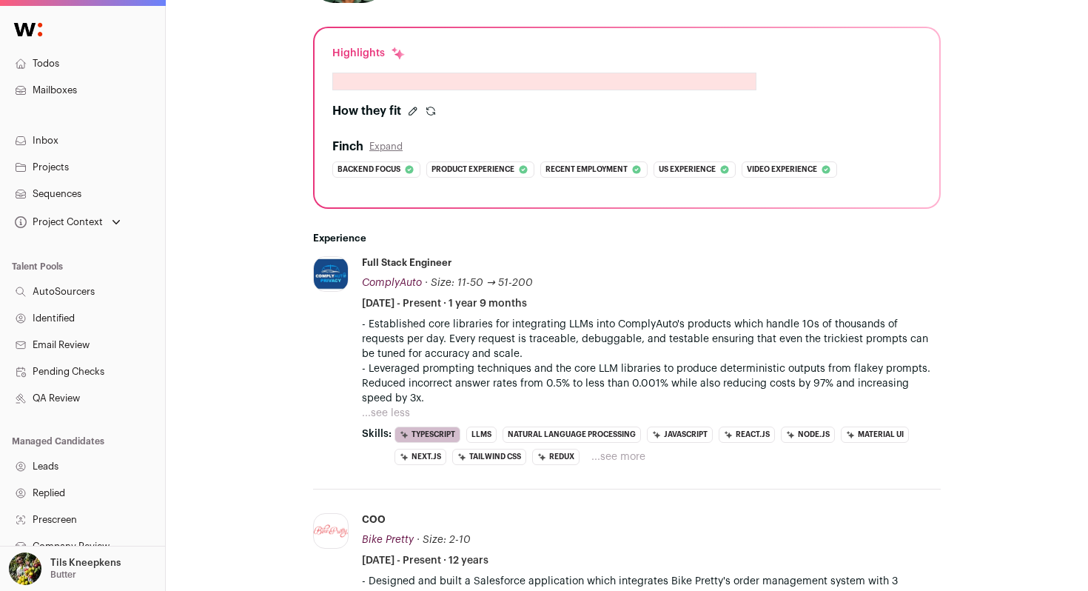
scroll to position [0, 0]
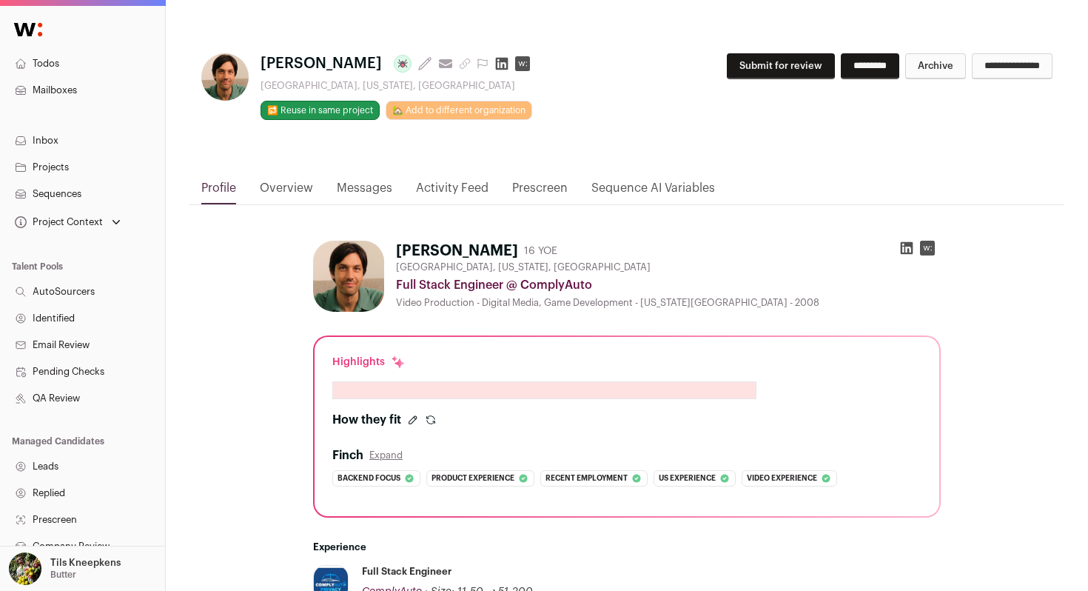
click at [764, 56] on button "Submit for review" at bounding box center [781, 66] width 108 height 26
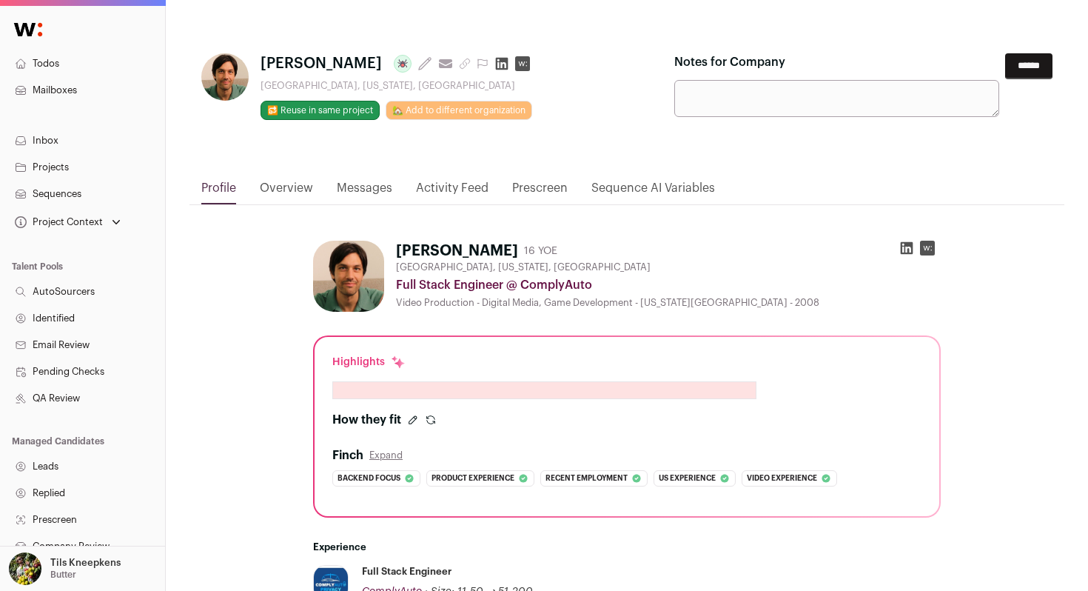
click at [1017, 73] on input "******" at bounding box center [1028, 66] width 47 height 26
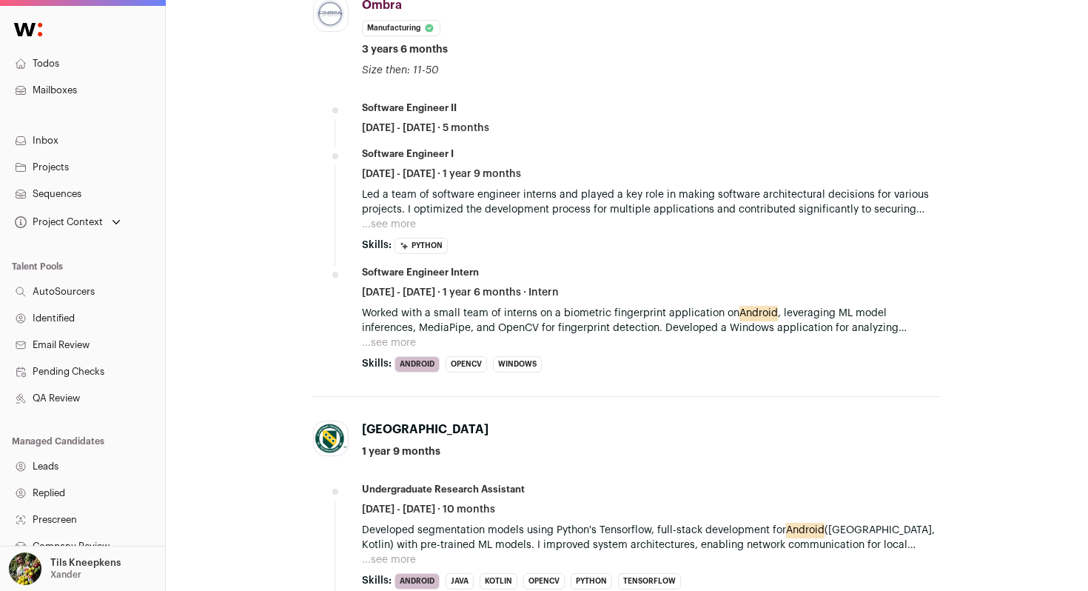
scroll to position [776, 0]
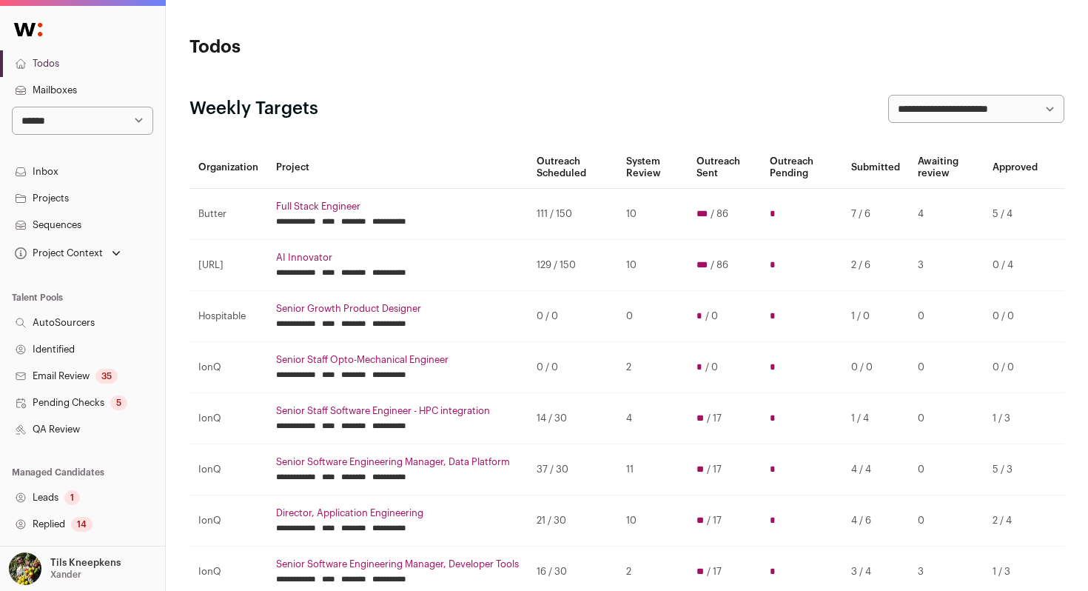
click at [99, 126] on select "**********" at bounding box center [82, 121] width 141 height 28
select select "**"
click at [12, 107] on select "**********" at bounding box center [82, 121] width 141 height 28
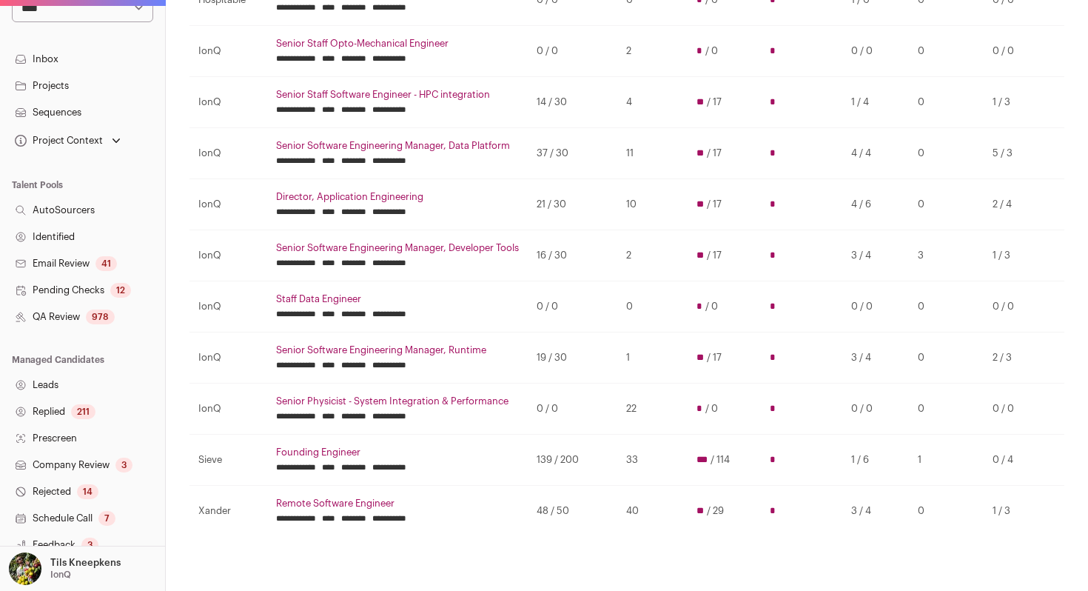
scroll to position [261, 0]
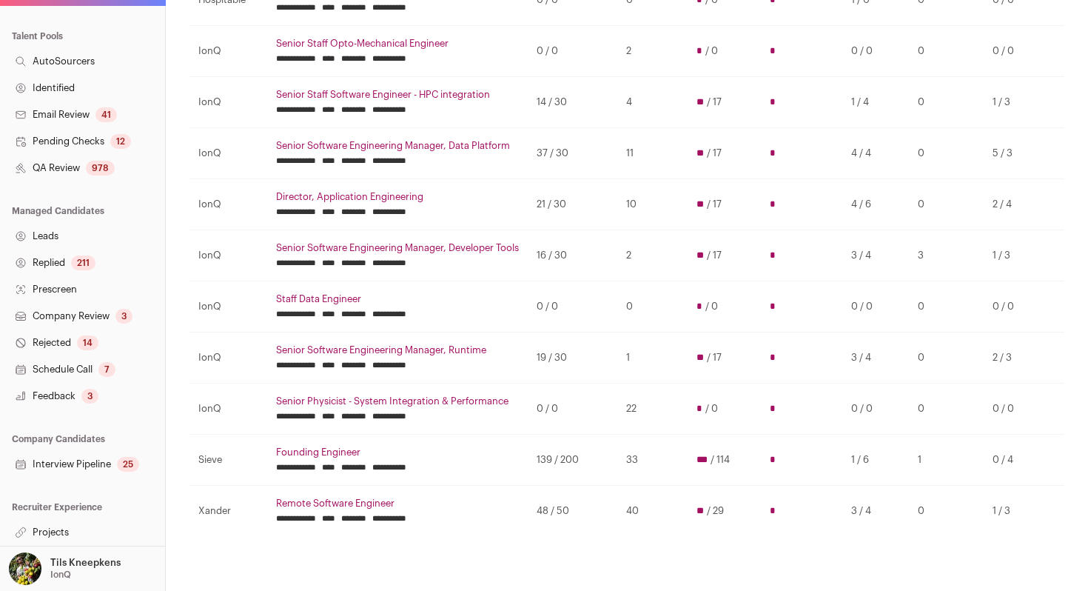
click at [101, 462] on link "Interview Pipeline 25" at bounding box center [82, 464] width 165 height 27
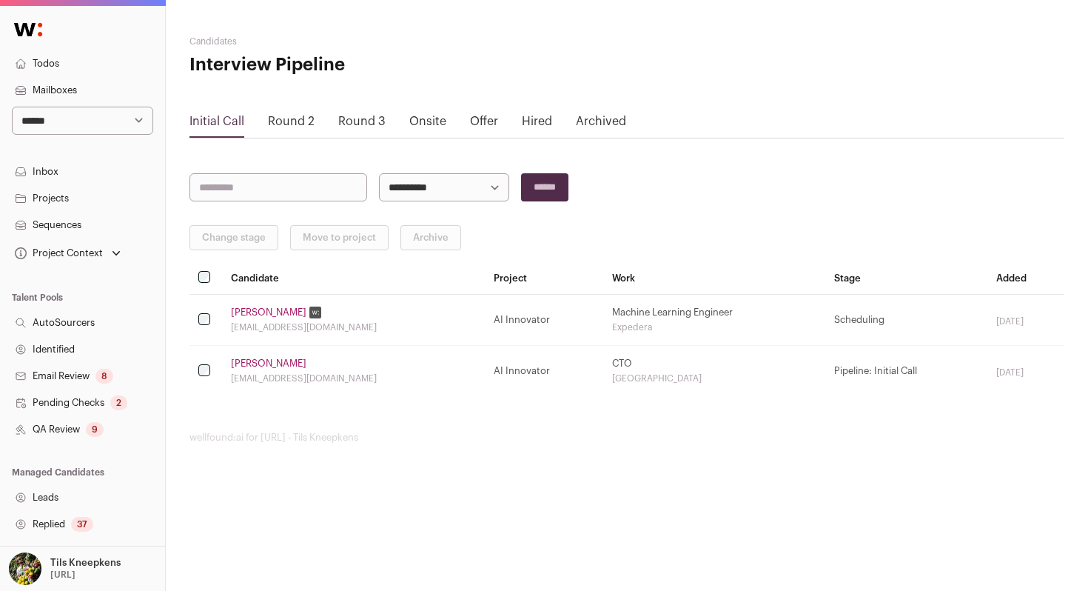
click at [110, 117] on select "**********" at bounding box center [82, 121] width 141 height 28
select select "**"
click at [12, 107] on select "**********" at bounding box center [82, 121] width 141 height 28
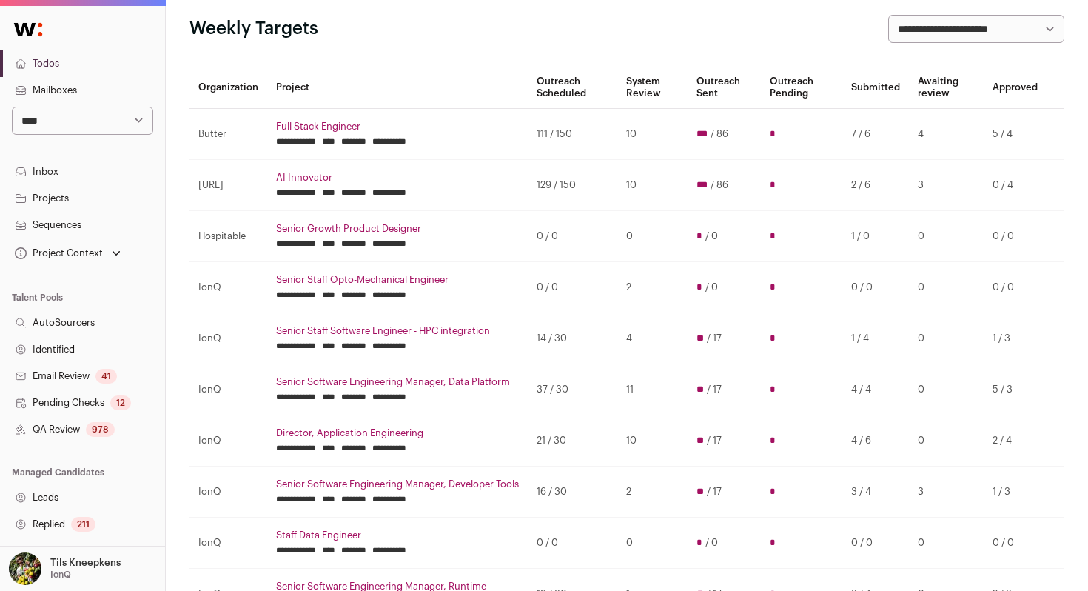
scroll to position [87, 0]
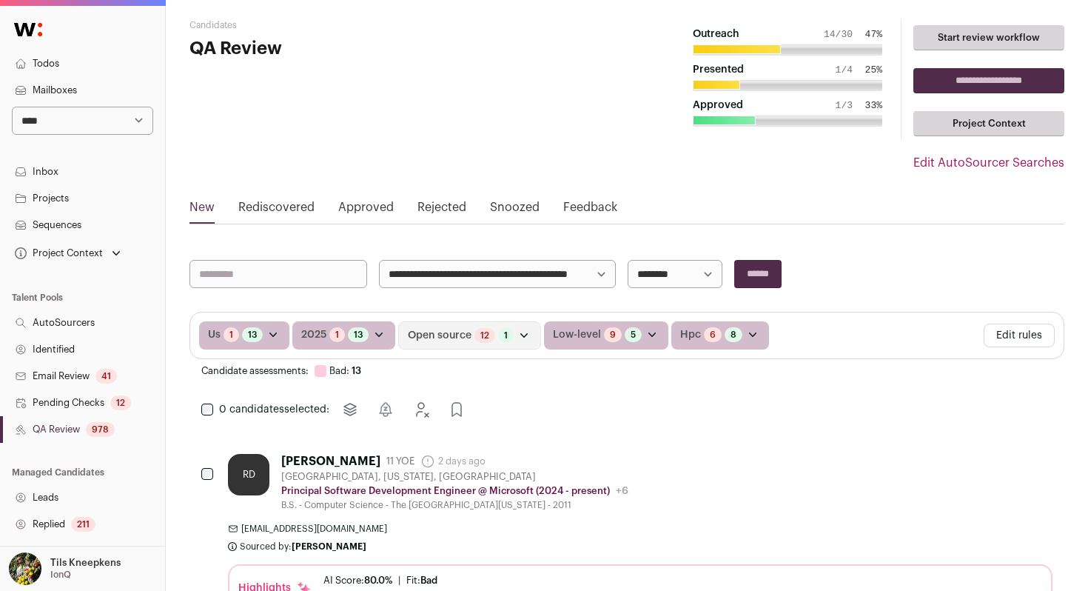
scroll to position [17, 0]
click at [1011, 336] on button "Edit rules" at bounding box center [1019, 335] width 71 height 24
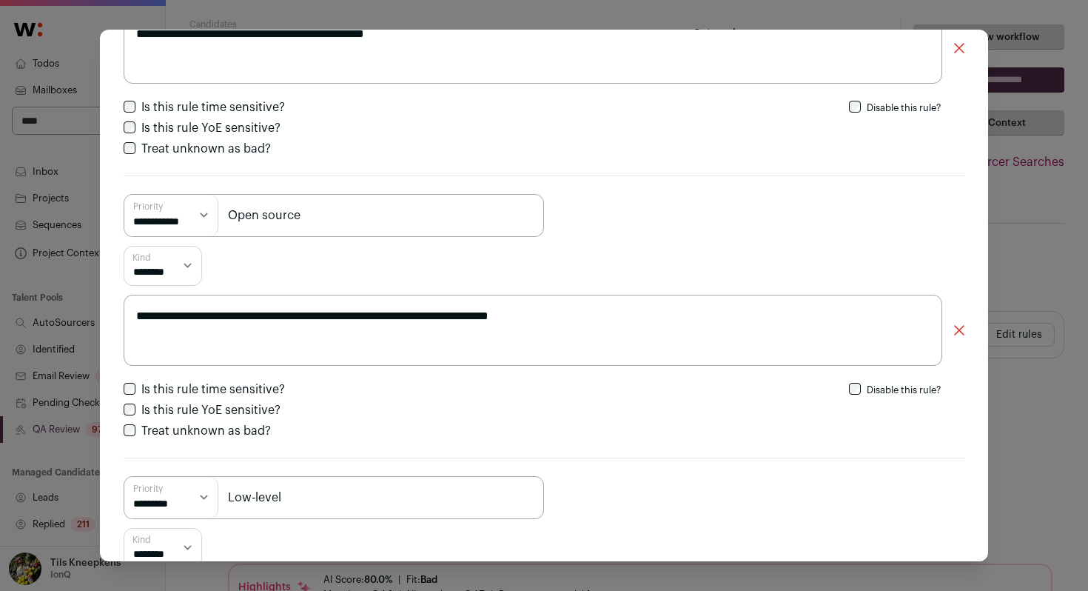
scroll to position [488, 0]
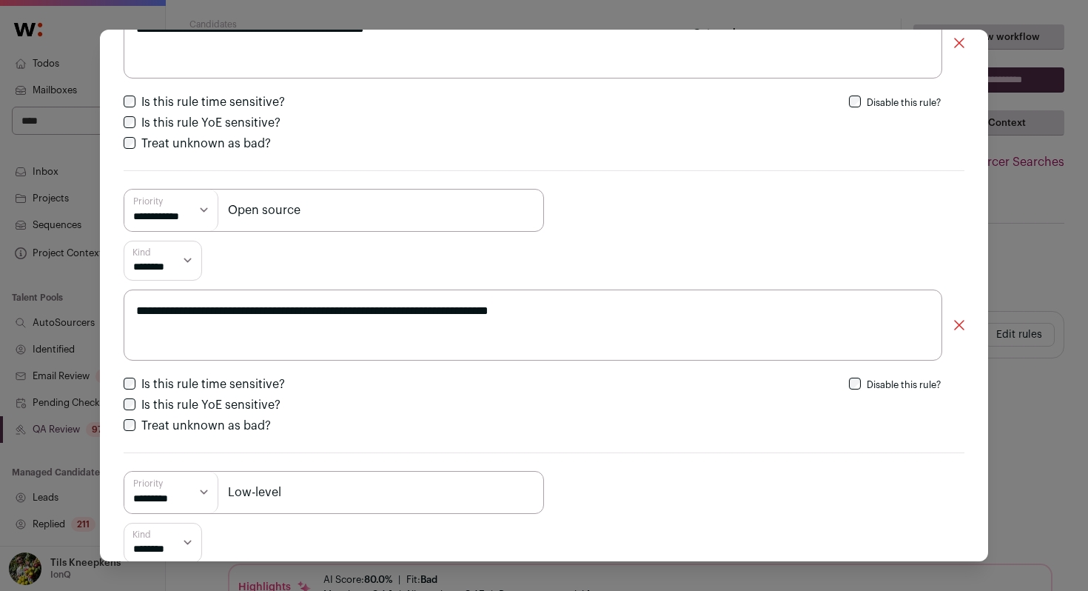
drag, startPoint x: 295, startPoint y: 313, endPoint x: 694, endPoint y: 335, distance: 399.5
click at [694, 335] on textarea "**********" at bounding box center [533, 324] width 818 height 71
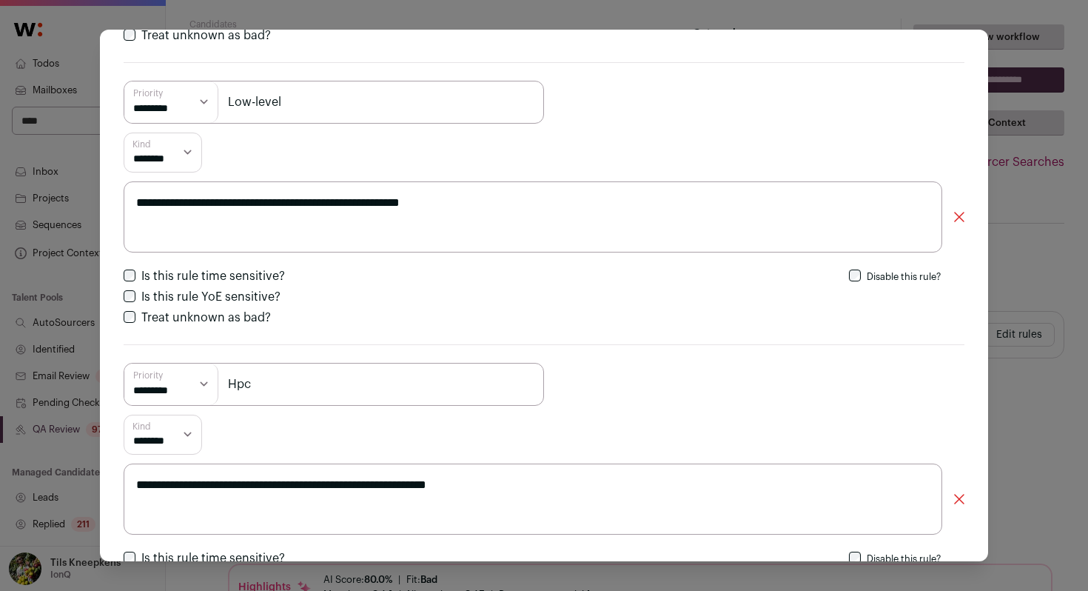
scroll to position [1010, 0]
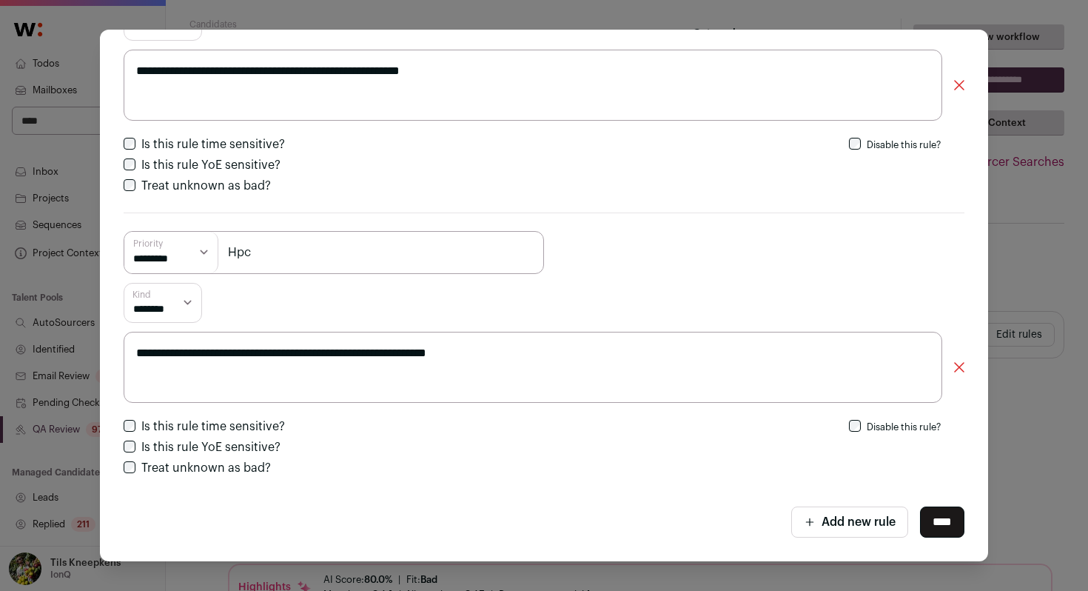
type textarea "**********"
click at [933, 525] on input "****" at bounding box center [942, 521] width 44 height 31
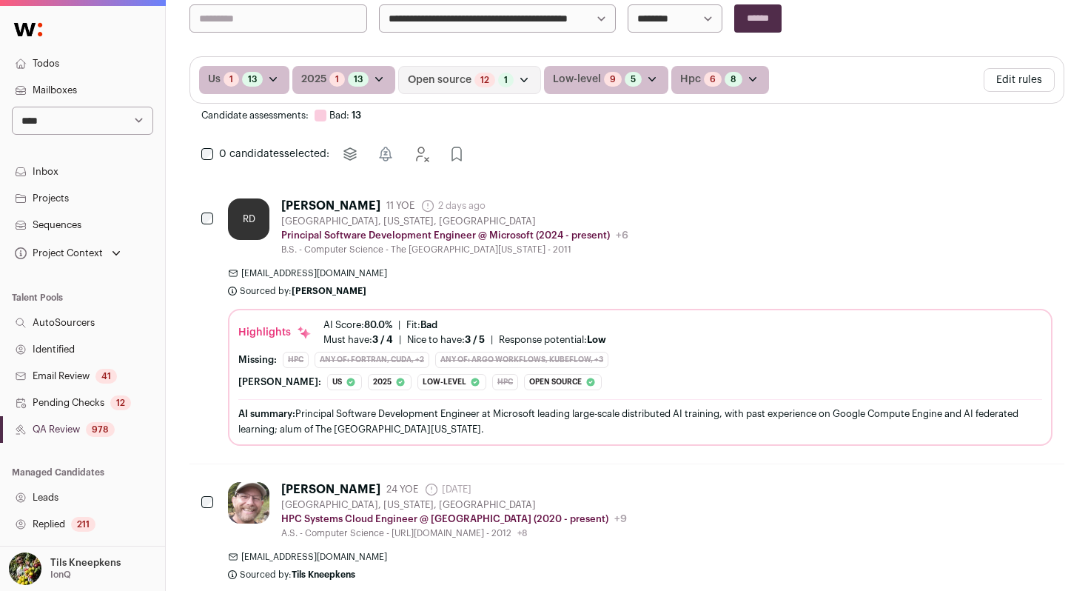
scroll to position [291, 0]
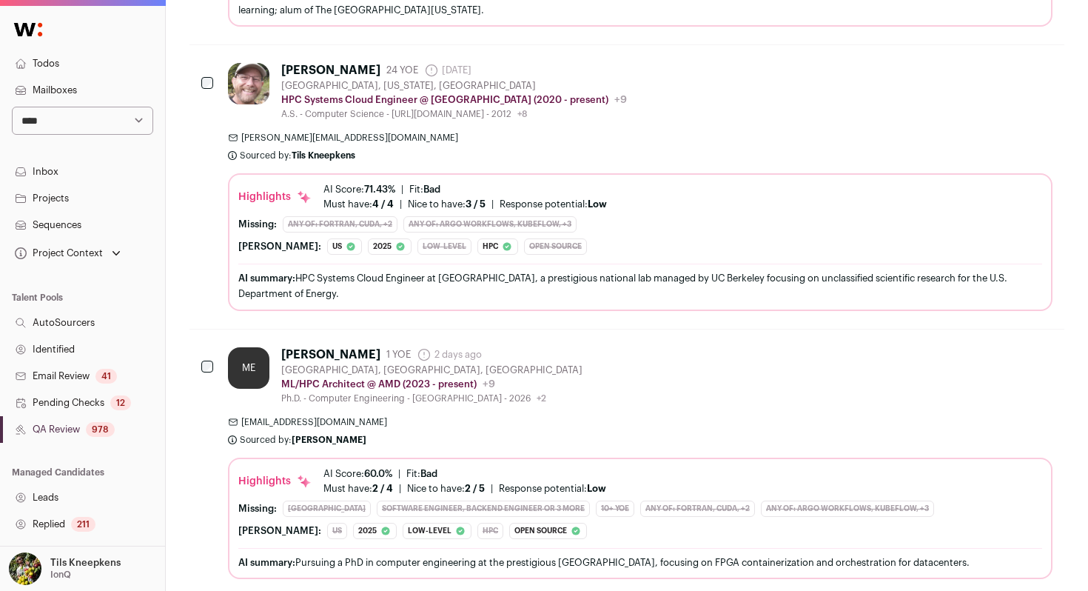
scroll to position [696, 0]
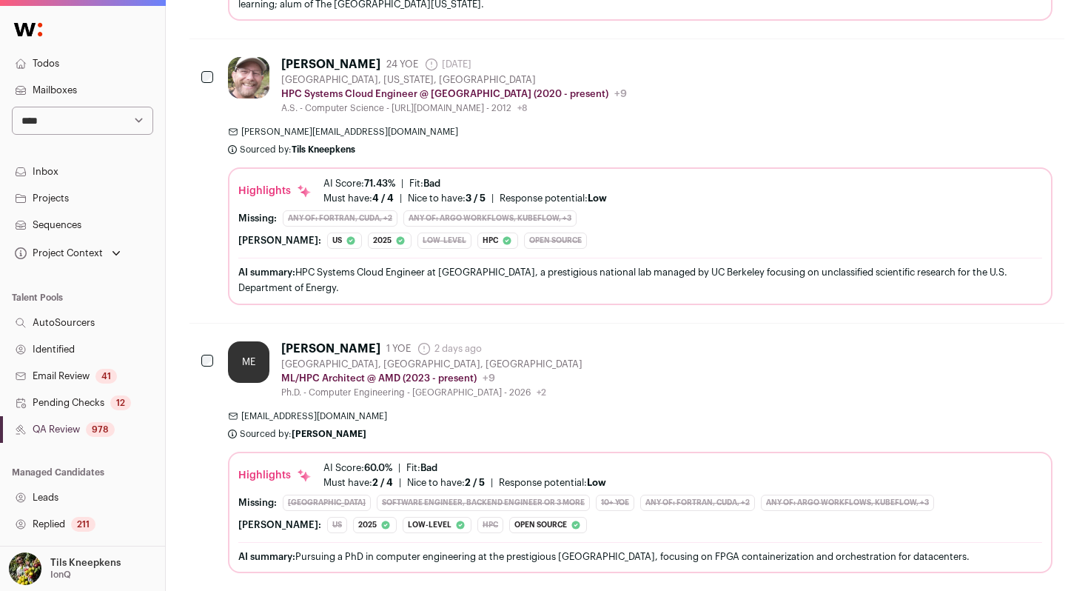
click at [406, 148] on div "johns@msli.com Sourced by: Tils Kneepkens Sourced 9 days ago" at bounding box center [640, 141] width 824 height 30
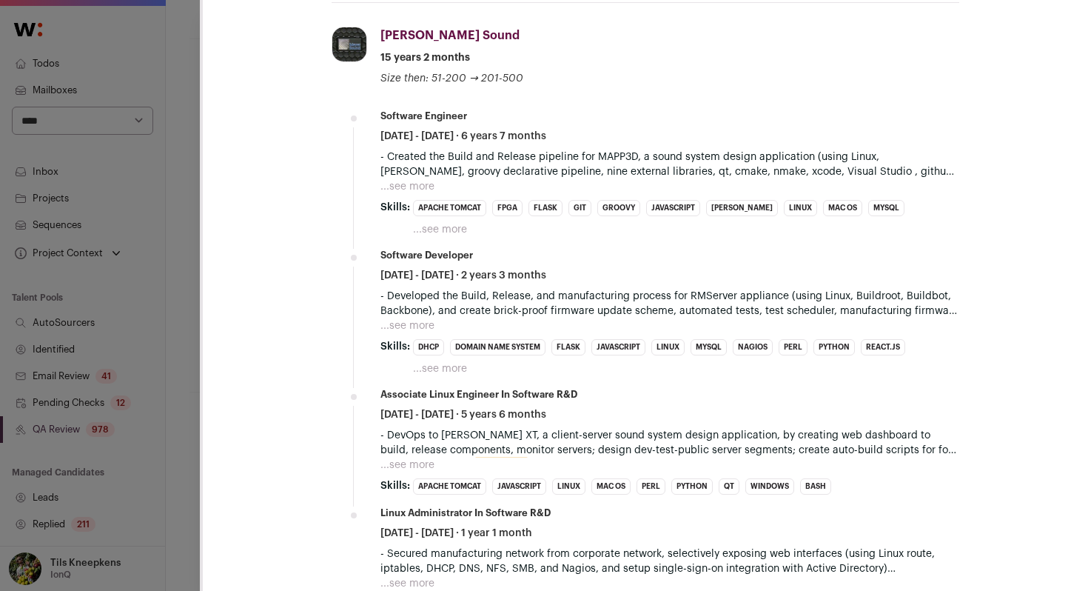
scroll to position [1039, 0]
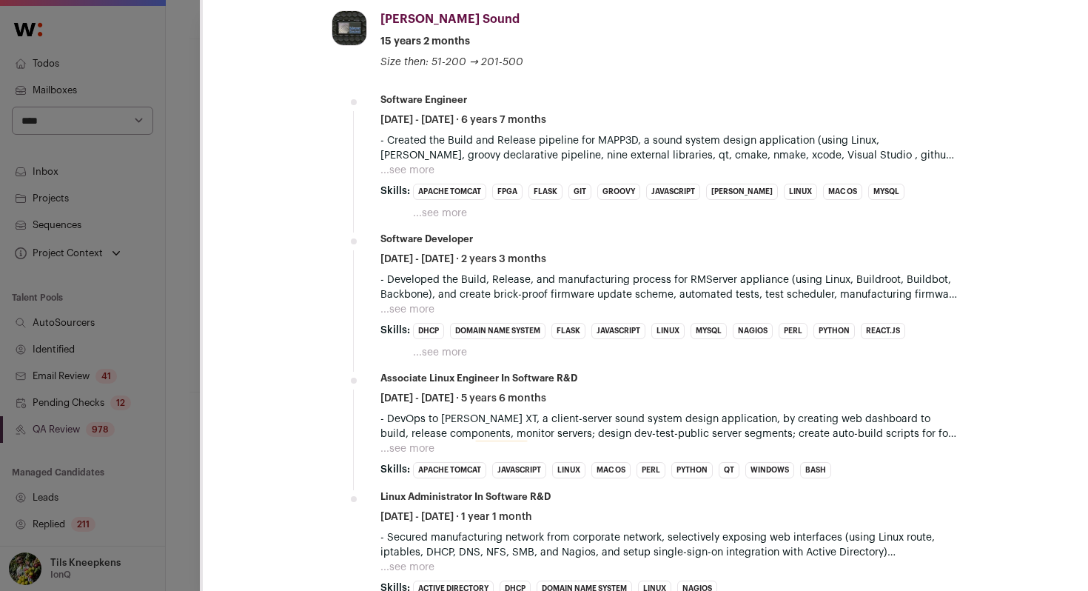
click at [402, 167] on button "...see more" at bounding box center [407, 170] width 54 height 15
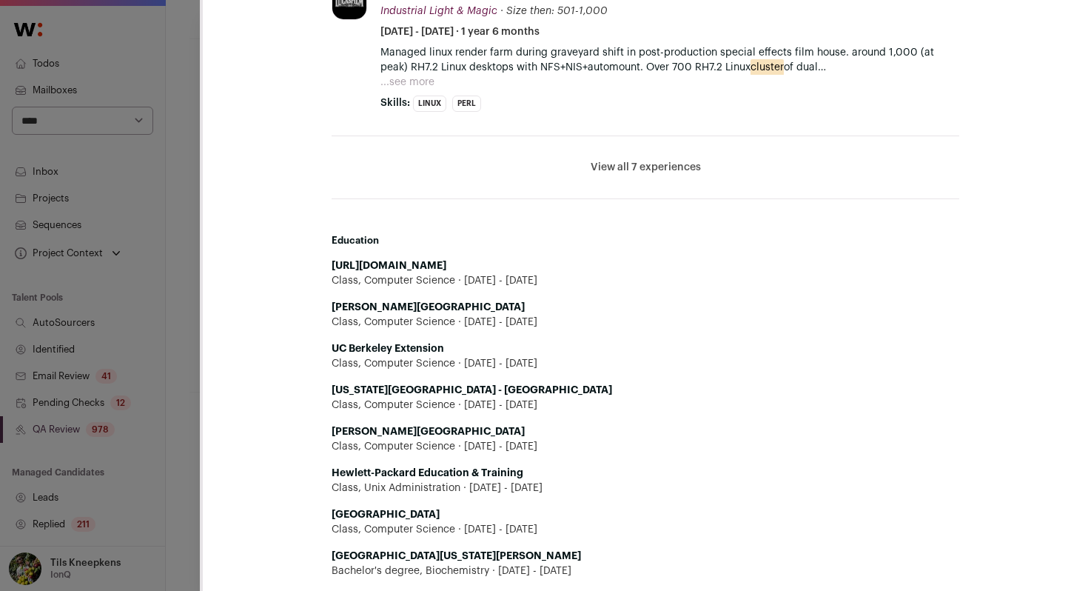
scroll to position [1935, 0]
click at [682, 161] on button "View all 7 experiences" at bounding box center [646, 168] width 110 height 15
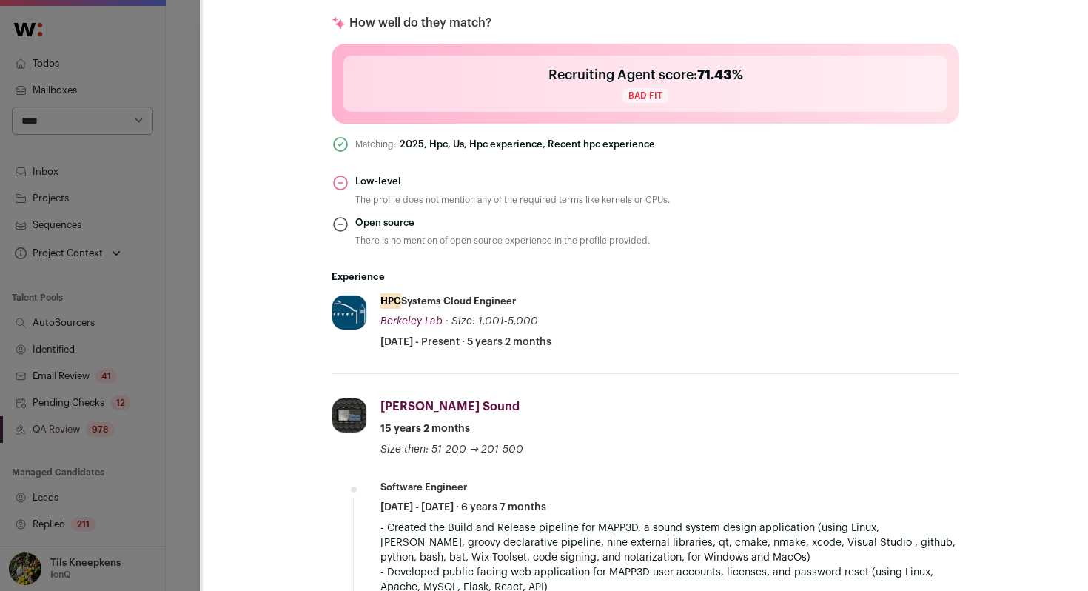
scroll to position [655, 0]
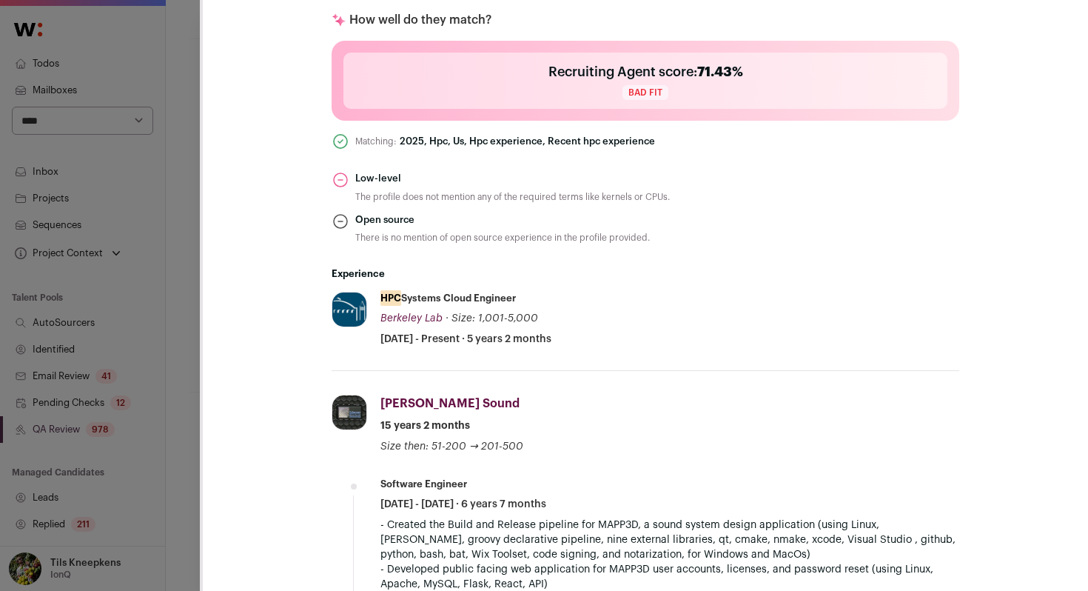
click at [182, 211] on div "**********" at bounding box center [544, 295] width 1088 height 591
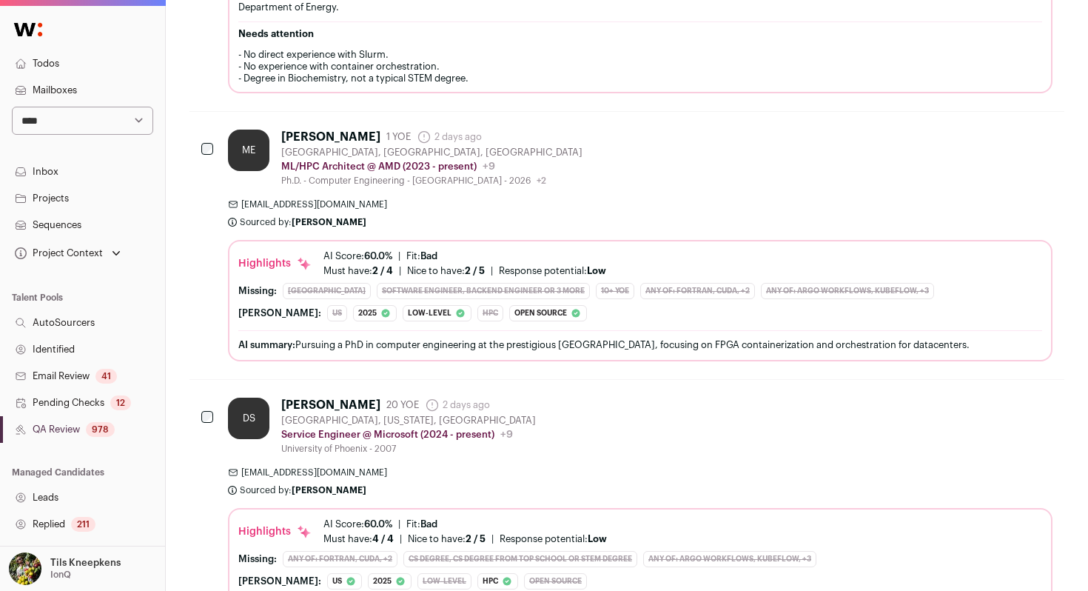
scroll to position [0, 0]
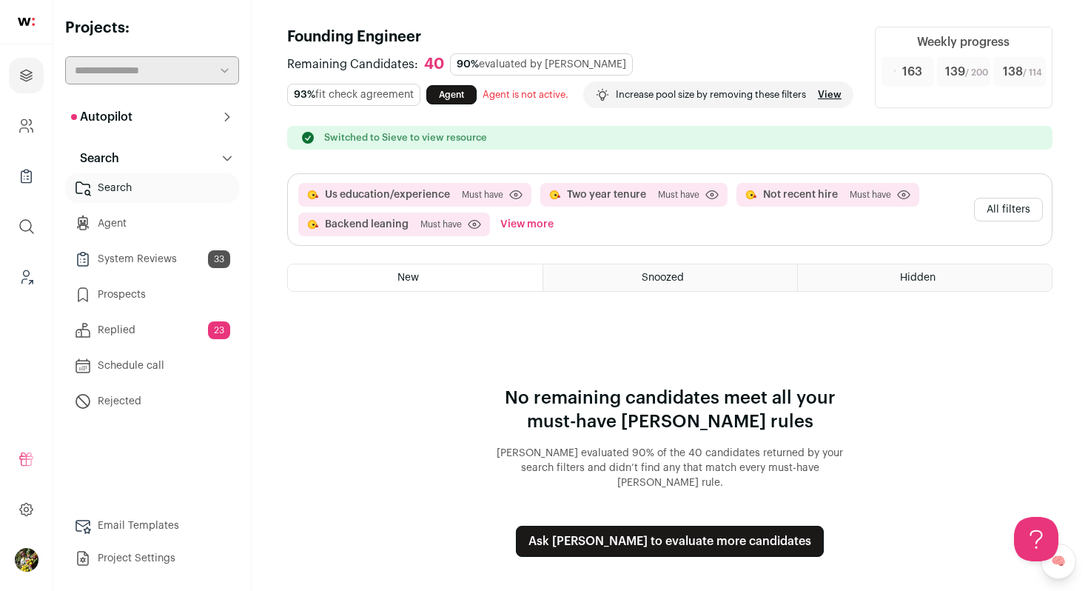
click at [583, 108] on div "Increase pool size by removing these filters View" at bounding box center [718, 94] width 270 height 27
click at [818, 101] on link "View" at bounding box center [830, 95] width 24 height 12
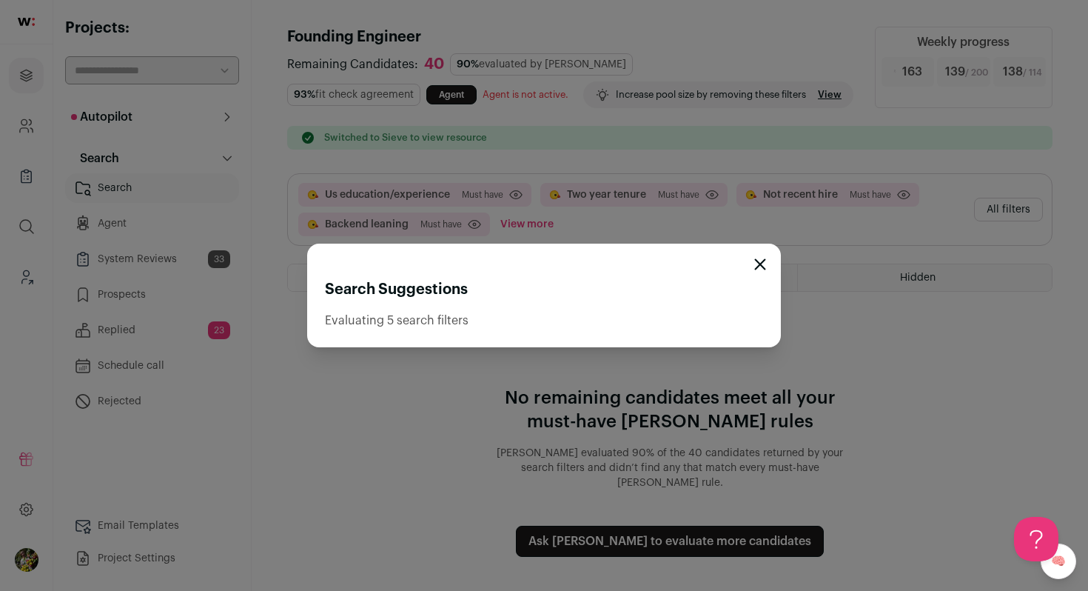
click at [762, 262] on icon "Close modal" at bounding box center [761, 265] width 10 height 10
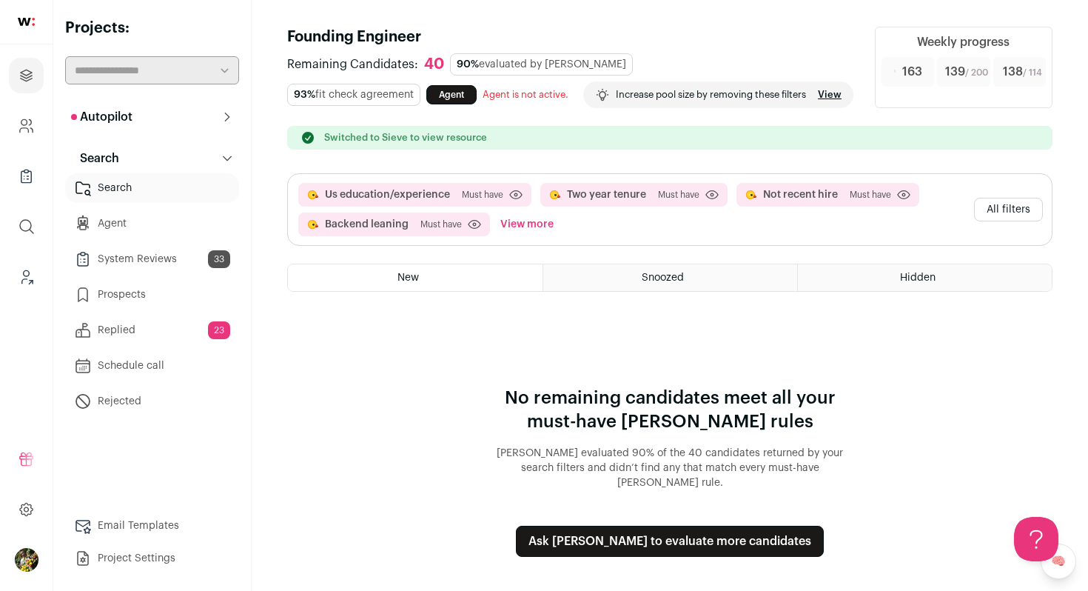
click at [1001, 221] on button "All filters" at bounding box center [1008, 210] width 69 height 24
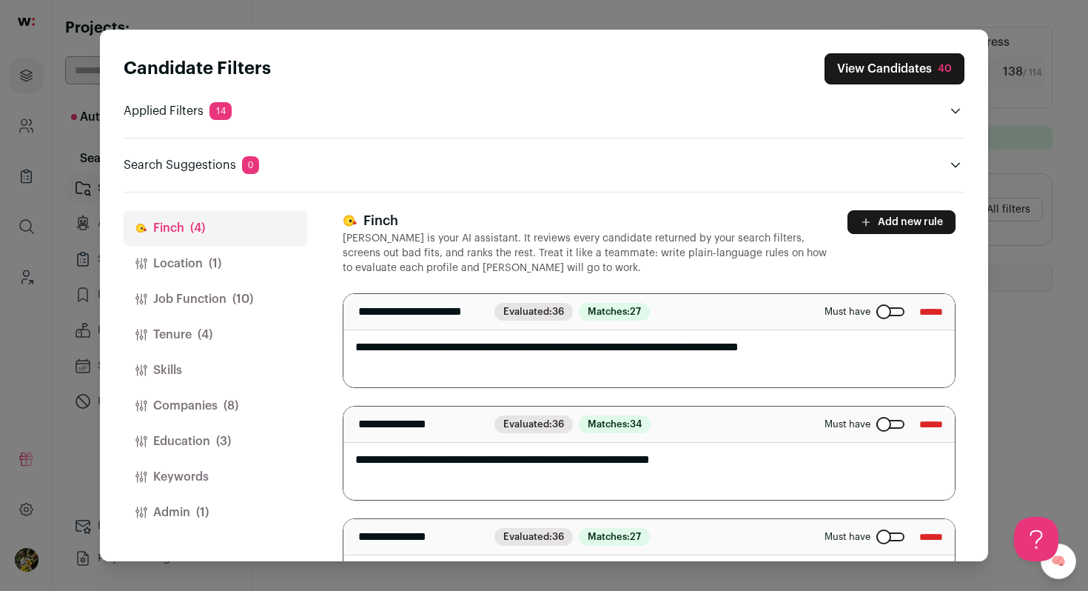
click at [266, 306] on button "Job Function (10)" at bounding box center [216, 299] width 184 height 36
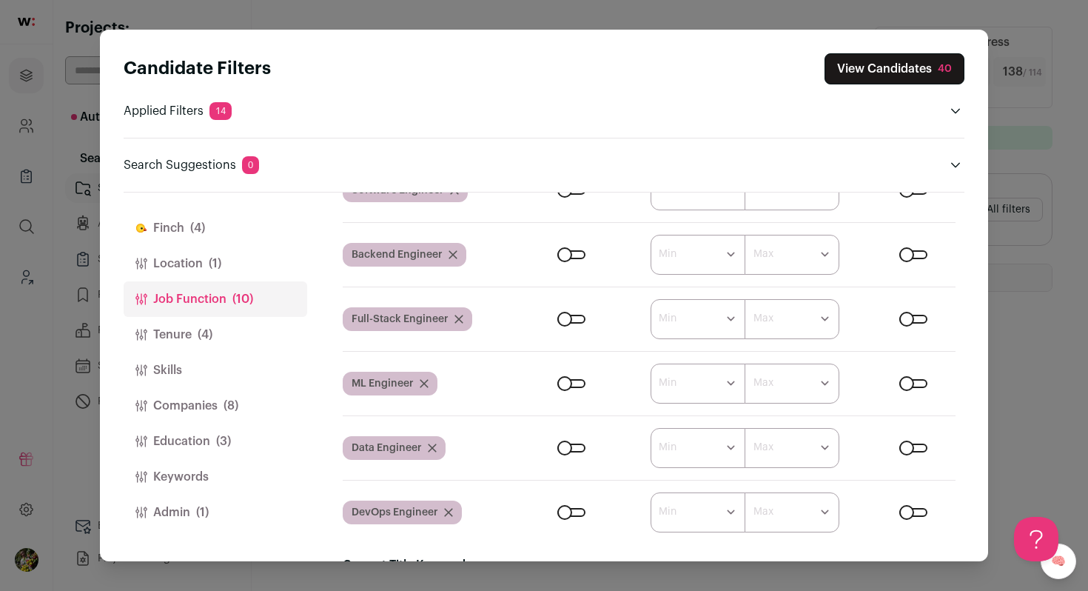
scroll to position [155, 0]
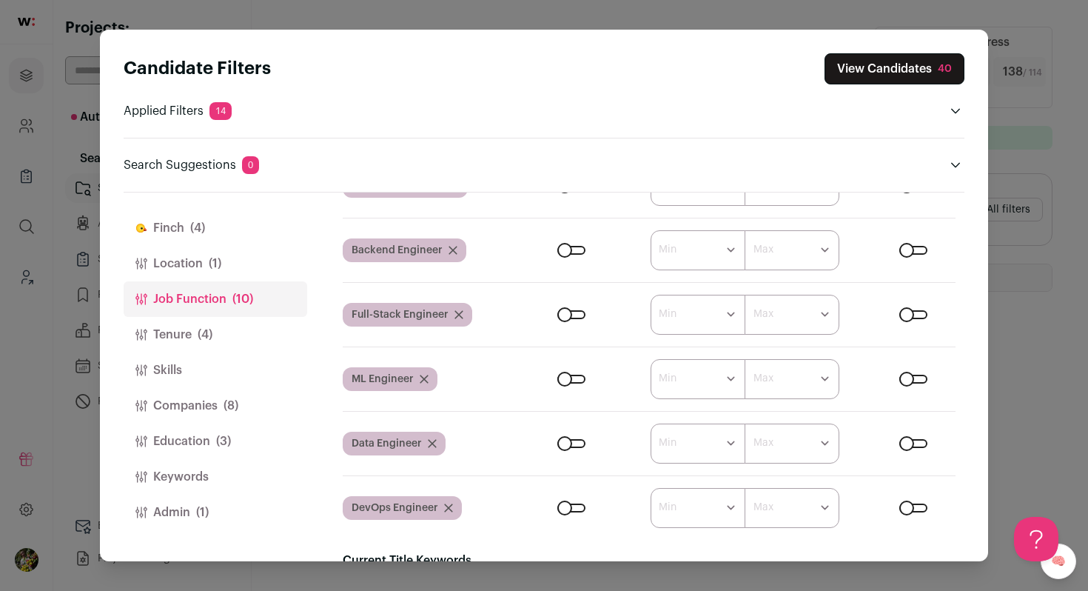
click at [277, 335] on button "Tenure (4)" at bounding box center [216, 335] width 184 height 36
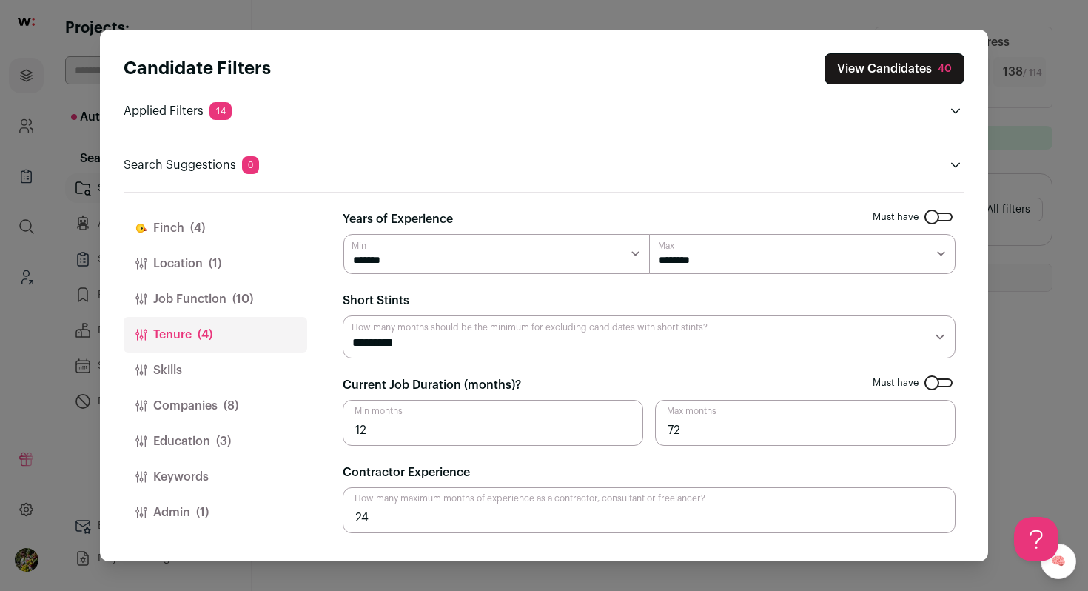
click at [659, 265] on select "******* ******* ******* ******* ******** ******** ******** ******** ******** **…" at bounding box center [802, 254] width 306 height 40
select select "**"
click at [649, 234] on select "******* ******* ******* ******* ******** ******** ******** ******** ******** **…" at bounding box center [802, 254] width 306 height 40
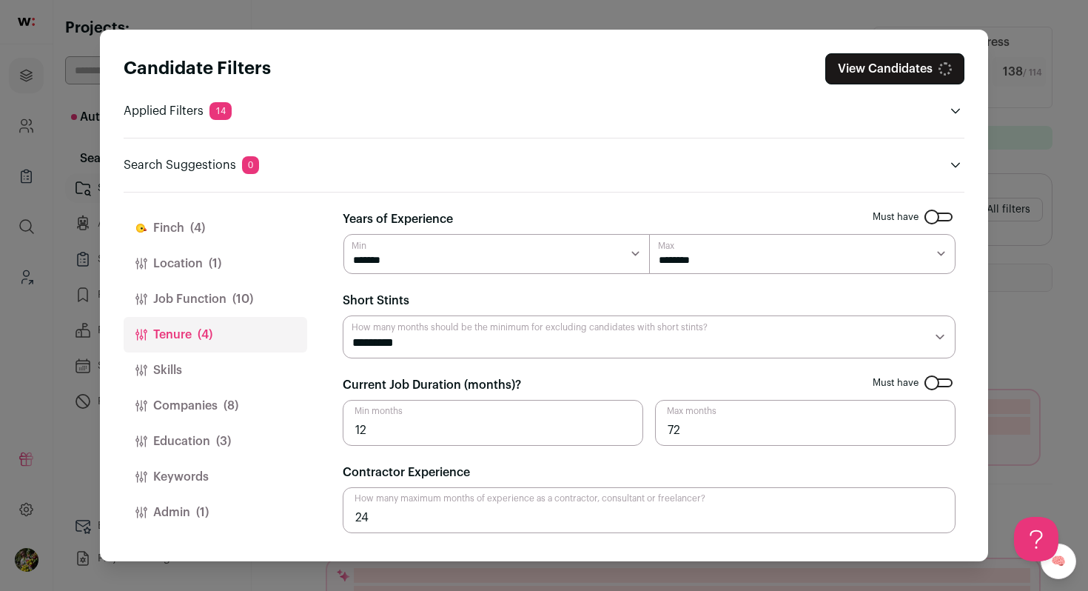
click at [258, 371] on button "Skills" at bounding box center [216, 370] width 184 height 36
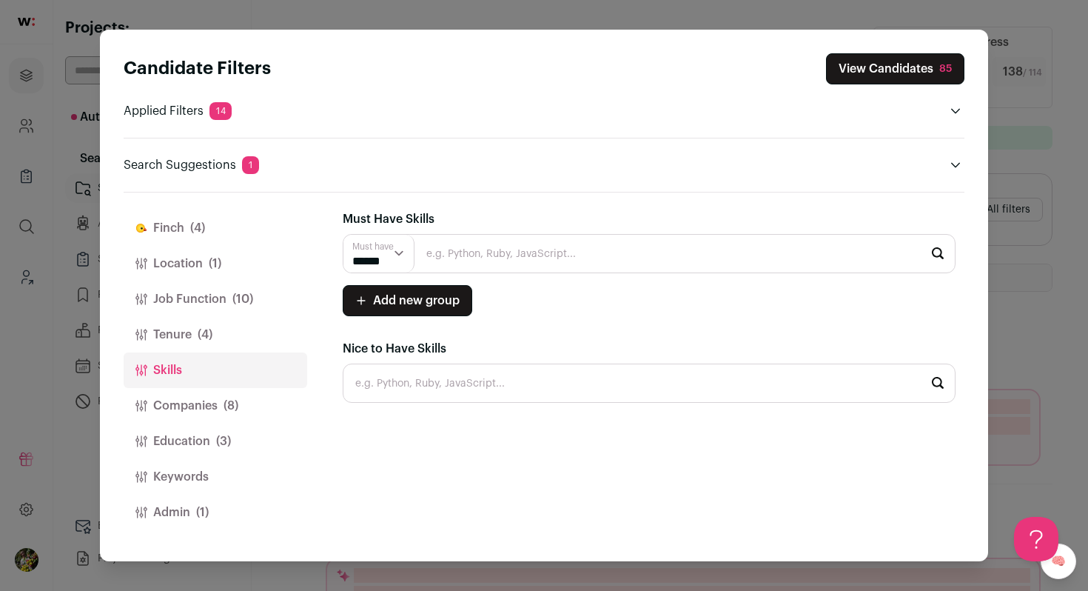
click at [253, 400] on button "Companies (8)" at bounding box center [216, 406] width 184 height 36
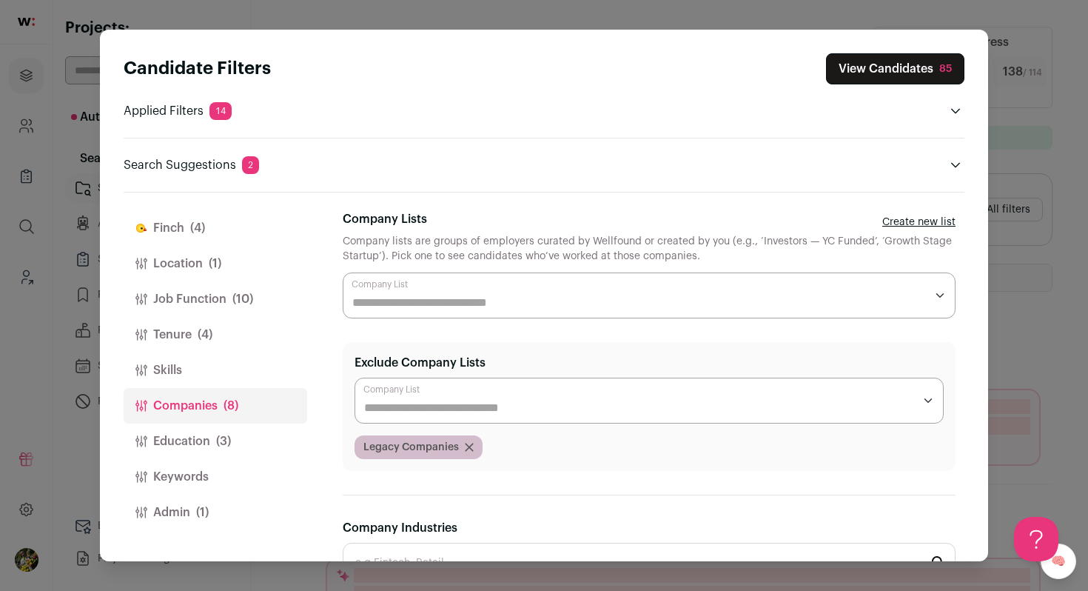
click at [246, 434] on button "Education (3)" at bounding box center [216, 441] width 184 height 36
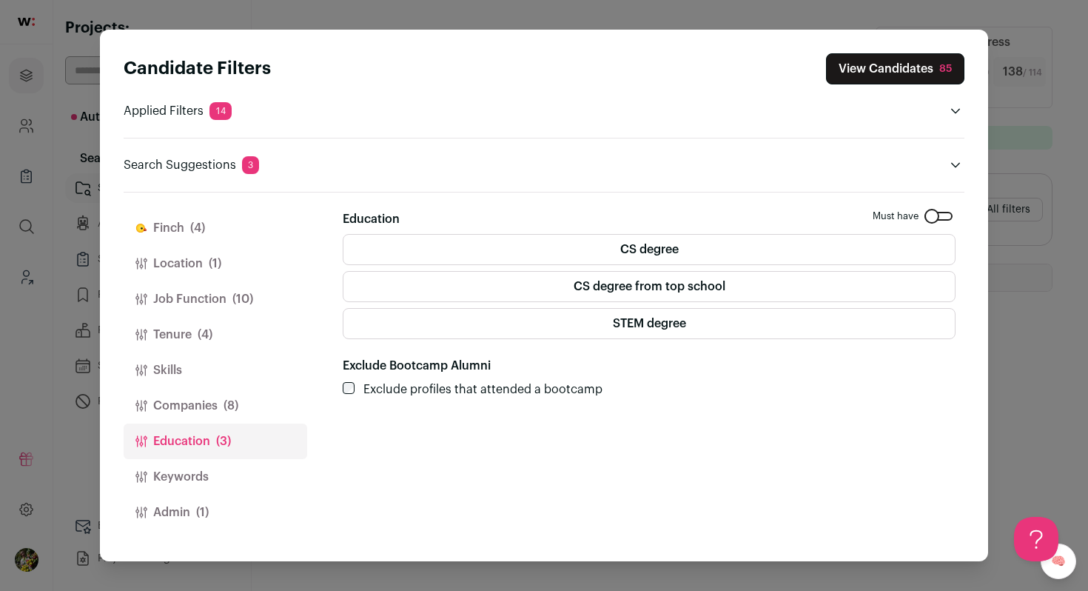
click at [363, 332] on label "STEM degree" at bounding box center [649, 323] width 613 height 31
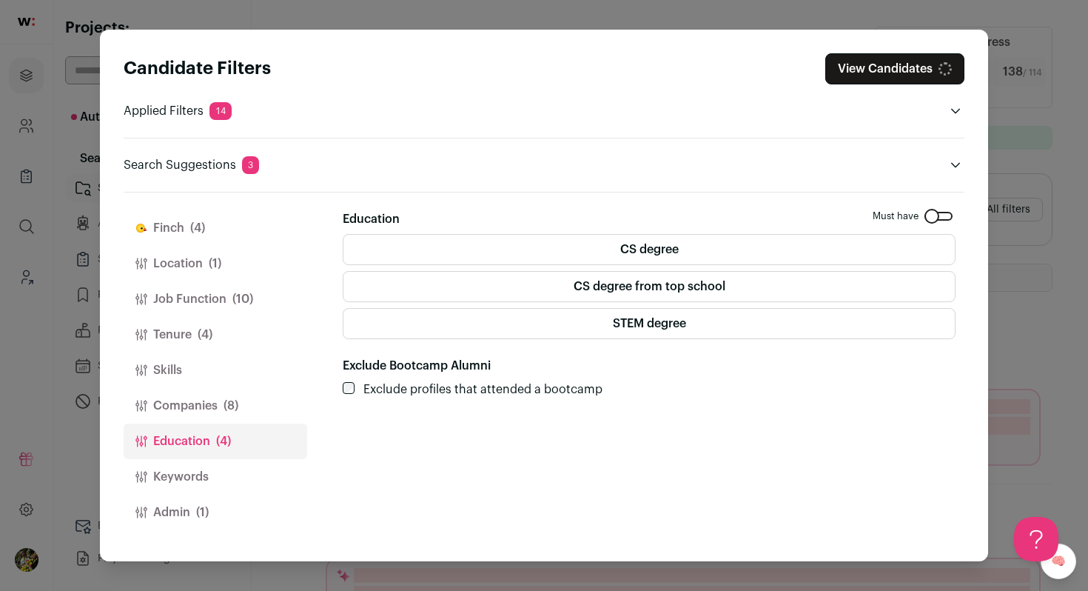
click at [215, 510] on button "Admin (1)" at bounding box center [216, 512] width 184 height 36
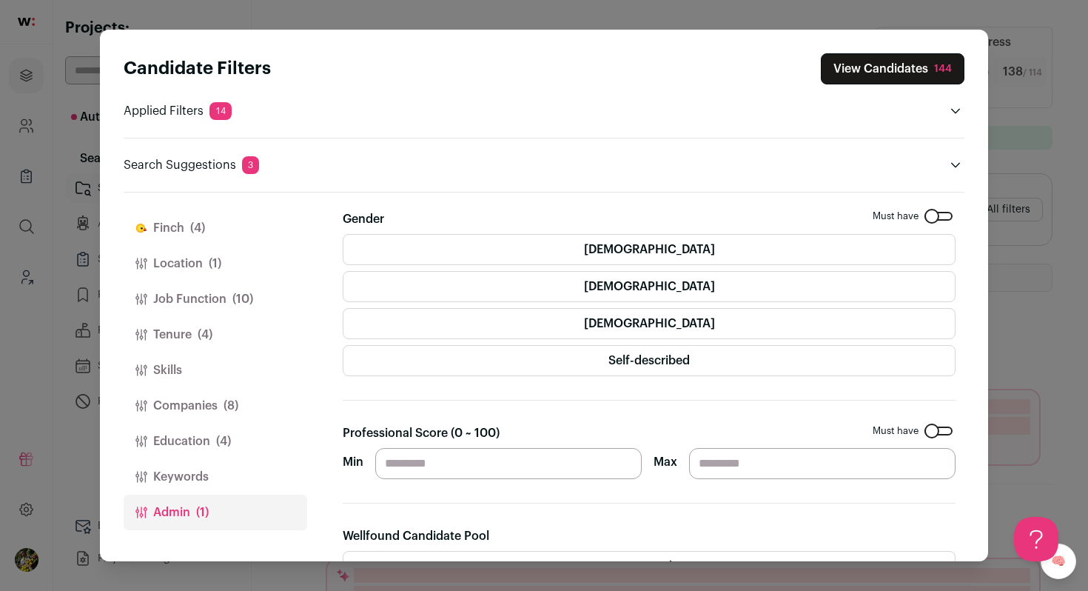
click at [238, 460] on button "Keywords" at bounding box center [216, 477] width 184 height 36
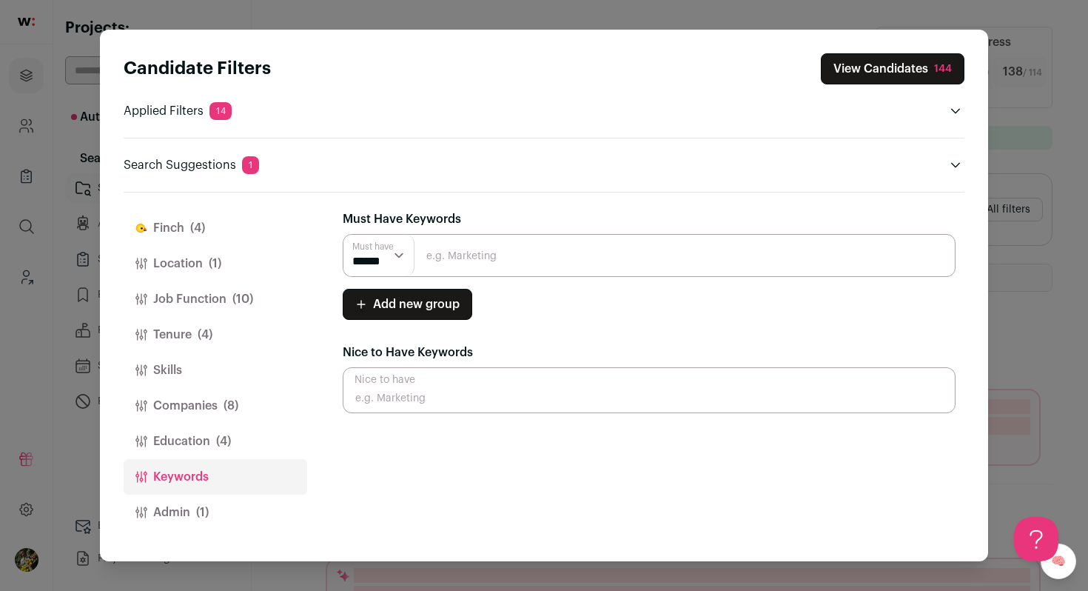
click at [229, 508] on button "Admin (1)" at bounding box center [216, 512] width 184 height 36
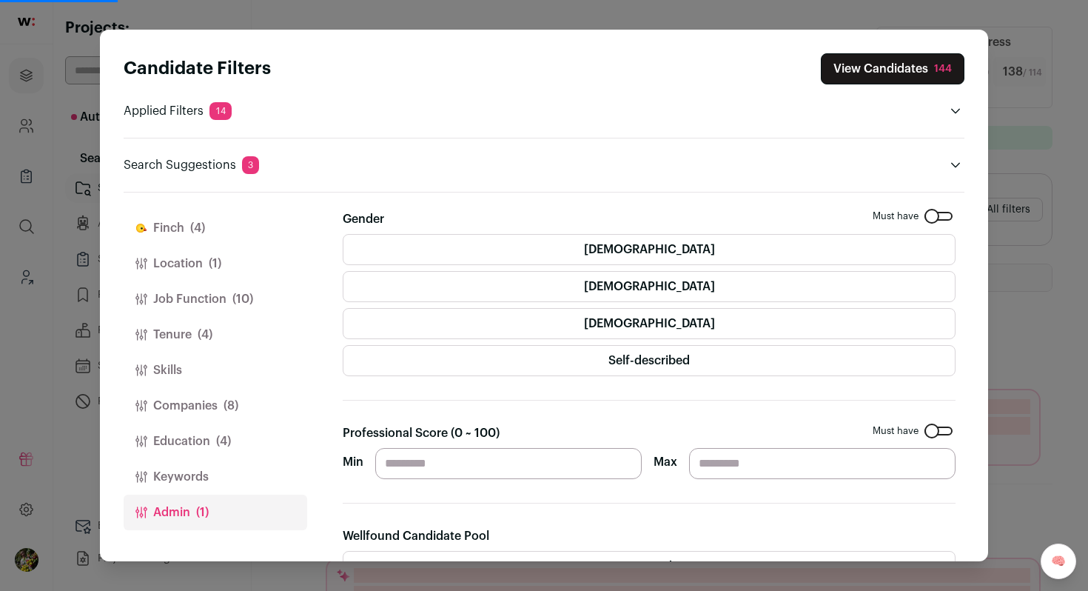
click at [240, 442] on button "Education (4)" at bounding box center [216, 441] width 184 height 36
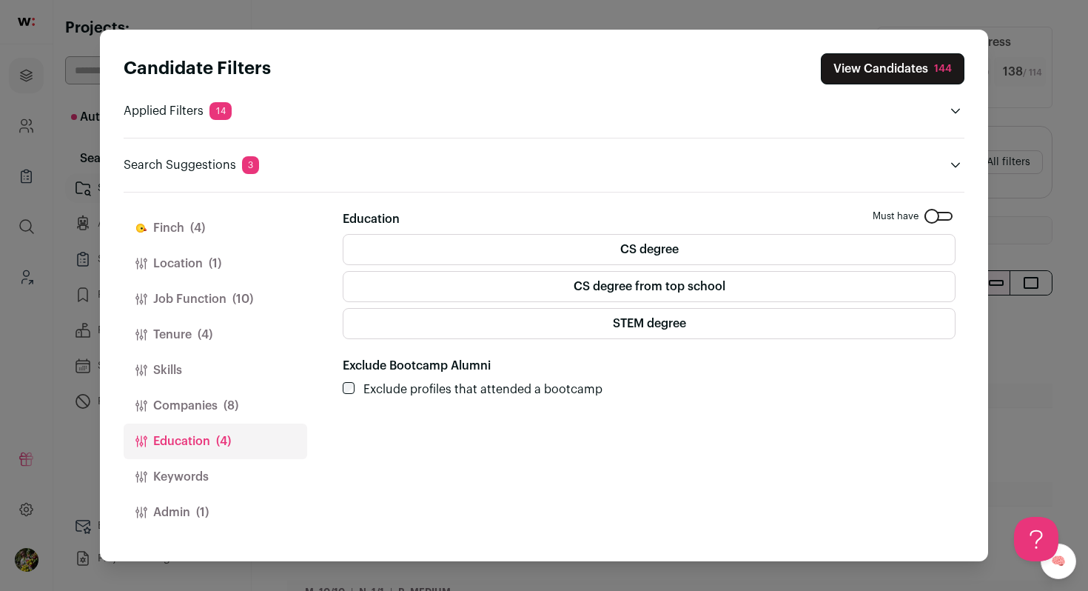
click at [223, 497] on button "Admin (1)" at bounding box center [216, 512] width 184 height 36
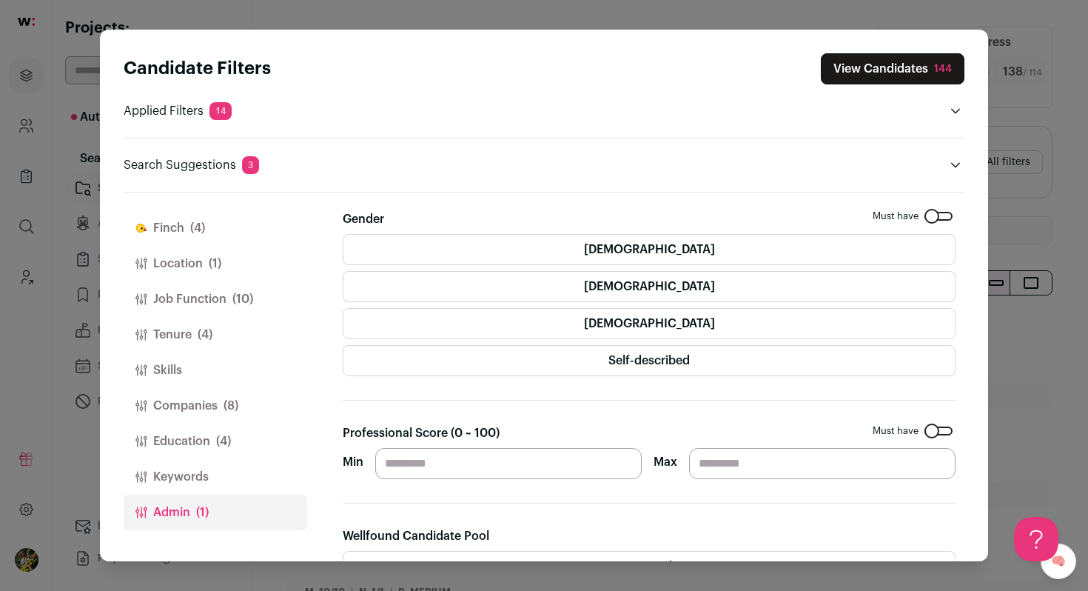
click at [887, 67] on button "View Candidates 144" at bounding box center [893, 68] width 144 height 31
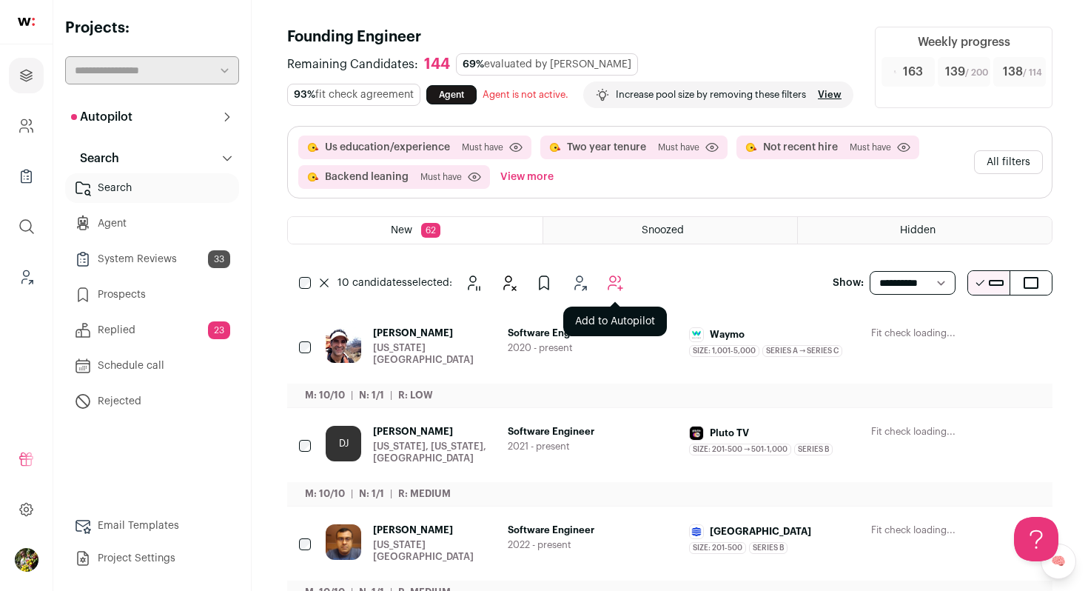
click at [623, 292] on icon "Add to Autopilot" at bounding box center [615, 283] width 18 height 18
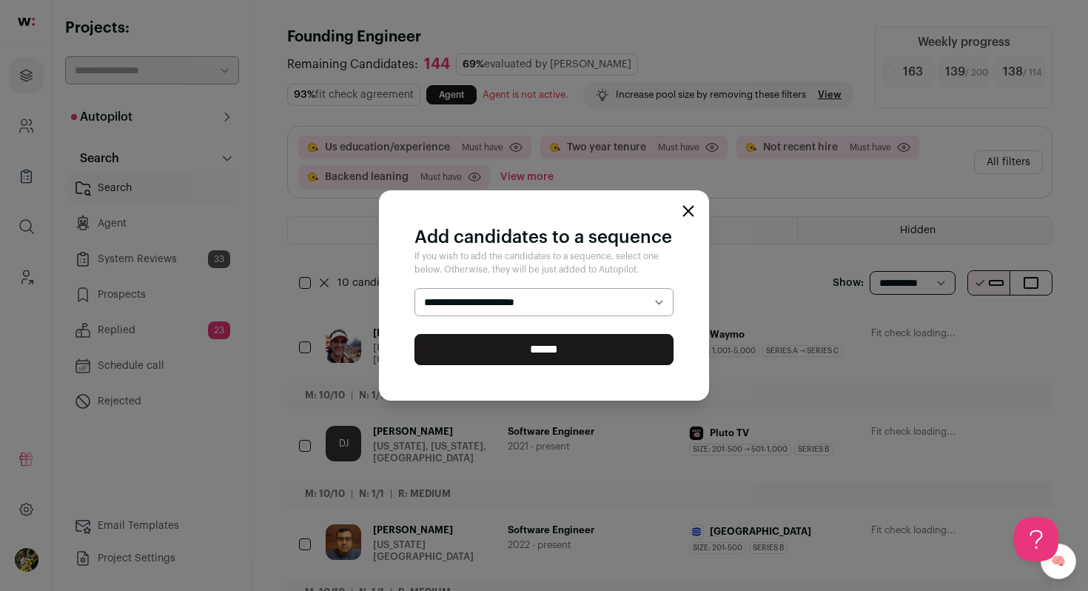
select select "*****"
click at [414, 288] on select "**********" at bounding box center [543, 302] width 259 height 28
click at [607, 343] on input "******" at bounding box center [543, 349] width 259 height 31
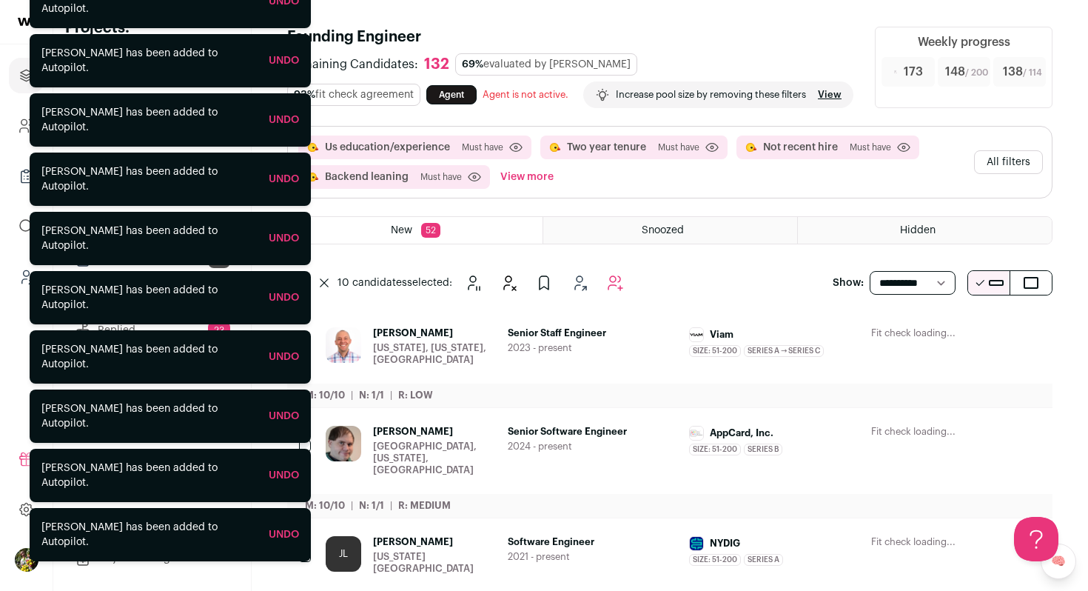
click at [1000, 174] on button "All filters" at bounding box center [1008, 162] width 69 height 24
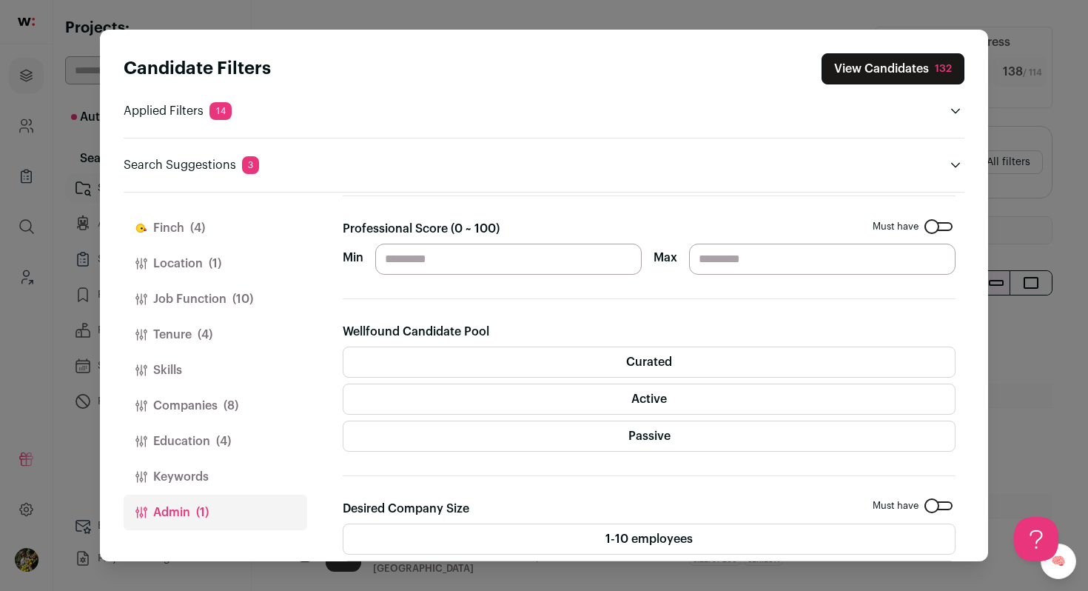
scroll to position [284, 0]
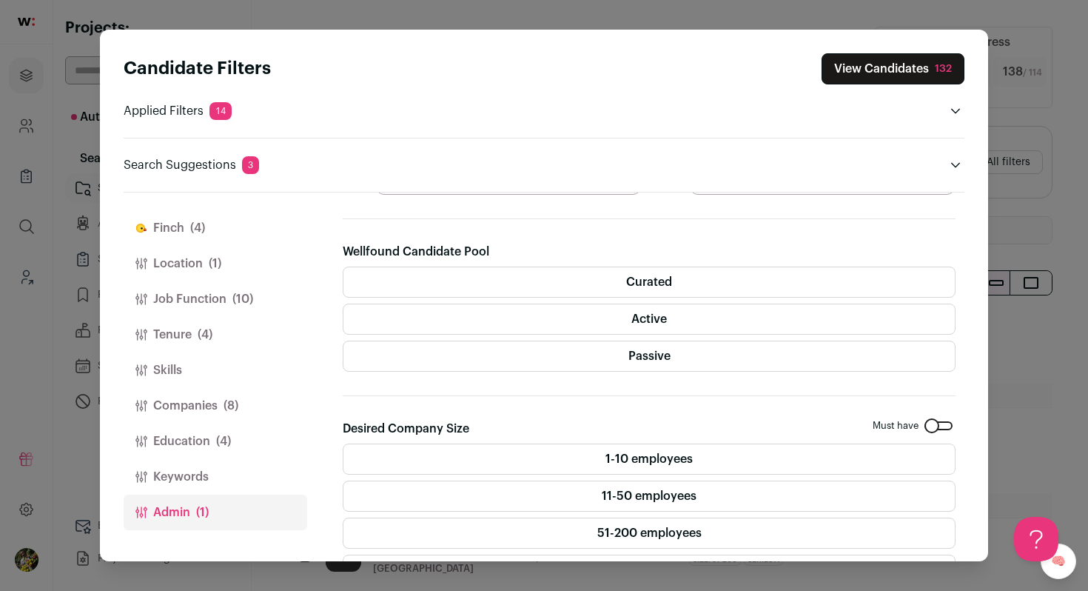
click at [518, 360] on label "Passive" at bounding box center [649, 355] width 613 height 31
click at [525, 323] on label "Active" at bounding box center [649, 318] width 613 height 31
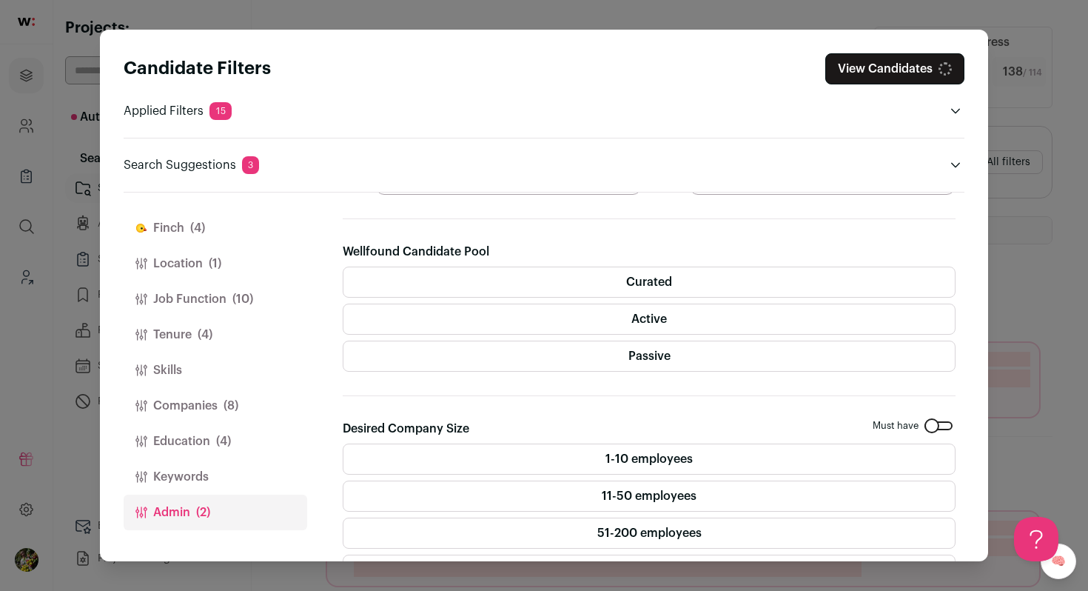
click at [537, 292] on label "Curated" at bounding box center [649, 281] width 613 height 31
click at [873, 64] on button "View Candidates 49" at bounding box center [894, 68] width 139 height 31
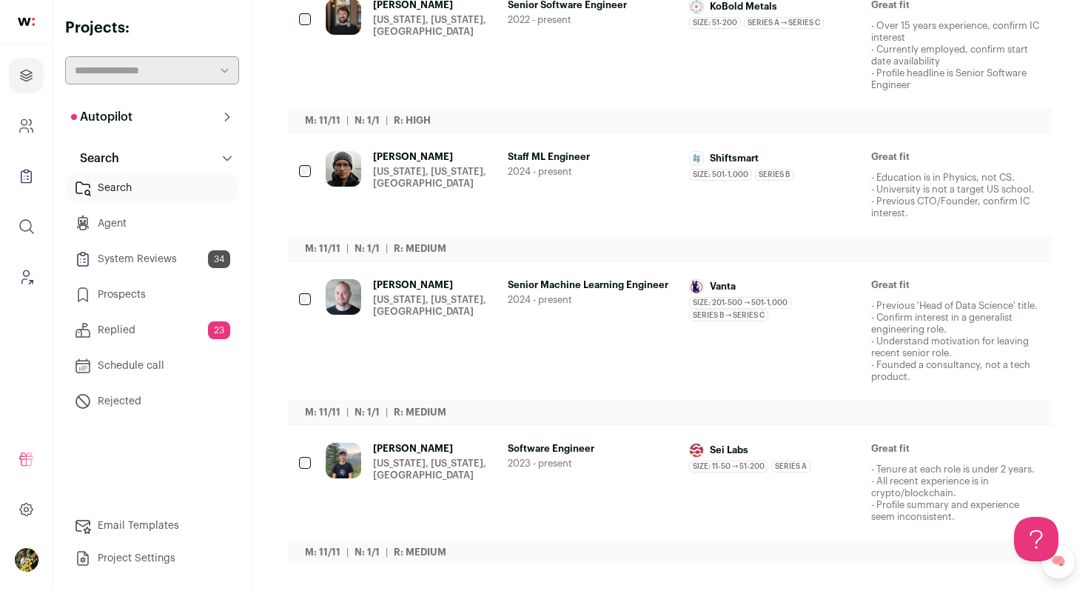
scroll to position [1254, 0]
click at [481, 471] on div "New York, New York, United States" at bounding box center [434, 469] width 123 height 24
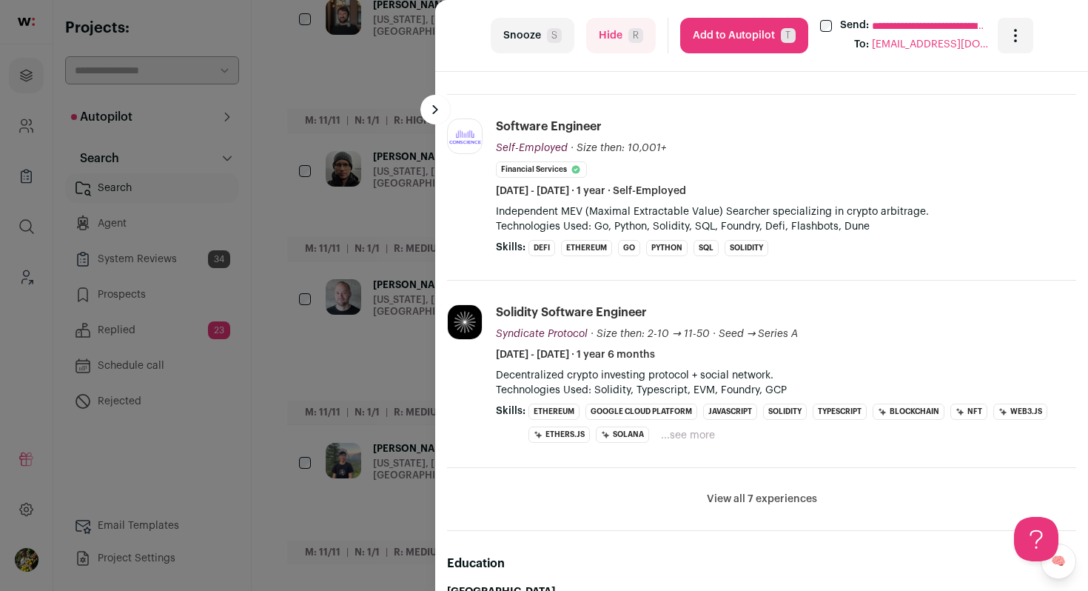
scroll to position [631, 0]
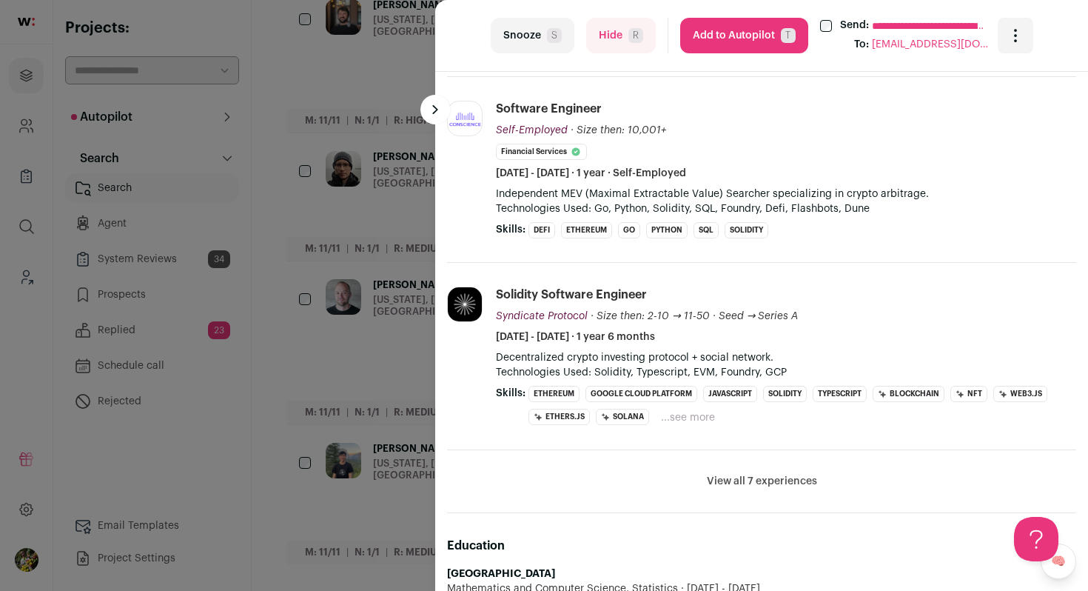
click at [741, 483] on button "View all 7 experiences" at bounding box center [762, 481] width 110 height 15
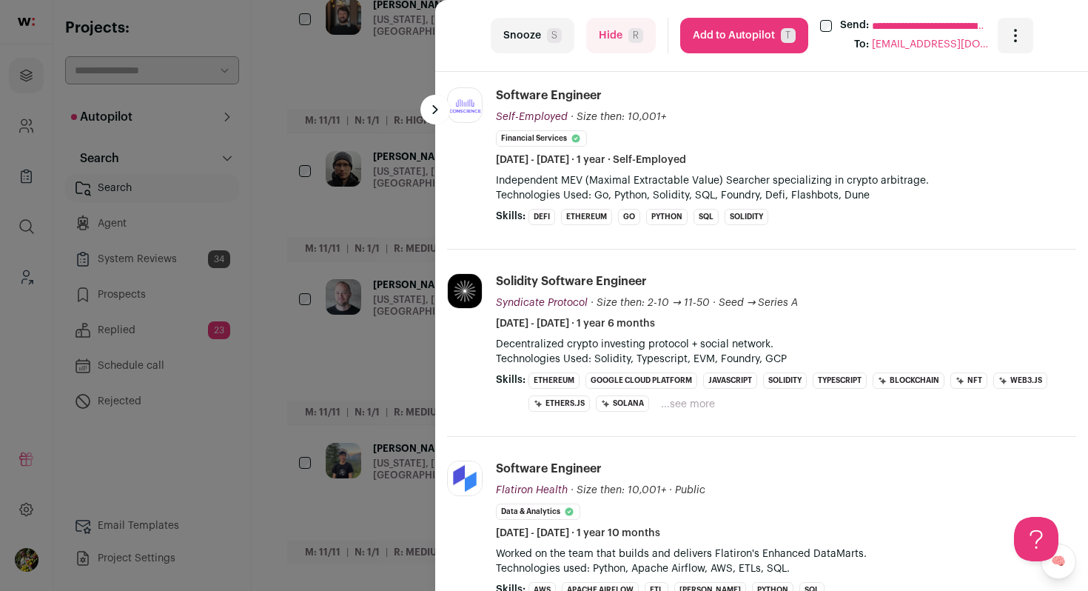
scroll to position [0, 0]
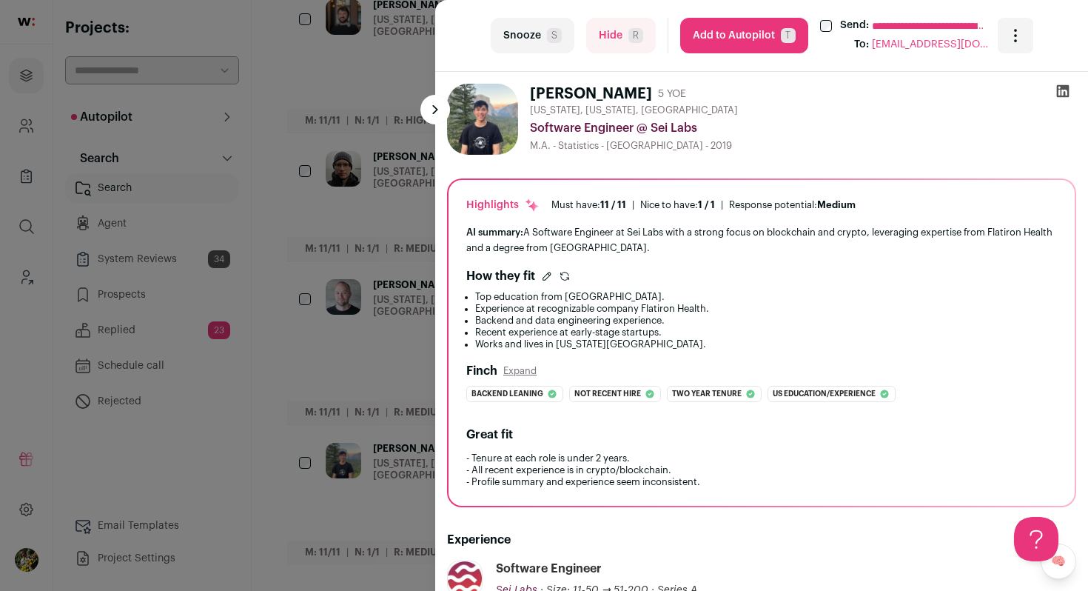
click at [379, 275] on div "**********" at bounding box center [544, 295] width 1088 height 591
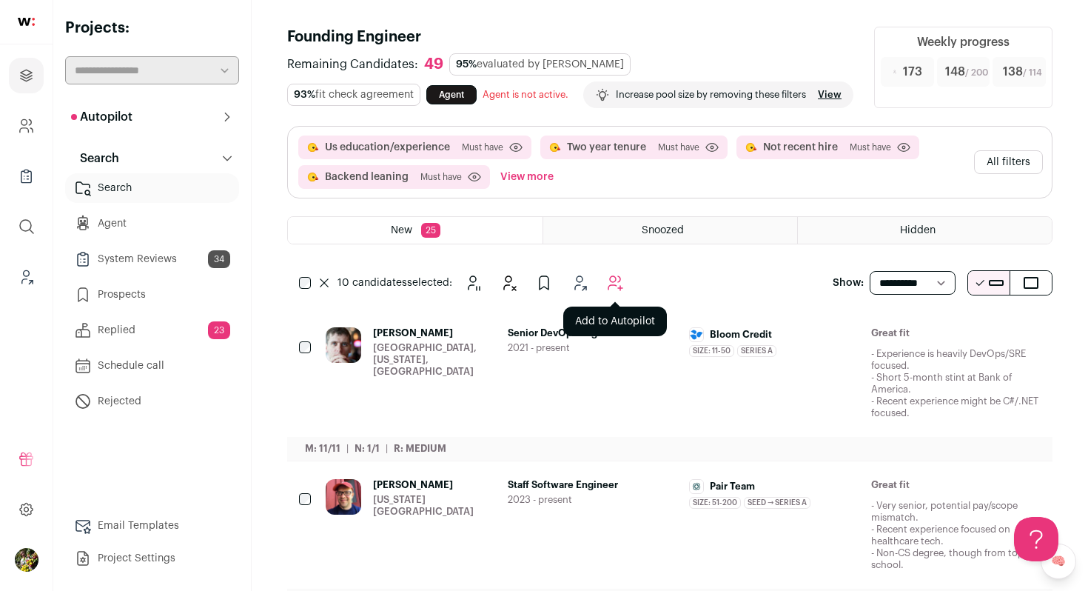
click at [615, 292] on icon "Add to Autopilot" at bounding box center [615, 283] width 18 height 18
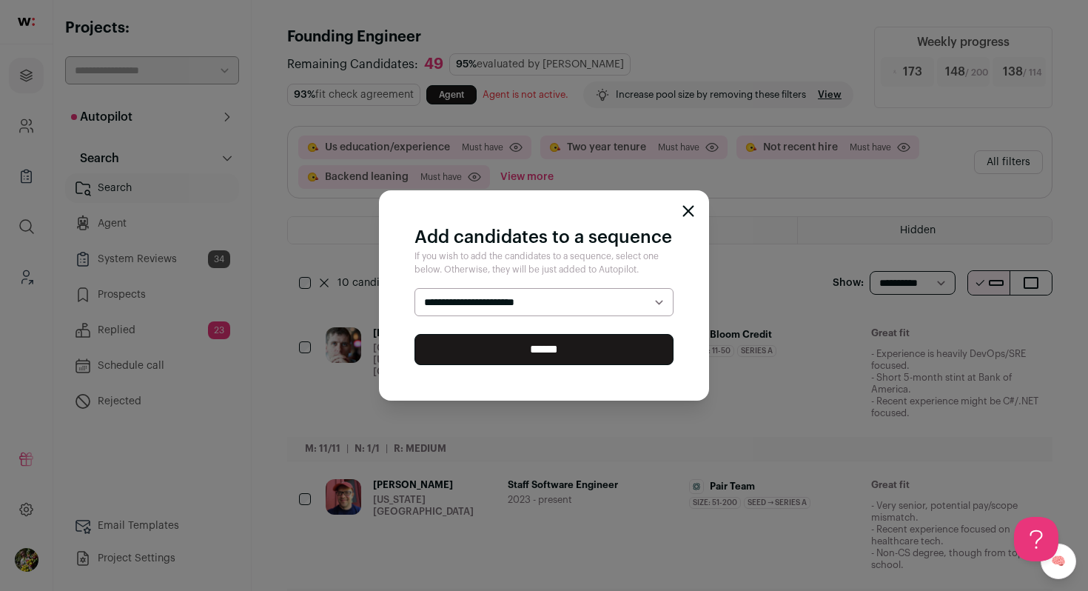
select select "*****"
click at [414, 288] on select "**********" at bounding box center [543, 302] width 259 height 28
click at [603, 342] on input "******" at bounding box center [543, 349] width 259 height 31
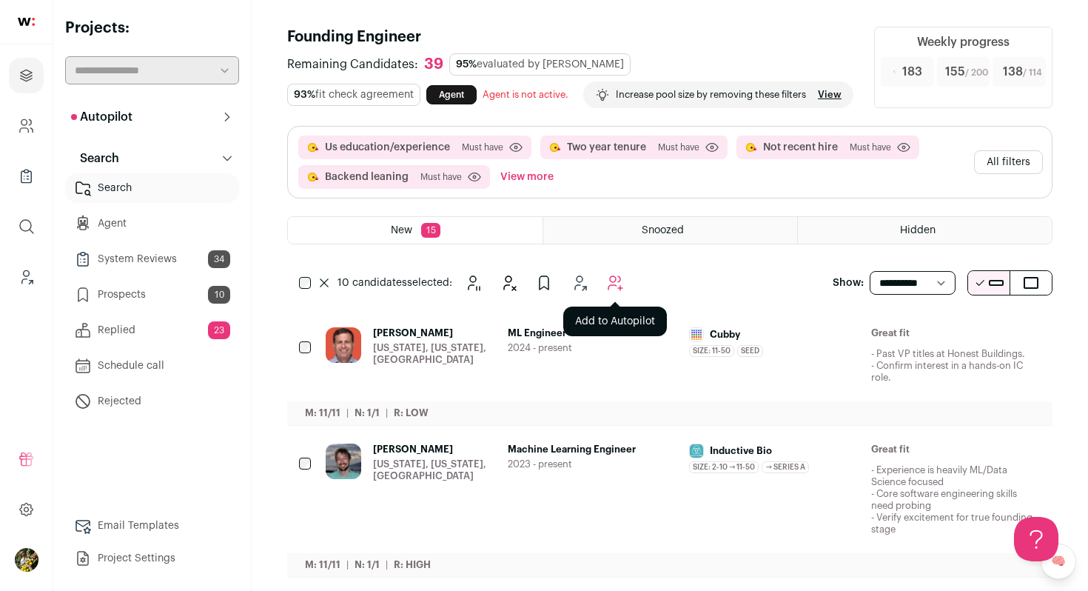
click at [604, 297] on button "Add to Autopilot" at bounding box center [615, 283] width 30 height 30
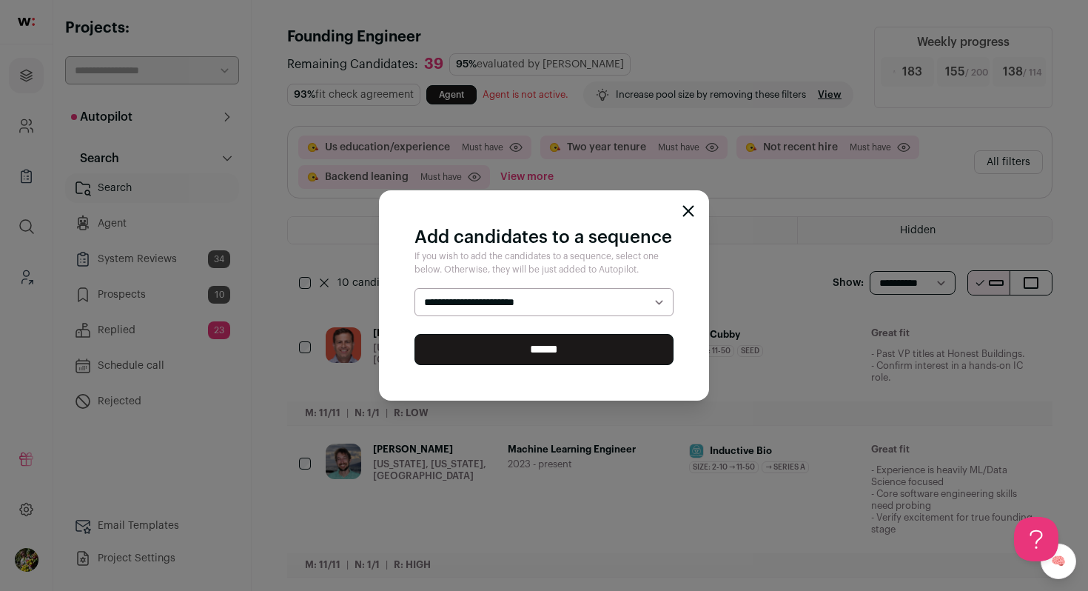
select select "*****"
click at [414, 288] on select "**********" at bounding box center [543, 302] width 259 height 28
click at [605, 348] on input "******" at bounding box center [543, 349] width 259 height 31
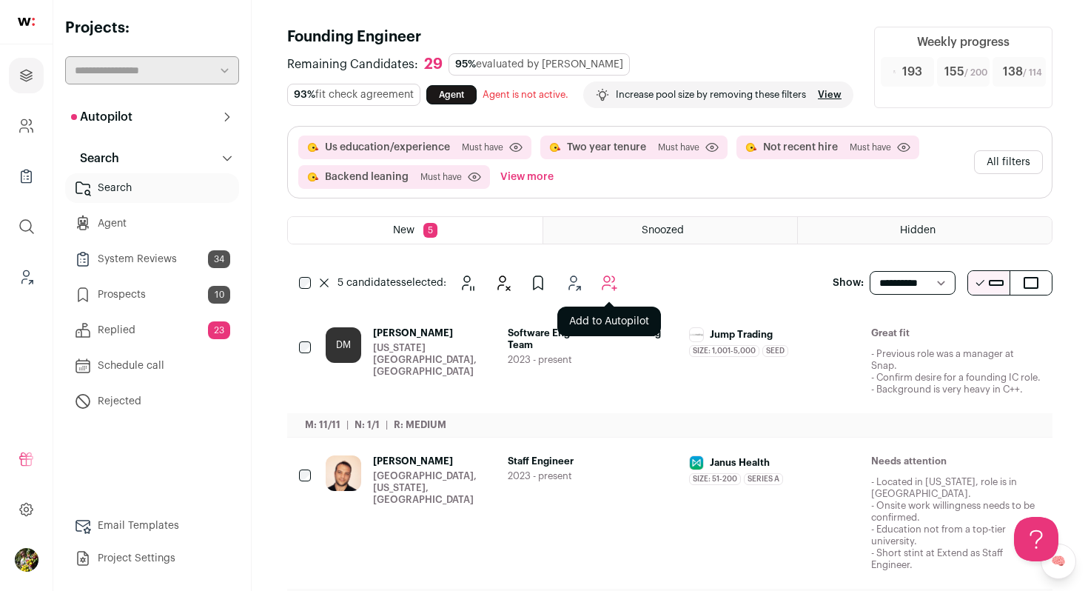
click at [608, 292] on icon "Add to Autopilot" at bounding box center [609, 283] width 18 height 18
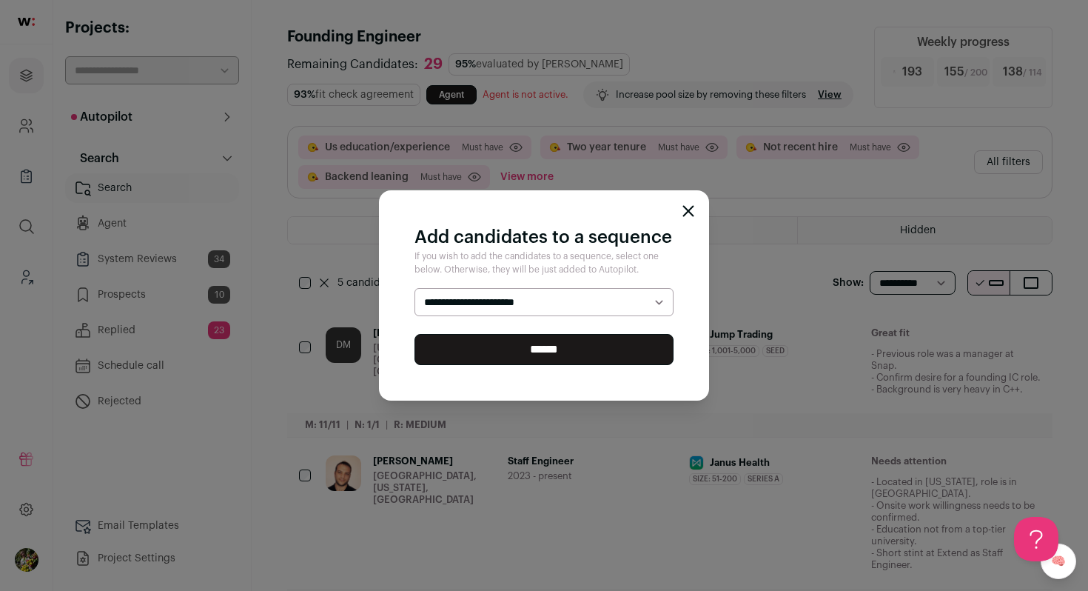
select select "*****"
click at [414, 288] on select "**********" at bounding box center [543, 302] width 259 height 28
click at [591, 343] on input "******" at bounding box center [543, 349] width 259 height 31
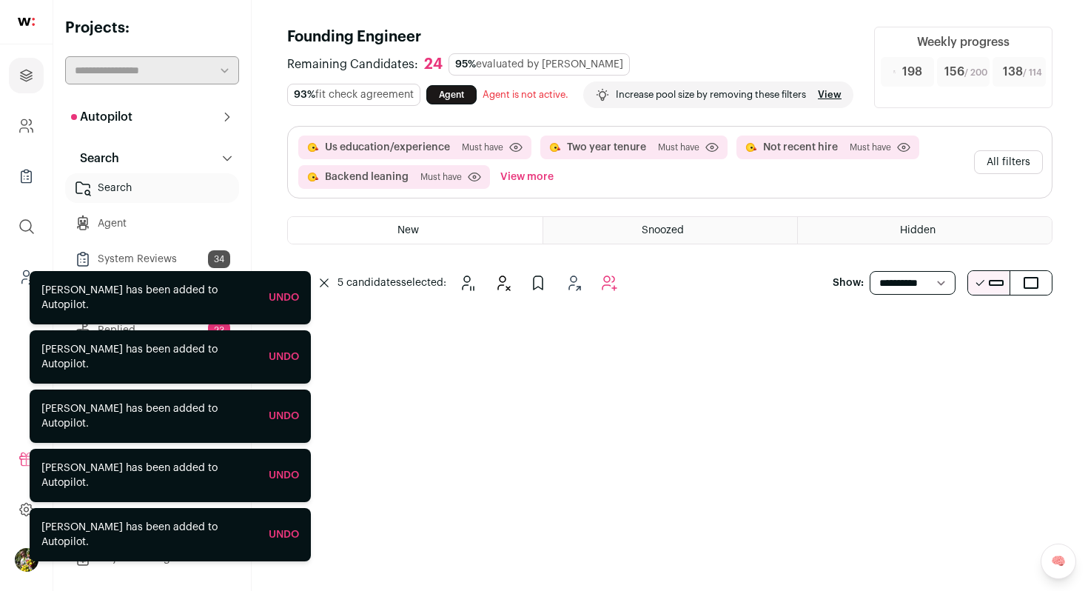
click at [1001, 174] on button "All filters" at bounding box center [1008, 162] width 69 height 24
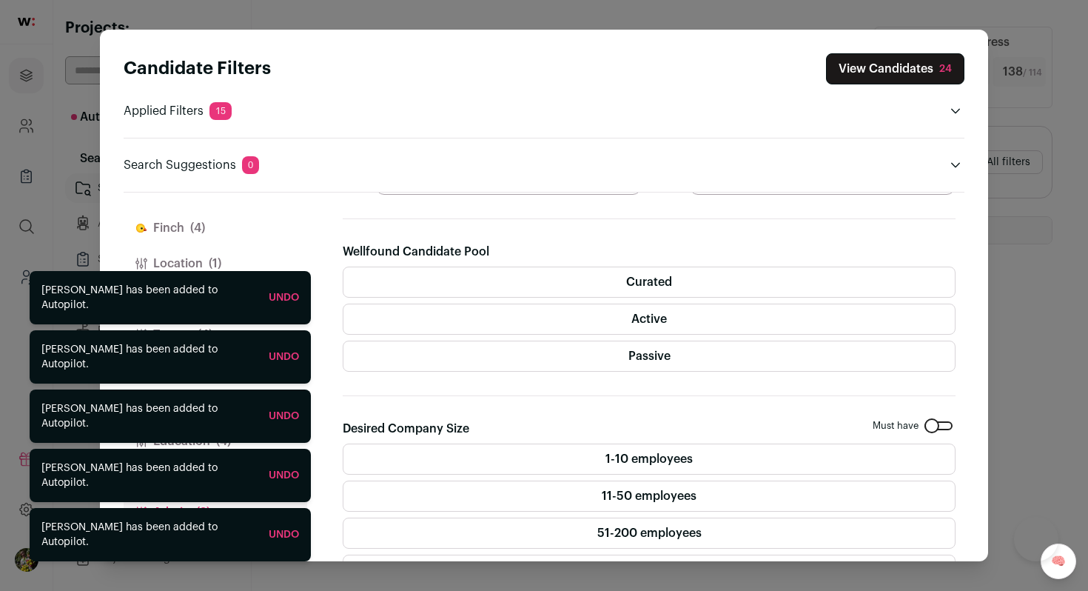
click at [592, 283] on label "Curated" at bounding box center [649, 281] width 613 height 31
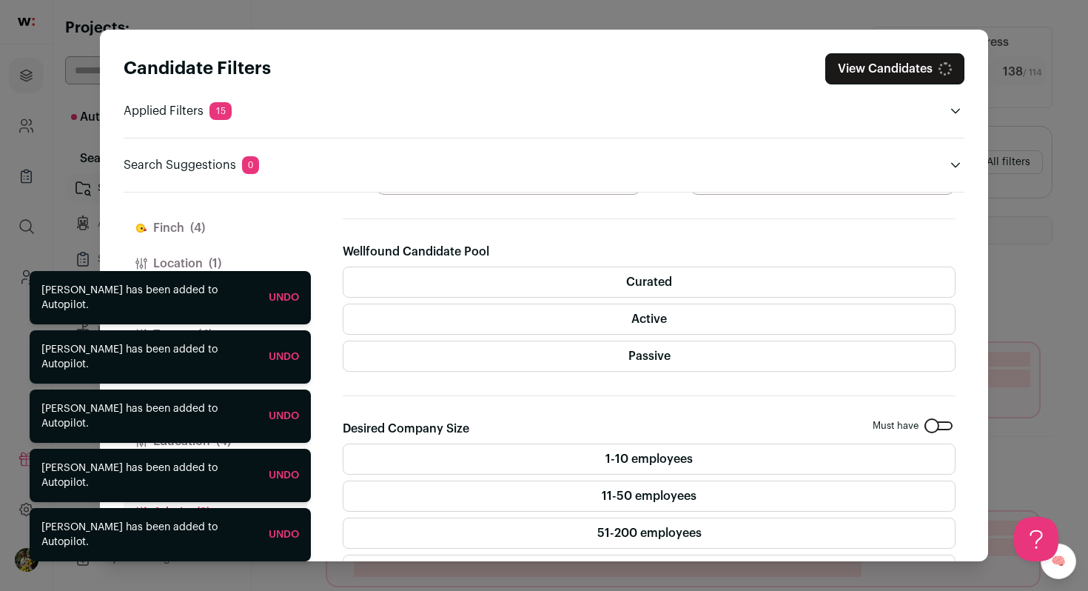
click at [592, 278] on label "Curated" at bounding box center [649, 281] width 613 height 31
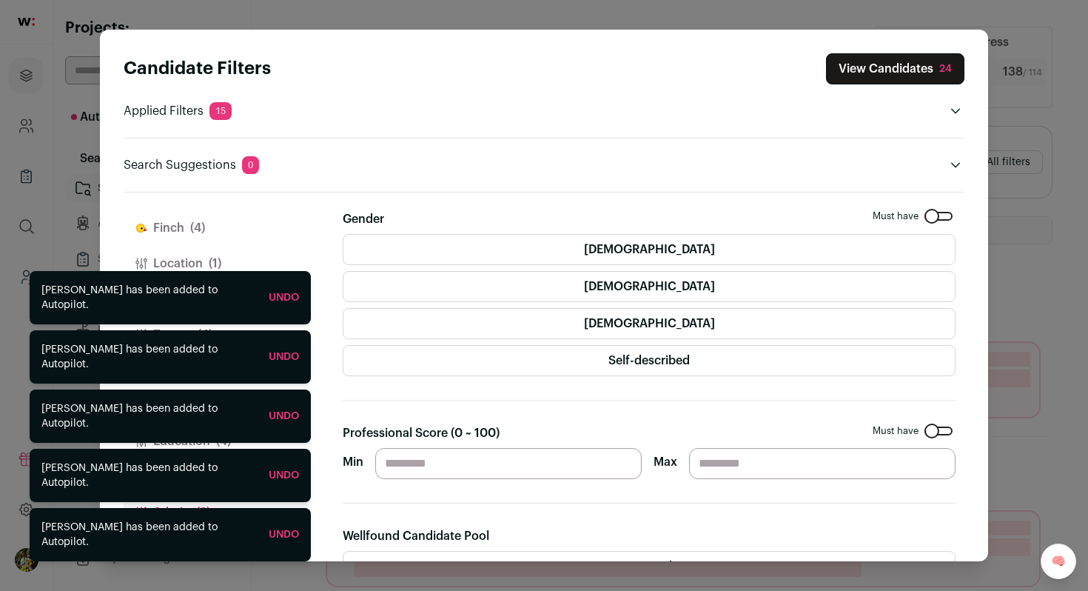
click at [409, 463] on input "**" at bounding box center [508, 463] width 266 height 31
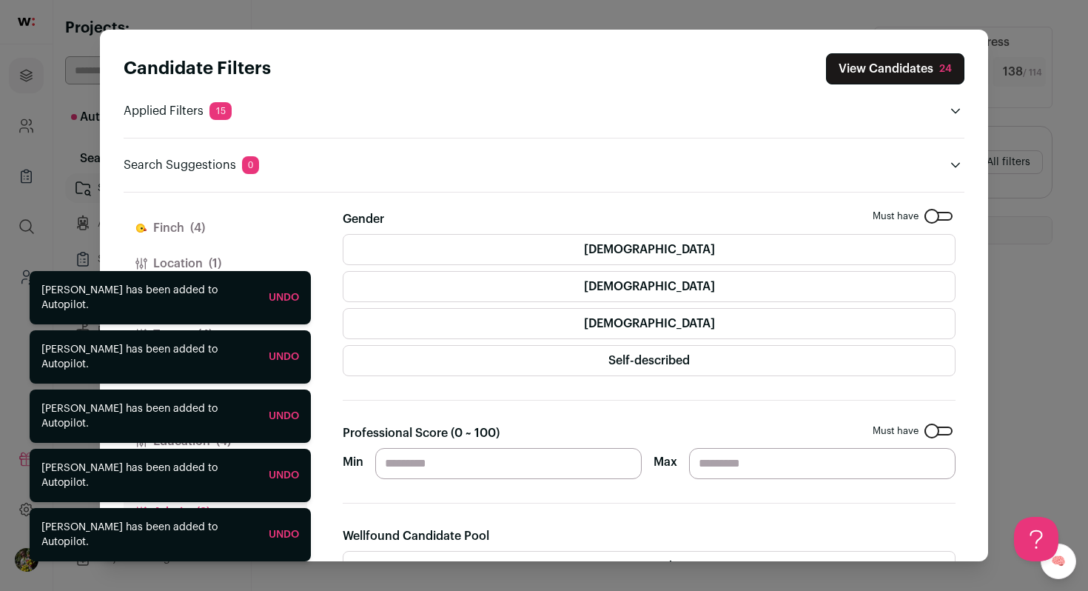
type input "**"
click at [579, 434] on div "Professional Score (0 ~ 100) Must have Min ** Max" at bounding box center [649, 451] width 613 height 55
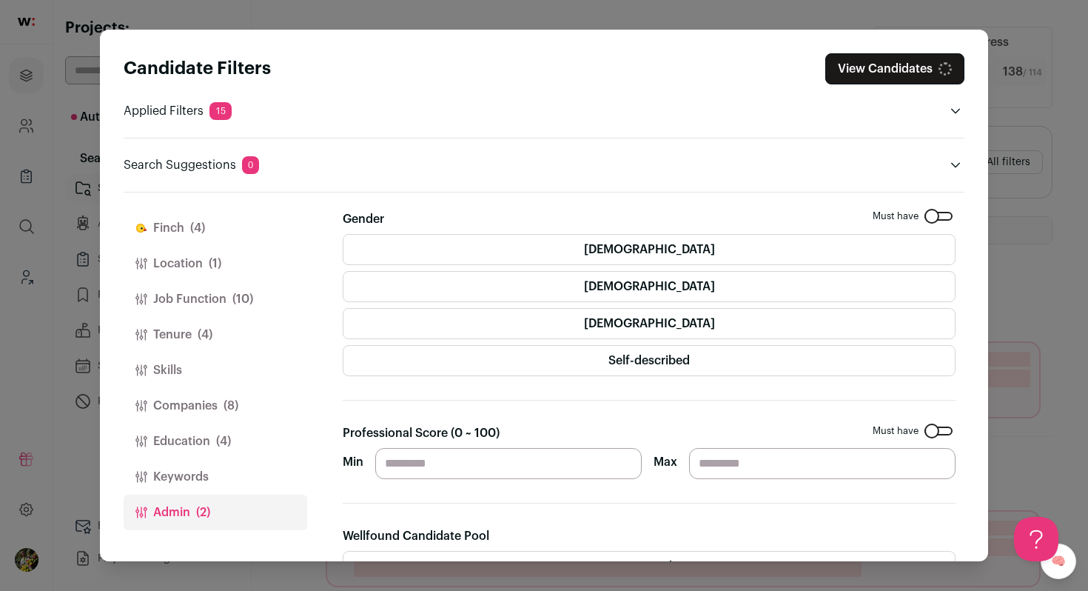
click at [881, 78] on button "View Candidates" at bounding box center [894, 68] width 139 height 31
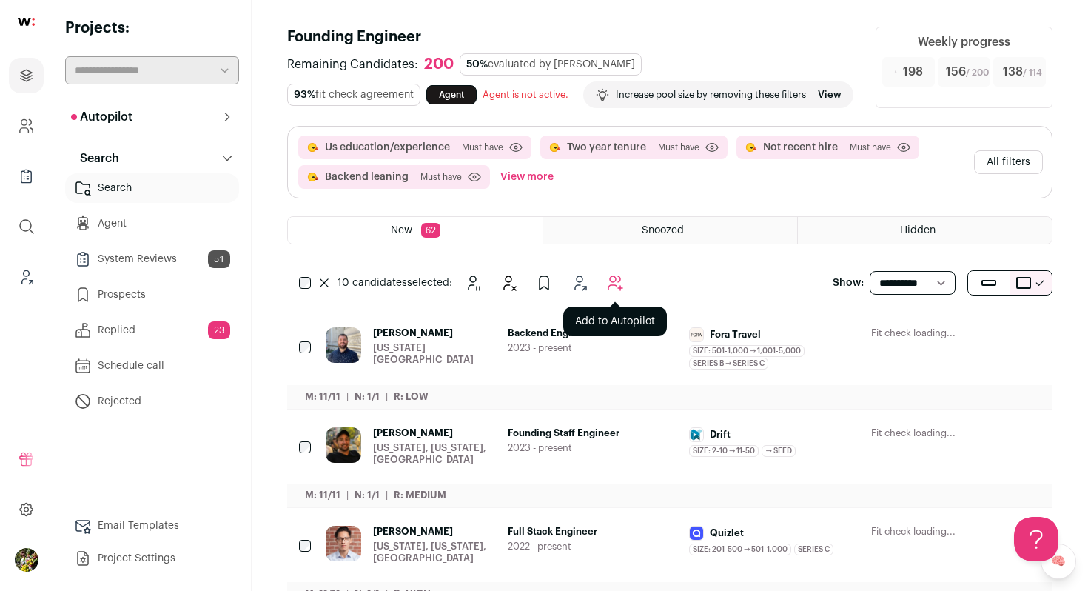
click at [608, 290] on icon "Add to Autopilot" at bounding box center [615, 283] width 14 height 14
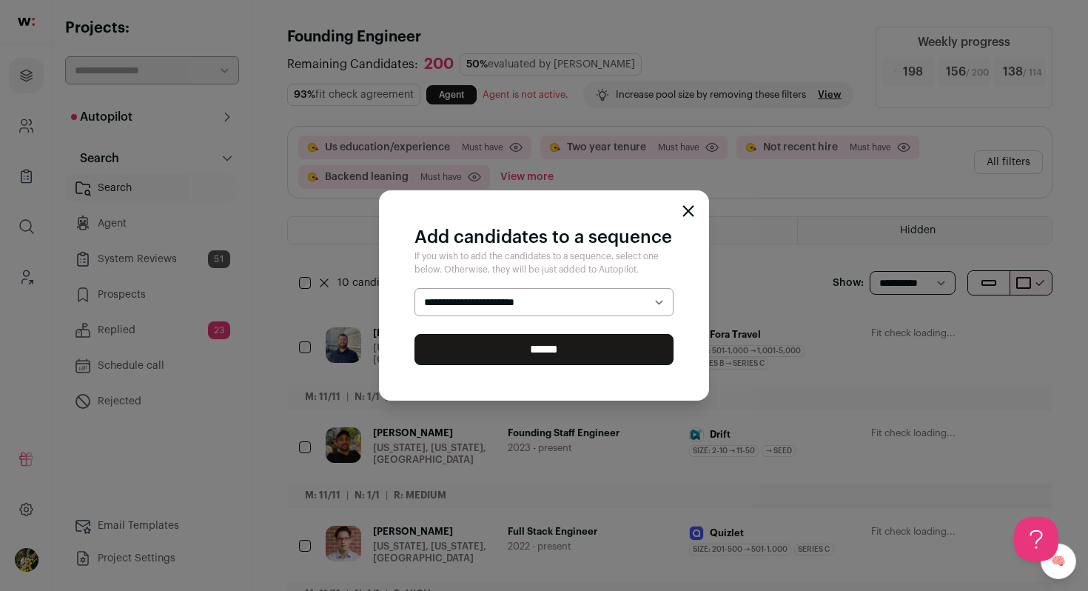
select select "*****"
click at [414, 288] on select "**********" at bounding box center [543, 302] width 259 height 28
click at [592, 346] on input "******" at bounding box center [543, 349] width 259 height 31
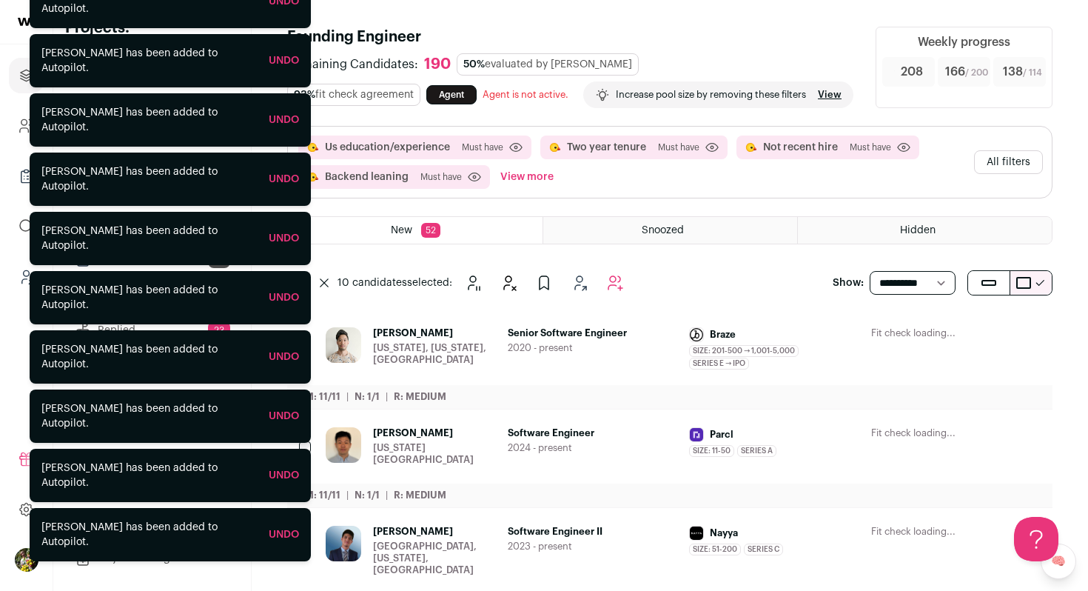
click at [1008, 174] on button "All filters" at bounding box center [1008, 162] width 69 height 24
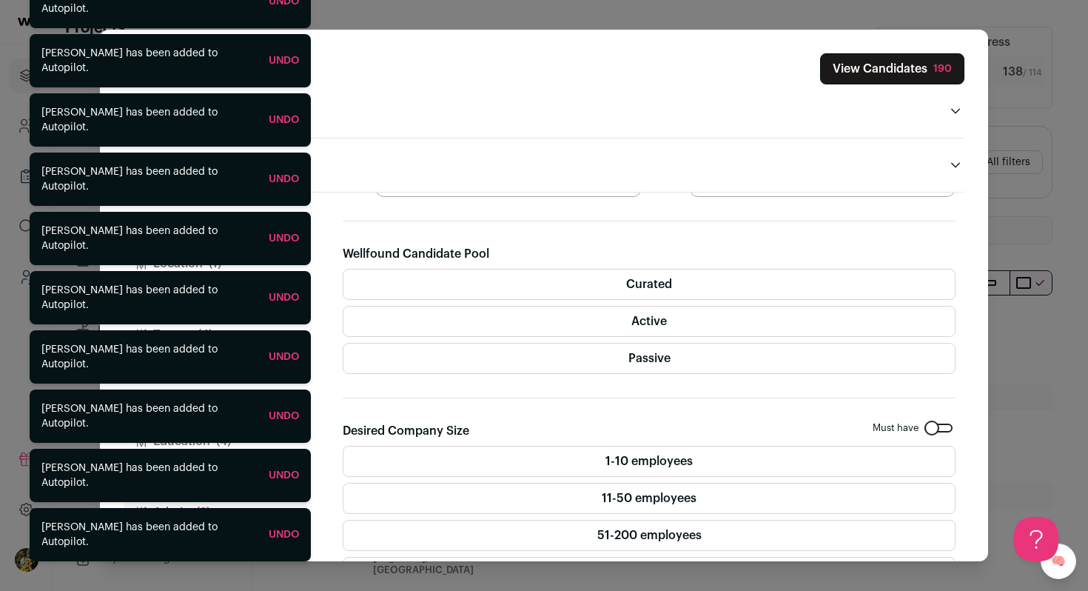
scroll to position [400, 0]
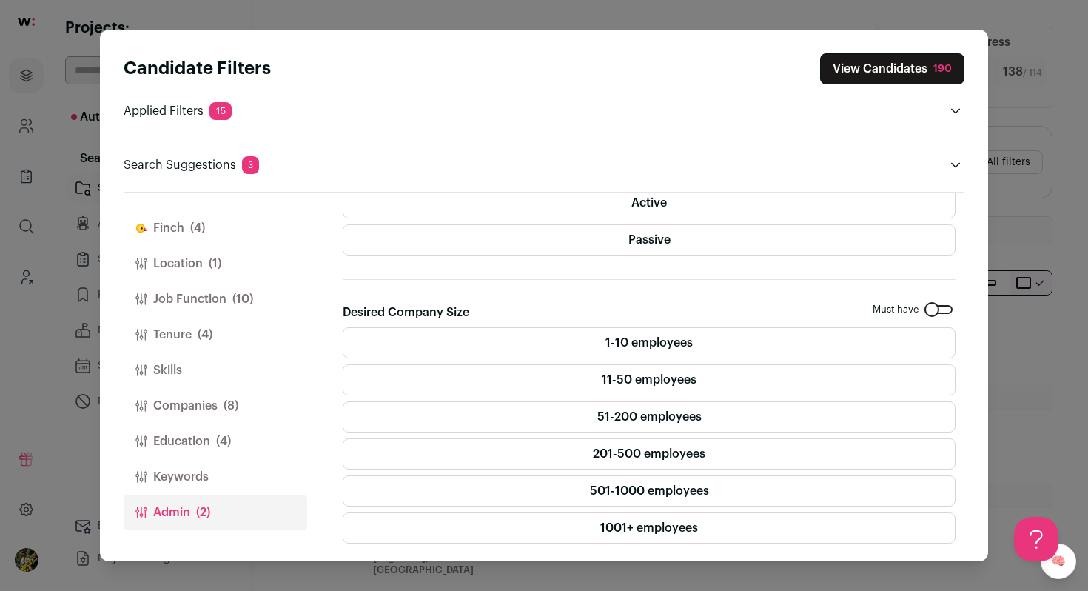
click at [203, 330] on span "(4)" at bounding box center [205, 335] width 15 height 18
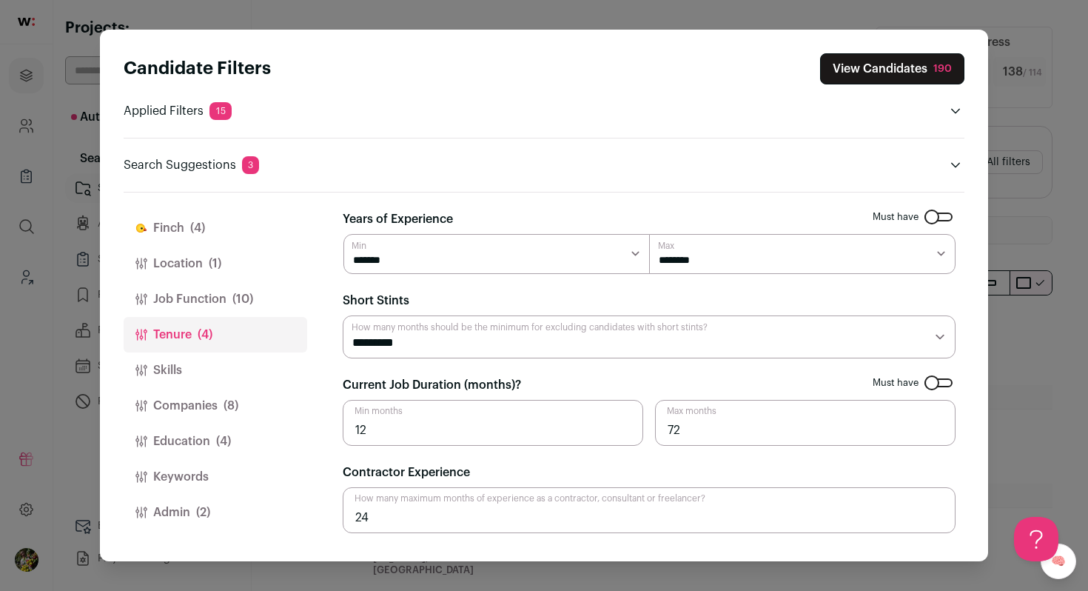
scroll to position [0, 0]
click at [257, 397] on button "Companies (8)" at bounding box center [216, 406] width 184 height 36
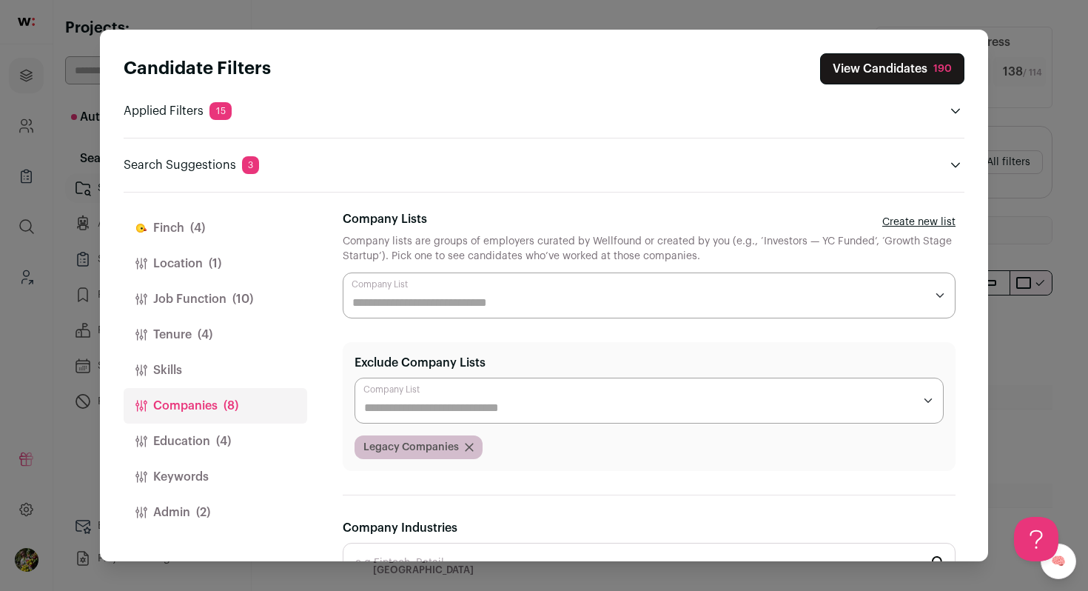
click at [234, 433] on button "Education (4)" at bounding box center [216, 441] width 184 height 36
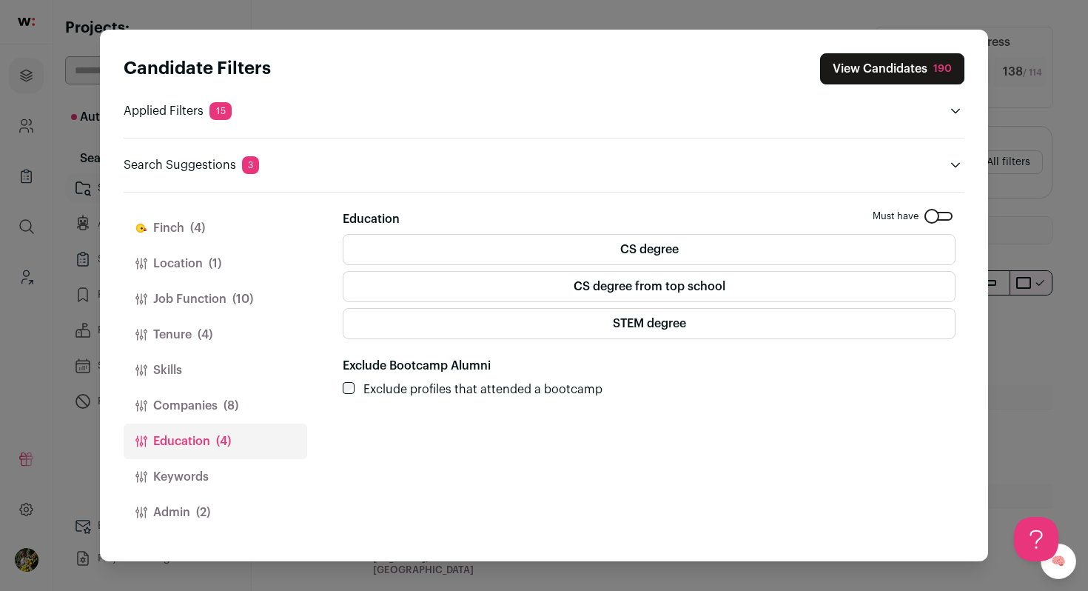
click at [229, 301] on button "Job Function (10)" at bounding box center [216, 299] width 184 height 36
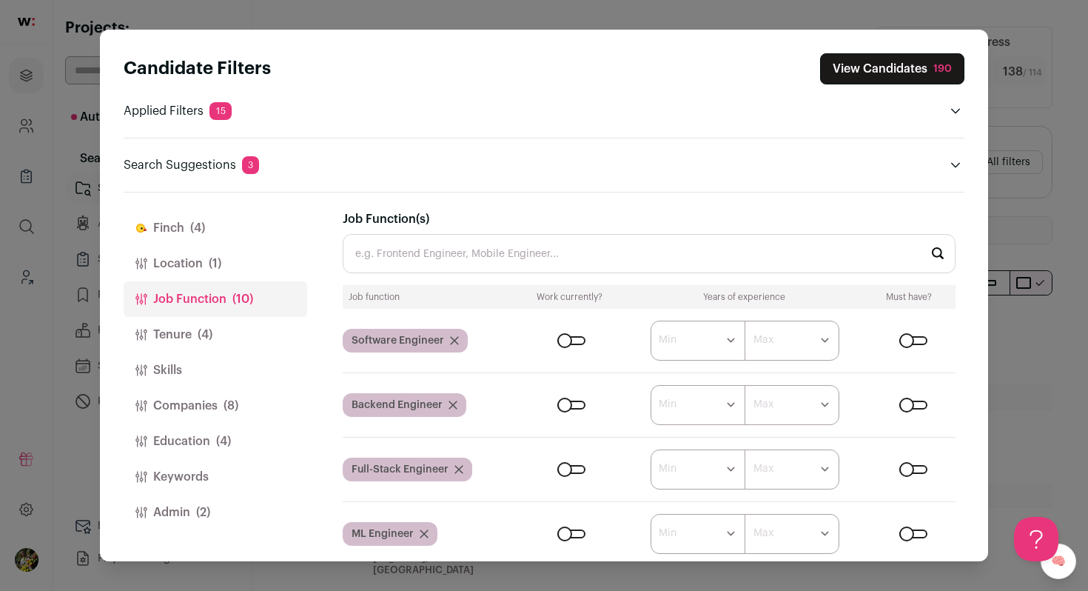
click at [260, 264] on button "Location (1)" at bounding box center [216, 264] width 184 height 36
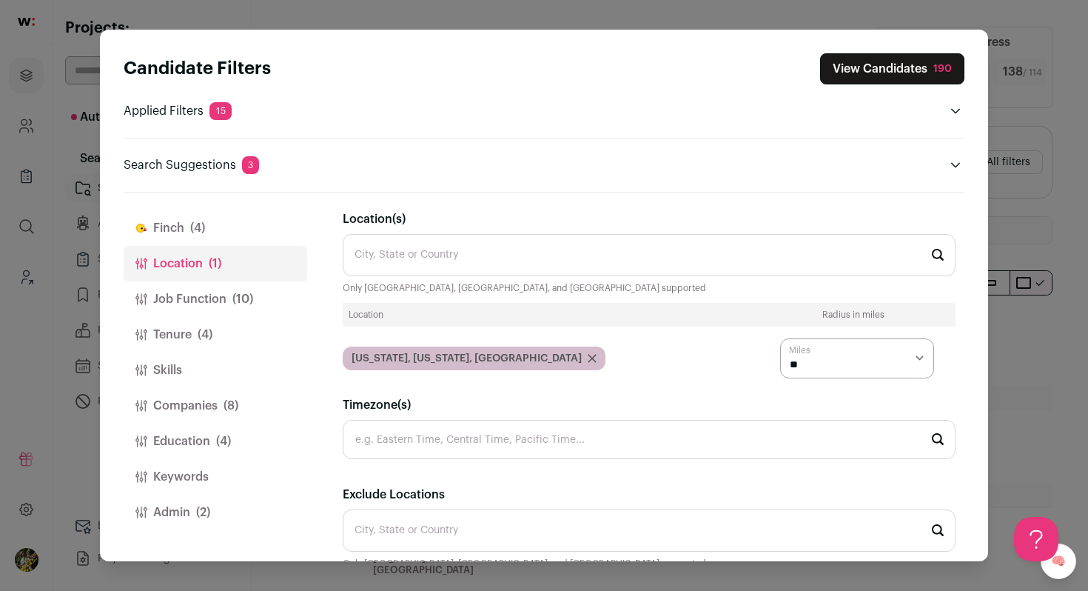
click at [247, 231] on button "Finch (4)" at bounding box center [216, 228] width 184 height 36
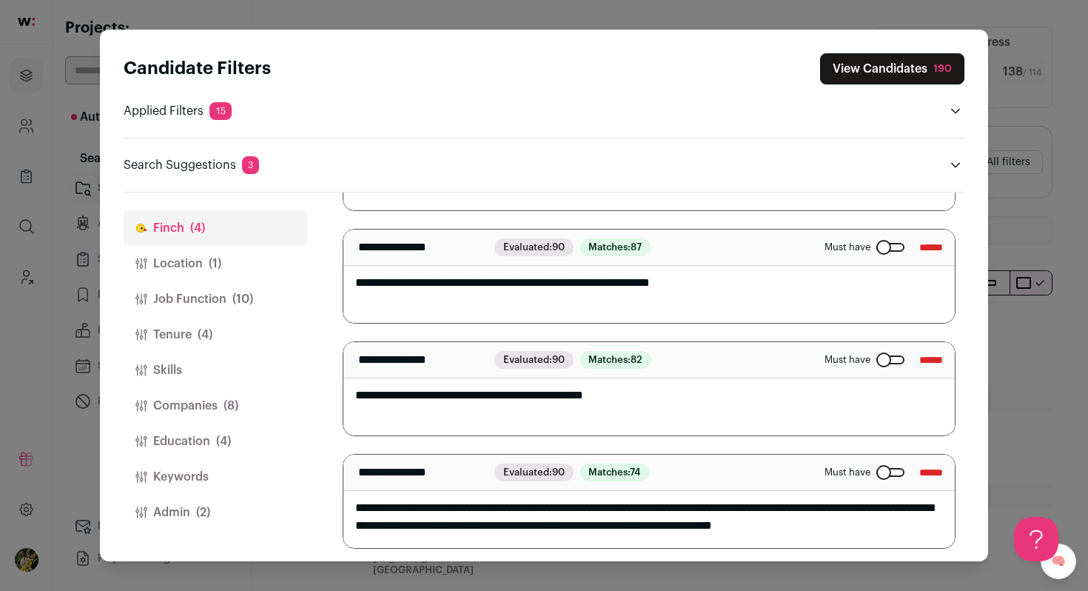
scroll to position [182, 0]
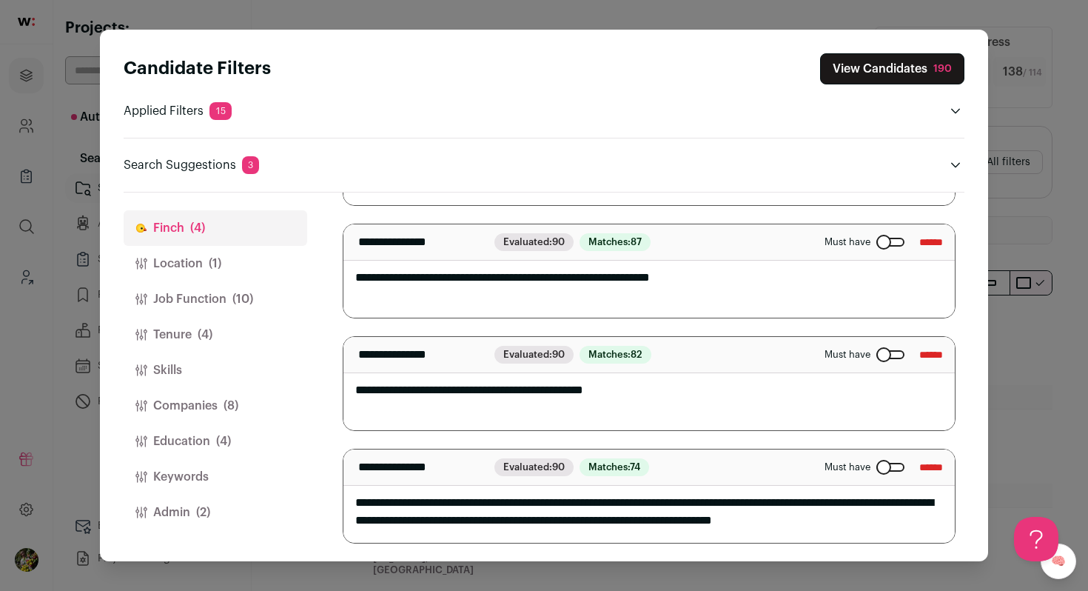
click at [887, 77] on button "View Candidates 190" at bounding box center [892, 68] width 144 height 31
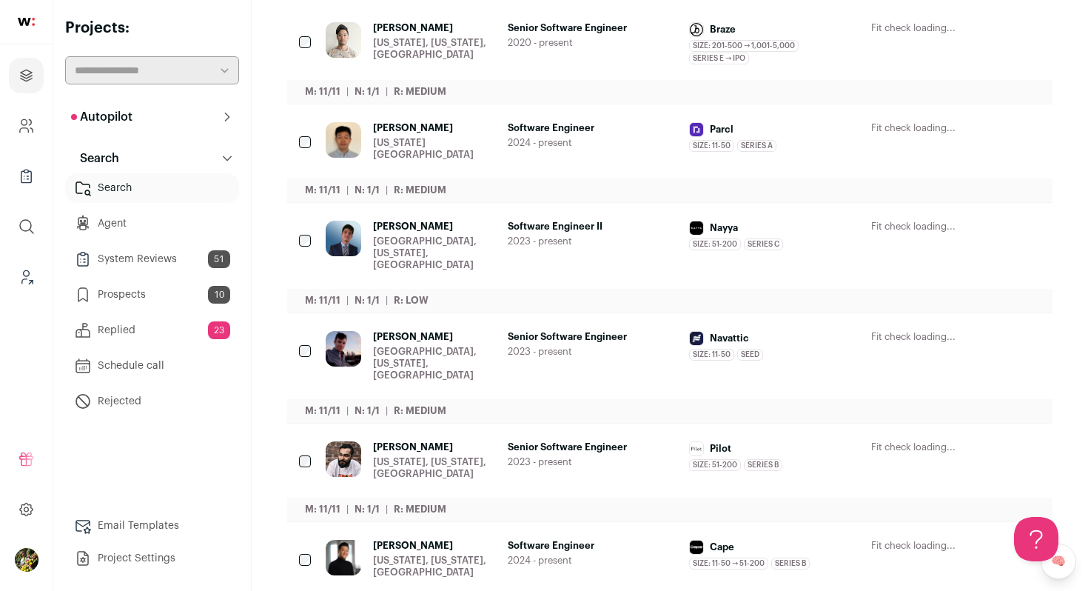
scroll to position [0, 0]
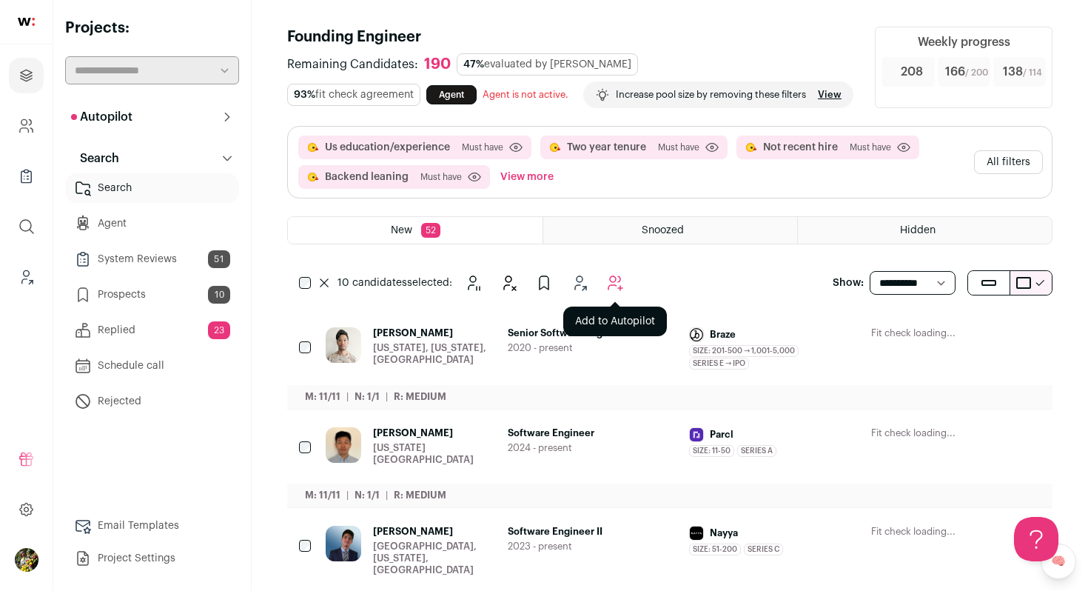
click at [612, 297] on button "Add to Autopilot" at bounding box center [615, 283] width 30 height 30
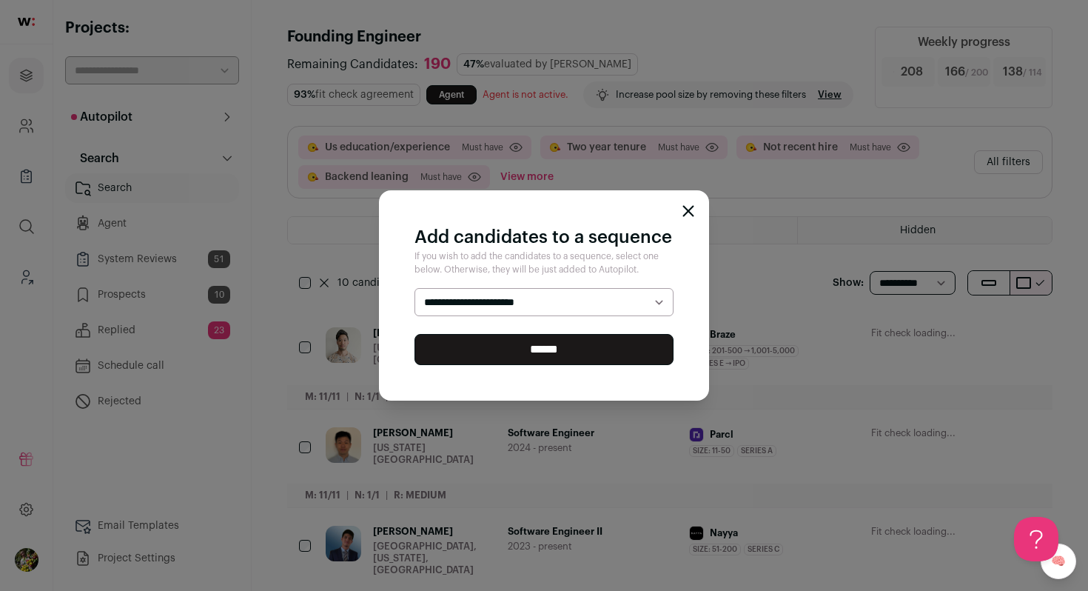
click at [617, 312] on select "**********" at bounding box center [543, 302] width 259 height 28
select select "*****"
click at [414, 288] on select "**********" at bounding box center [543, 302] width 259 height 28
click at [605, 340] on input "******" at bounding box center [543, 349] width 259 height 31
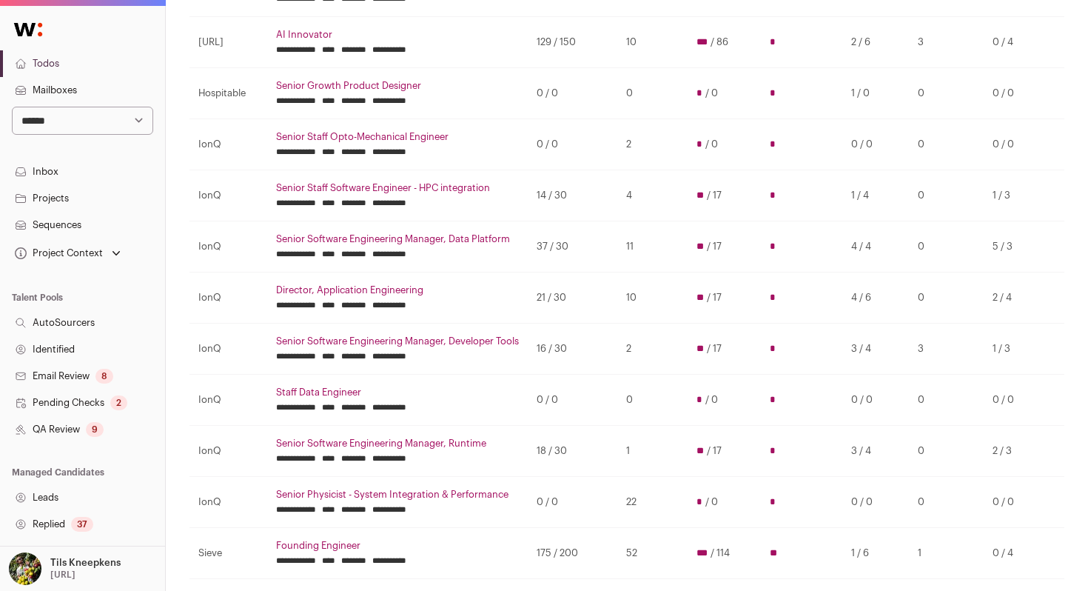
scroll to position [266, 0]
